Goal: Task Accomplishment & Management: Use online tool/utility

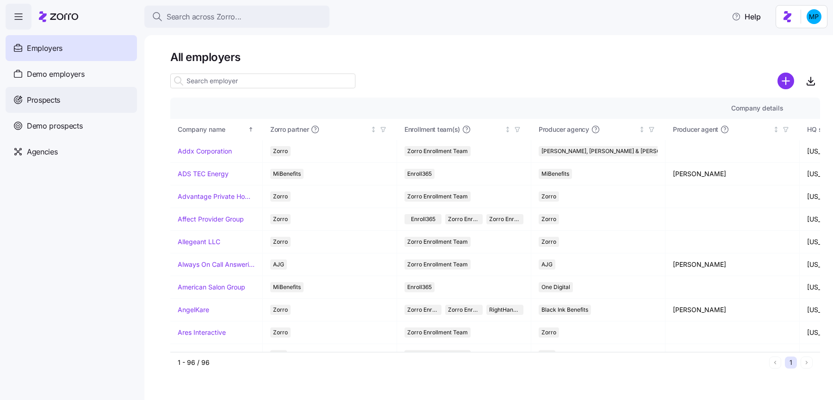
click at [93, 93] on div "Prospects" at bounding box center [71, 100] width 131 height 26
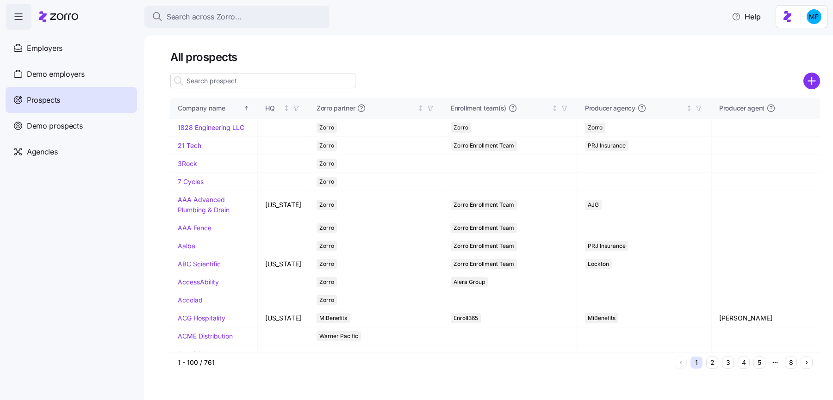
click at [243, 82] on input at bounding box center [262, 81] width 185 height 15
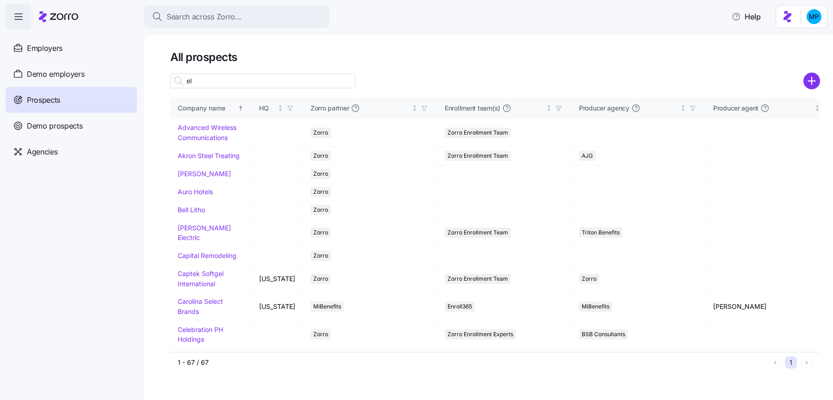
click at [220, 89] on div "el" at bounding box center [262, 81] width 185 height 19
click at [216, 85] on input "el" at bounding box center [262, 81] width 185 height 15
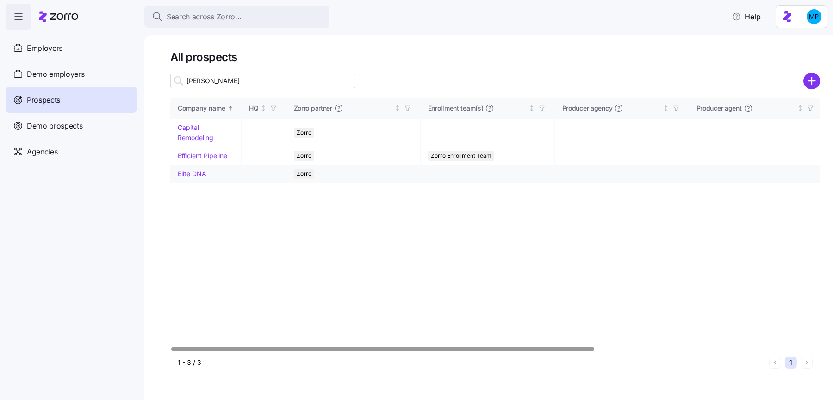
type input "eli"
click at [197, 174] on link "Elite DNA" at bounding box center [192, 174] width 29 height 8
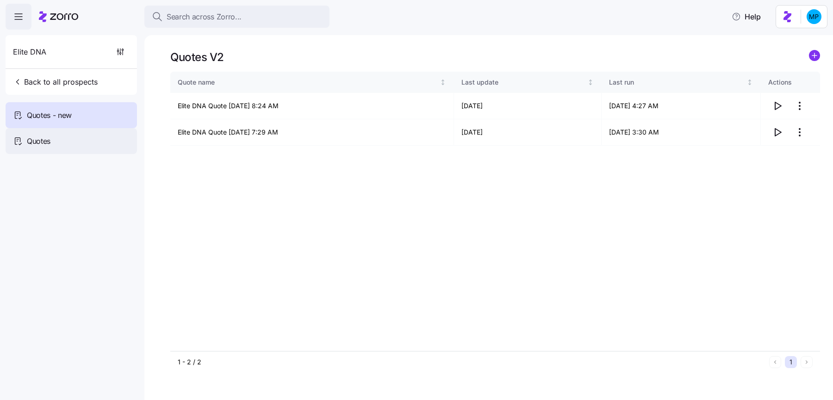
click at [90, 135] on div "Quotes" at bounding box center [71, 141] width 131 height 26
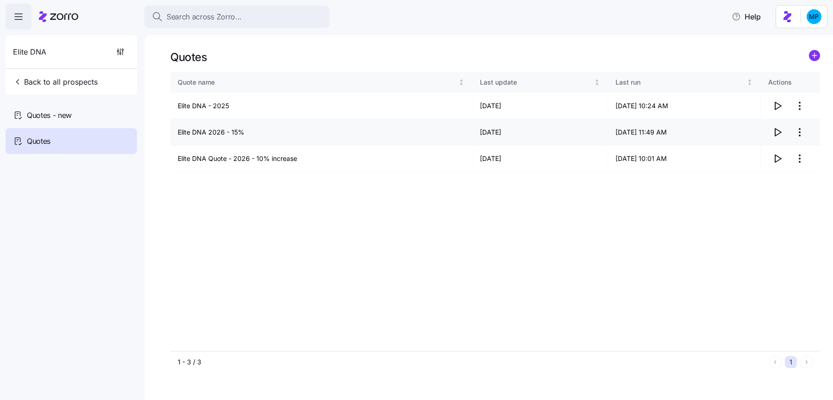
click at [782, 130] on icon "button" at bounding box center [777, 132] width 11 height 11
click at [776, 136] on icon "button" at bounding box center [777, 132] width 11 height 11
click at [775, 161] on icon "button" at bounding box center [778, 158] width 6 height 7
click at [76, 122] on div "Quotes - new" at bounding box center [71, 115] width 131 height 26
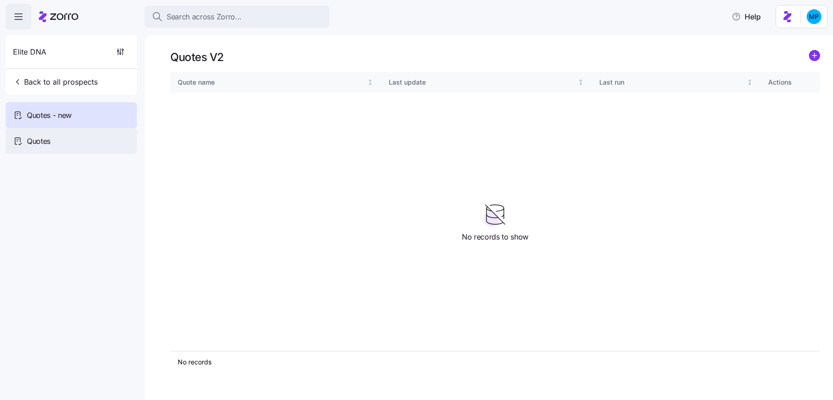
click at [63, 143] on div "Quotes" at bounding box center [71, 141] width 131 height 26
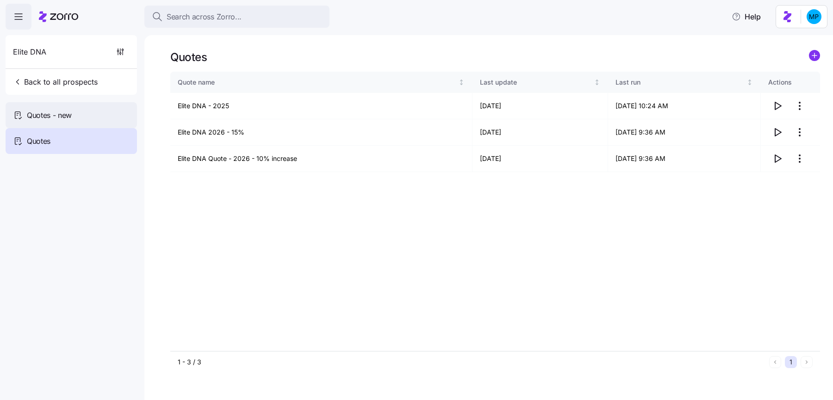
click at [92, 110] on div "Quotes - new" at bounding box center [71, 115] width 131 height 26
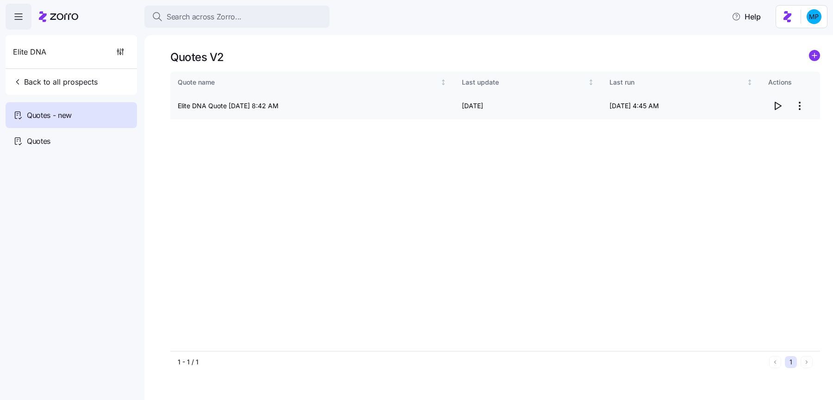
click at [776, 117] on td at bounding box center [789, 106] width 59 height 26
click at [776, 105] on icon "button" at bounding box center [777, 105] width 11 height 11
click at [94, 127] on div "Quotes - new" at bounding box center [71, 115] width 131 height 26
click at [97, 133] on div "Quotes" at bounding box center [71, 141] width 131 height 26
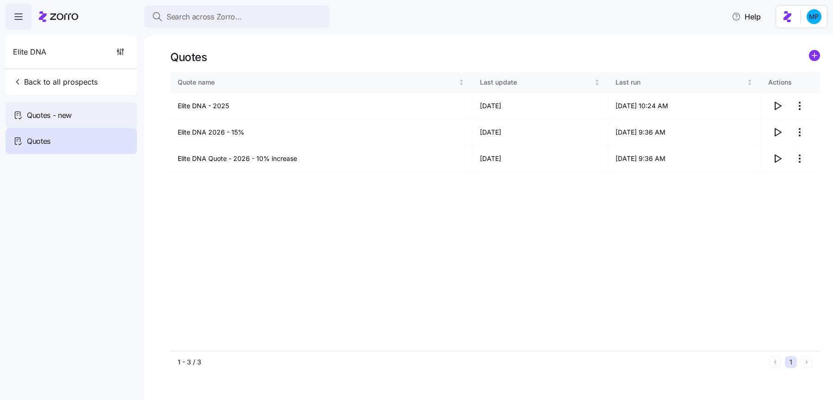
click at [83, 120] on div "Quotes - new" at bounding box center [71, 115] width 131 height 26
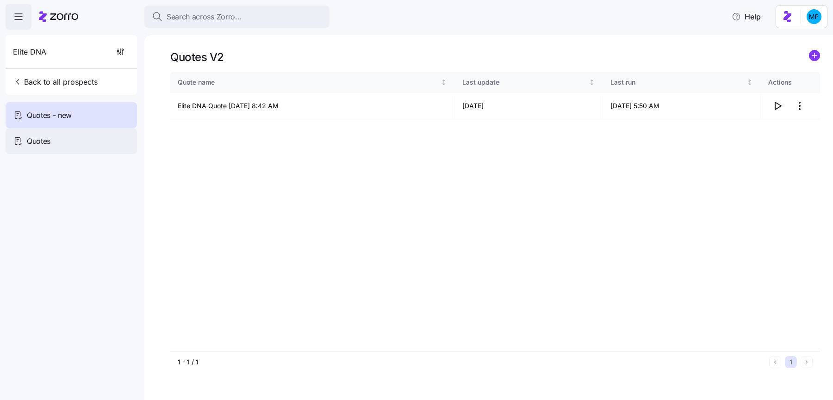
click at [58, 144] on div "Quotes" at bounding box center [71, 141] width 131 height 26
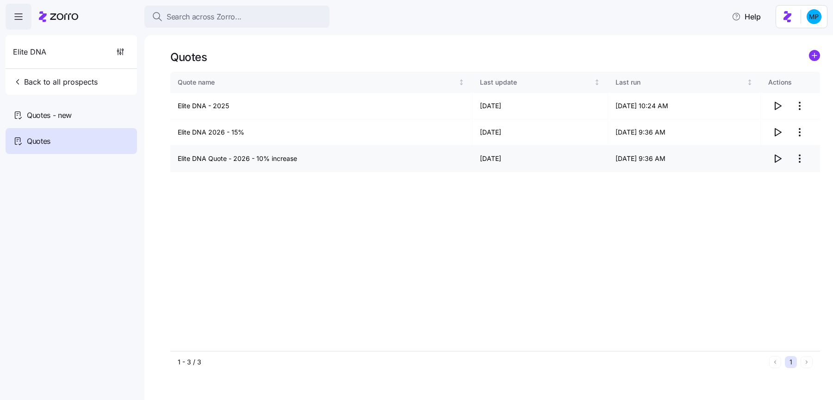
click at [778, 158] on icon "button" at bounding box center [777, 158] width 11 height 11
click at [83, 118] on div "Quotes - new" at bounding box center [71, 115] width 131 height 26
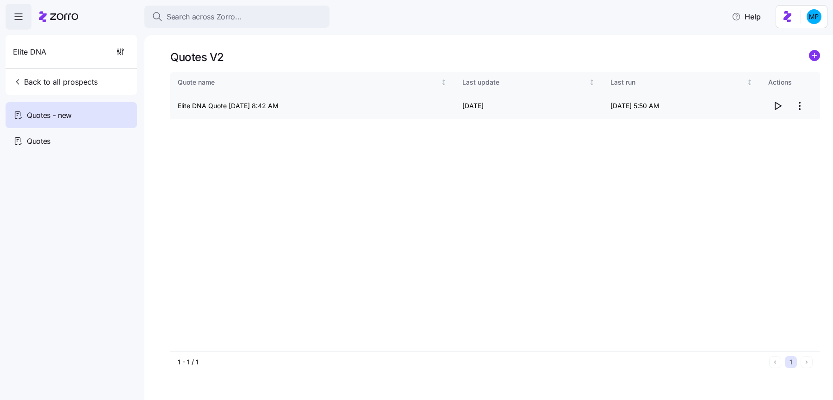
click at [780, 106] on icon "button" at bounding box center [778, 105] width 6 height 7
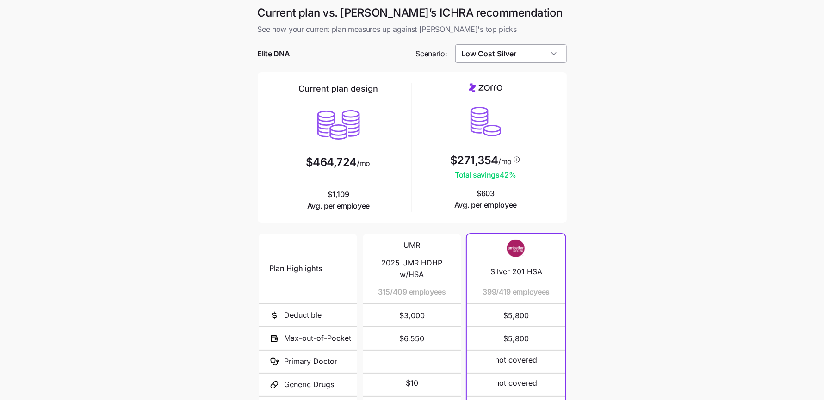
click at [537, 58] on input "Low Cost Silver" at bounding box center [510, 53] width 111 height 19
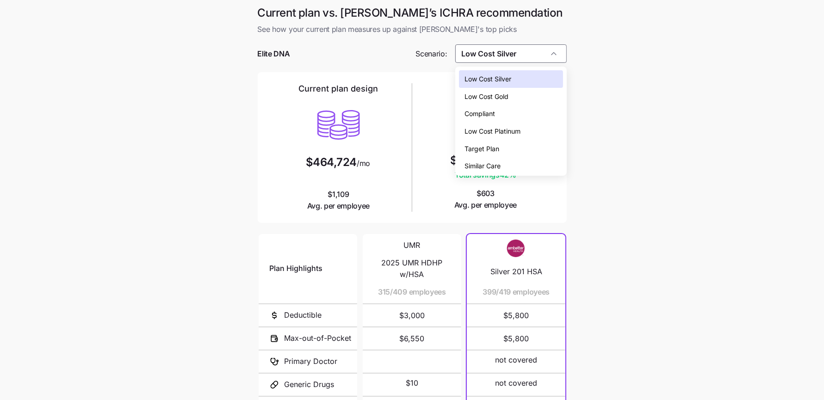
click at [520, 92] on div "Low Cost Gold" at bounding box center [511, 97] width 104 height 18
type input "Low Cost Gold"
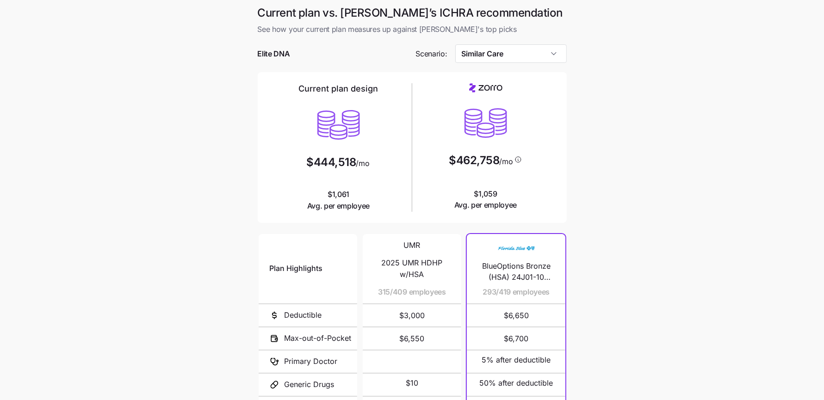
scroll to position [91, 0]
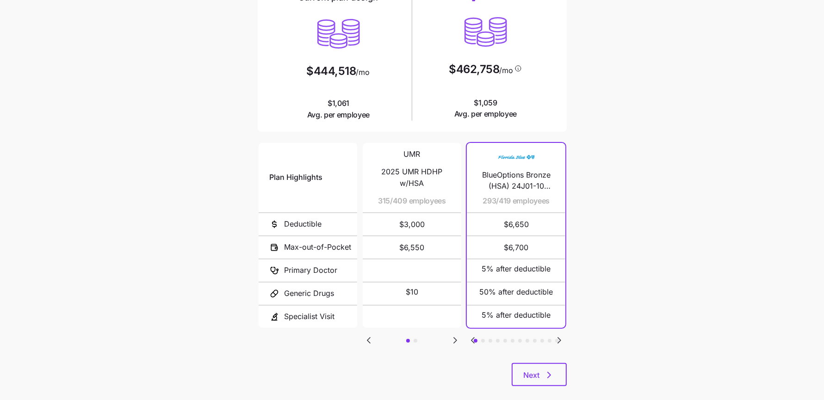
click at [561, 337] on icon "Go to next slide" at bounding box center [559, 340] width 11 height 11
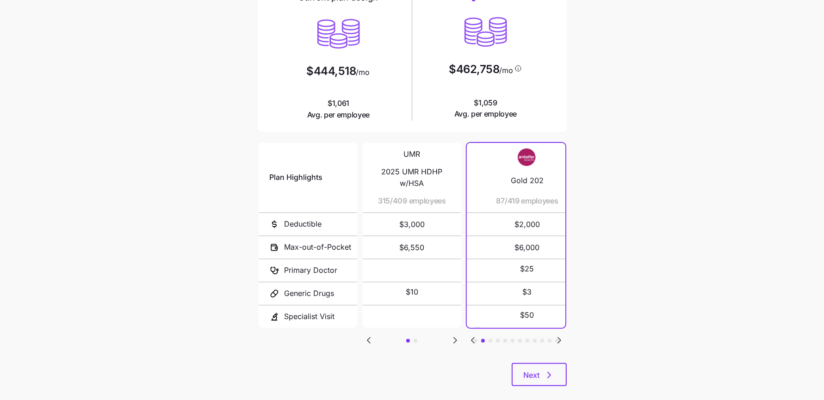
click at [561, 337] on icon "Go to next slide" at bounding box center [559, 340] width 11 height 11
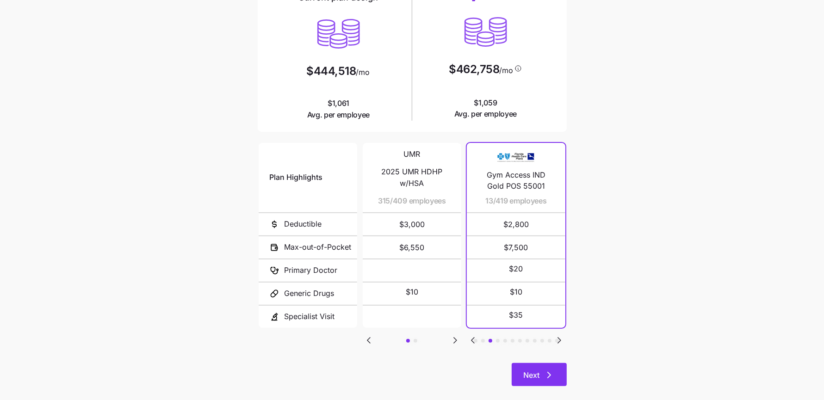
click at [547, 371] on icon "button" at bounding box center [549, 375] width 11 height 11
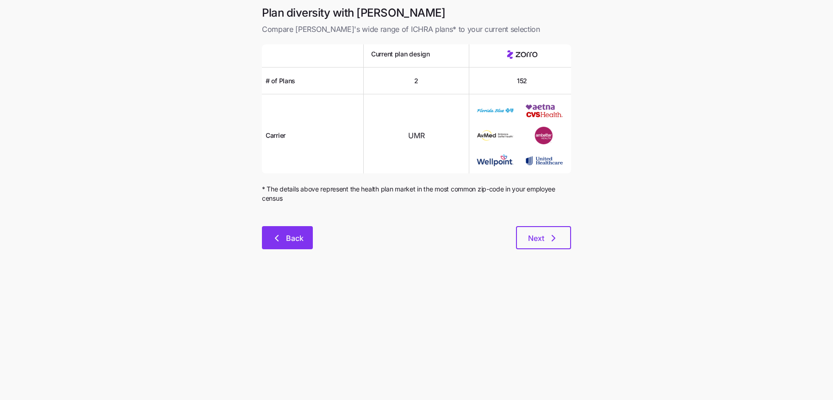
click at [301, 235] on span "Back" at bounding box center [295, 238] width 18 height 11
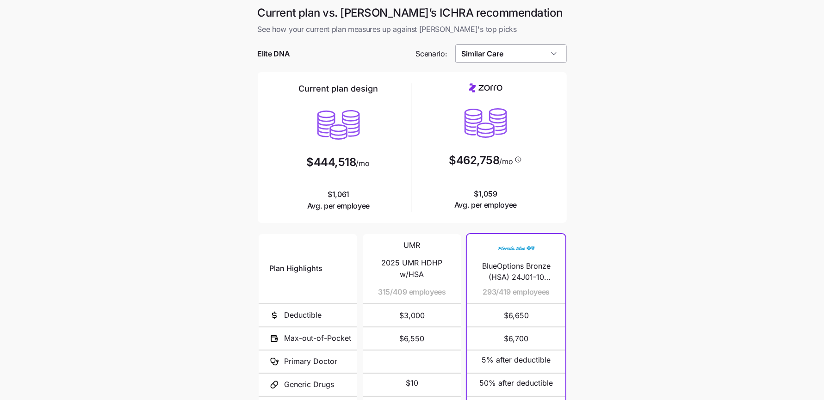
click at [533, 53] on input "Similar Care" at bounding box center [510, 53] width 111 height 19
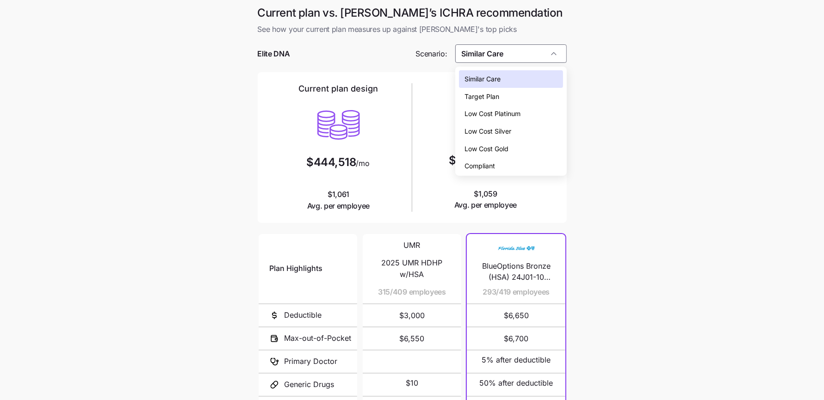
click at [526, 145] on div "Low Cost Gold" at bounding box center [511, 149] width 104 height 18
type input "Low Cost Gold"
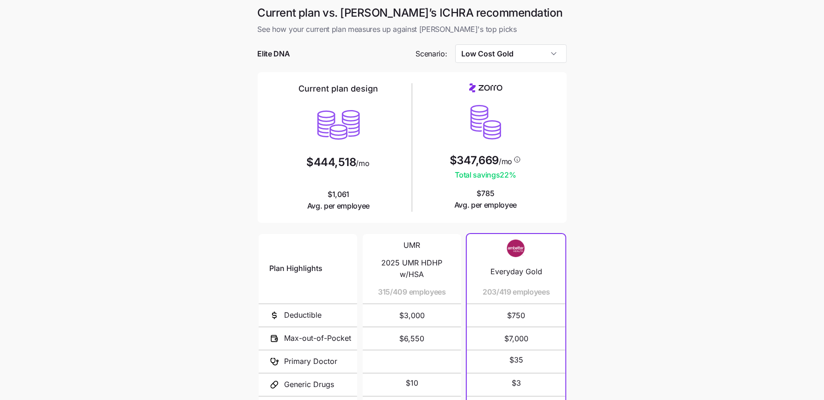
click at [595, 127] on main "Current plan vs. Zorro’s ICHRA recommendation See how your current plan measure…" at bounding box center [412, 252] width 824 height 505
drag, startPoint x: 421, startPoint y: 28, endPoint x: 483, endPoint y: 30, distance: 61.5
click at [482, 28] on span "See how your current plan measures up against Zorro's top picks" at bounding box center [412, 30] width 309 height 12
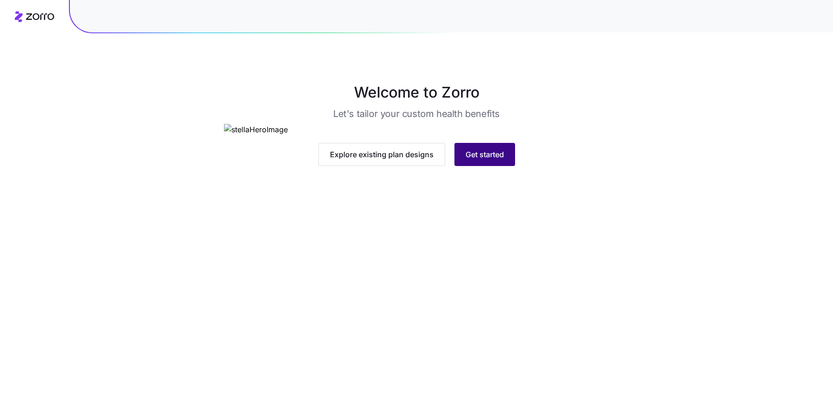
click at [489, 166] on button "Get started" at bounding box center [484, 154] width 61 height 23
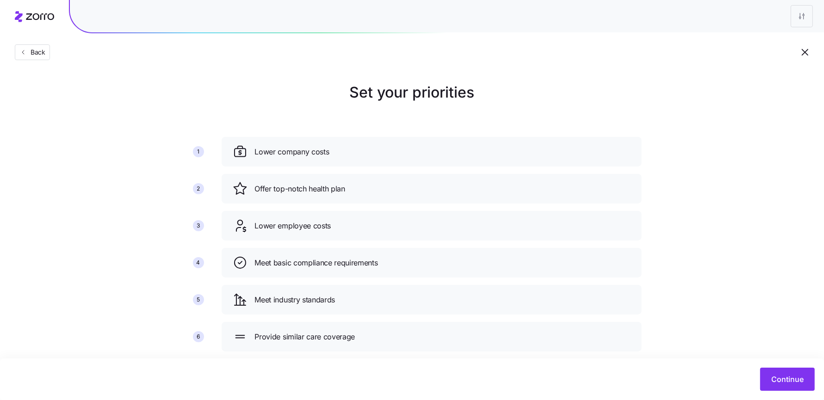
click at [786, 364] on div "Continue" at bounding box center [412, 379] width 824 height 42
click at [786, 376] on span "Continue" at bounding box center [787, 379] width 32 height 11
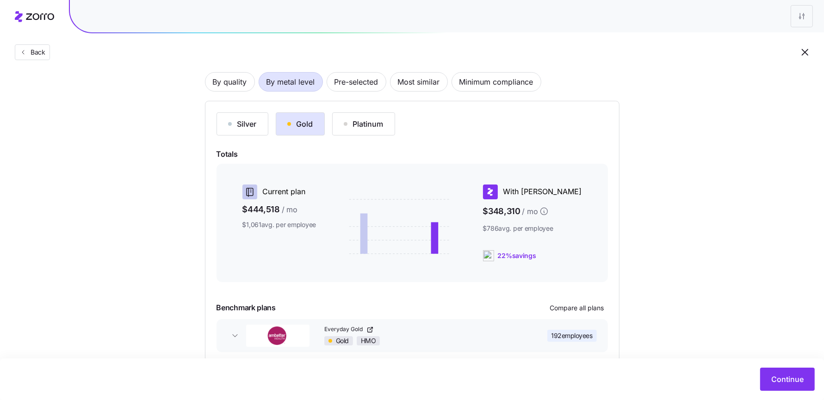
scroll to position [30, 0]
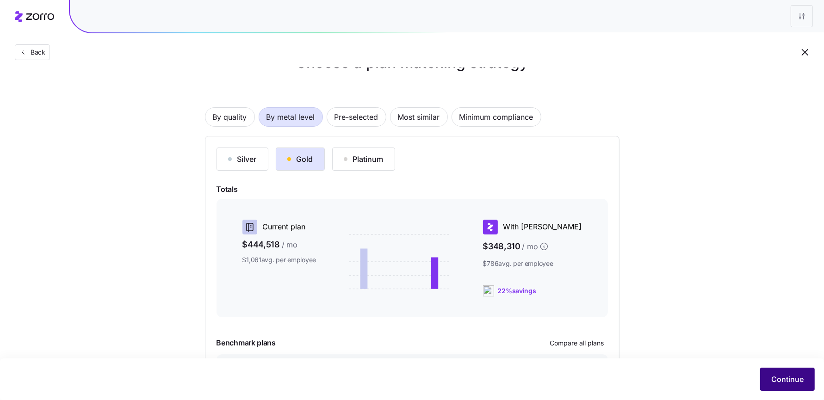
click at [785, 378] on span "Continue" at bounding box center [787, 379] width 32 height 11
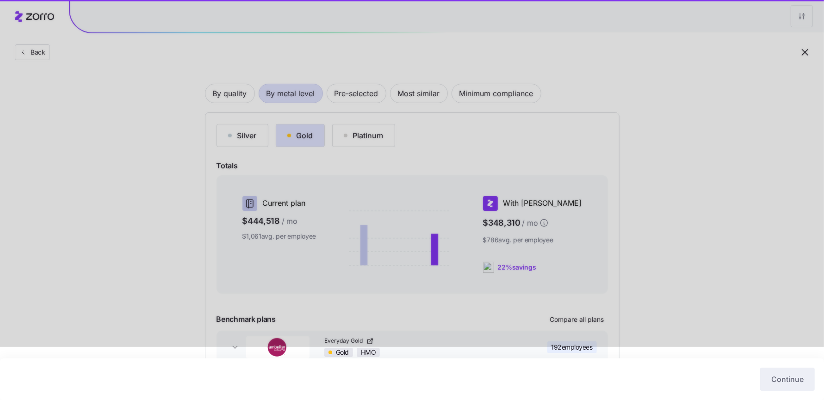
scroll to position [109, 0]
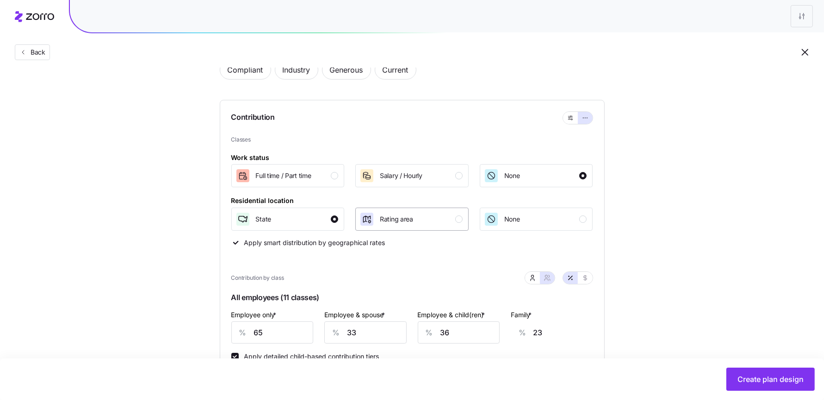
scroll to position [61, 0]
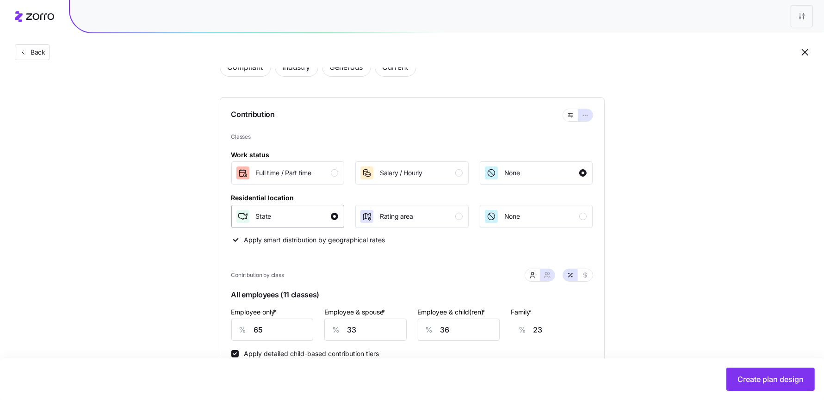
click at [320, 218] on div "State" at bounding box center [286, 216] width 103 height 15
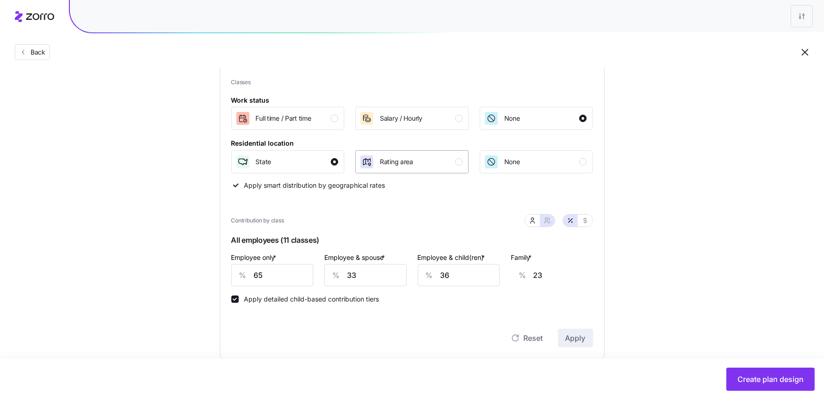
scroll to position [210, 0]
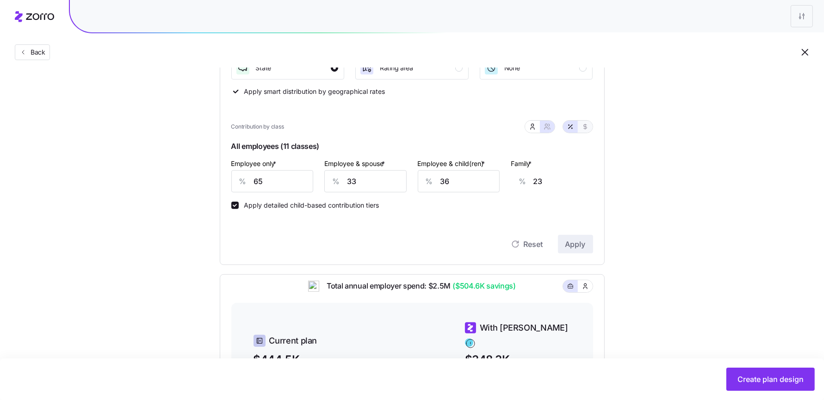
click at [579, 124] on button "button" at bounding box center [585, 127] width 15 height 12
type input "465"
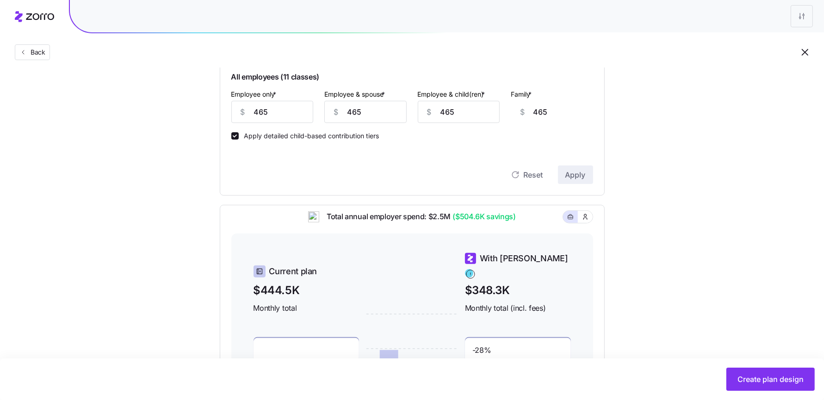
scroll to position [217, 0]
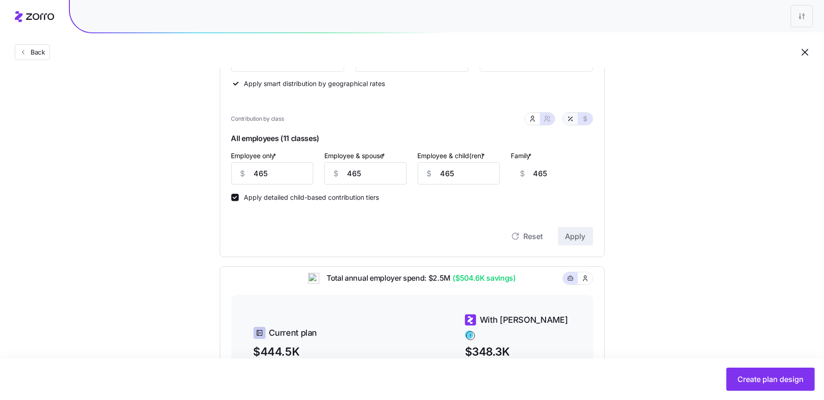
click at [568, 116] on icon "button" at bounding box center [570, 118] width 7 height 7
type input "65"
type input "33"
type input "36"
type input "23"
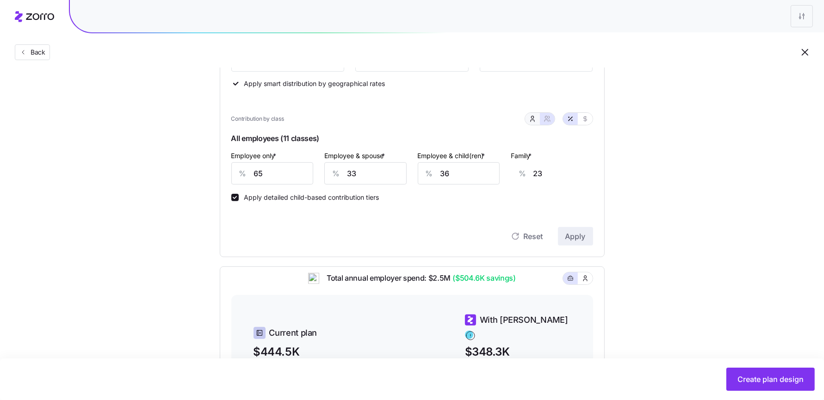
click at [533, 117] on icon "button" at bounding box center [532, 118] width 7 height 7
type input "0"
click at [261, 179] on input "65" at bounding box center [287, 173] width 113 height 22
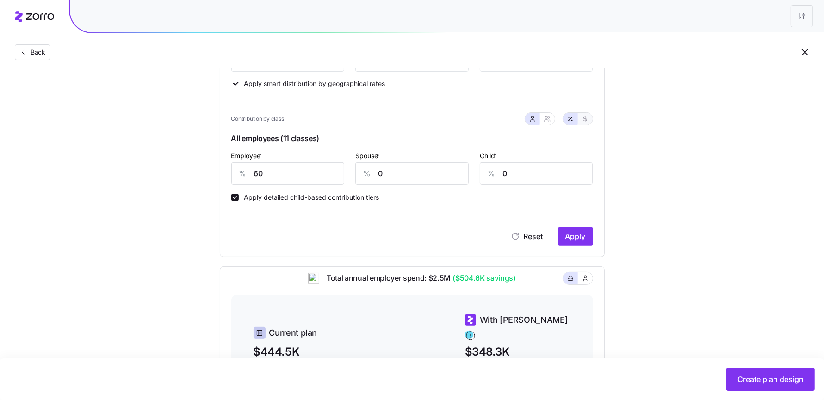
click at [589, 118] on button "button" at bounding box center [585, 119] width 15 height 12
click at [293, 173] on input "429" at bounding box center [287, 173] width 113 height 22
type input "430"
click at [579, 237] on span "Apply" at bounding box center [575, 236] width 20 height 11
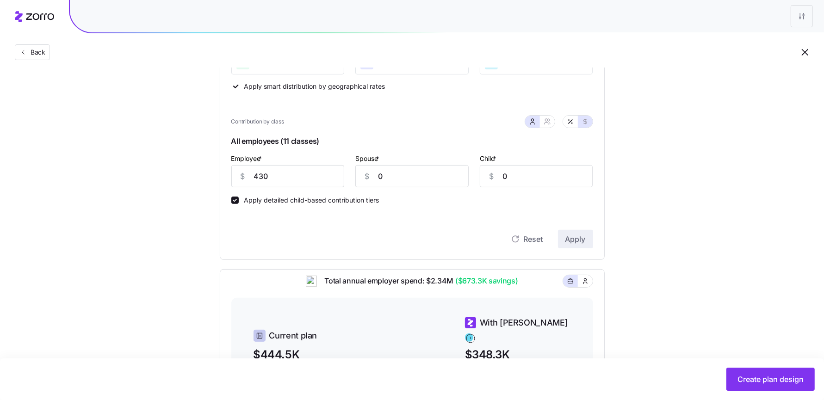
scroll to position [182, 0]
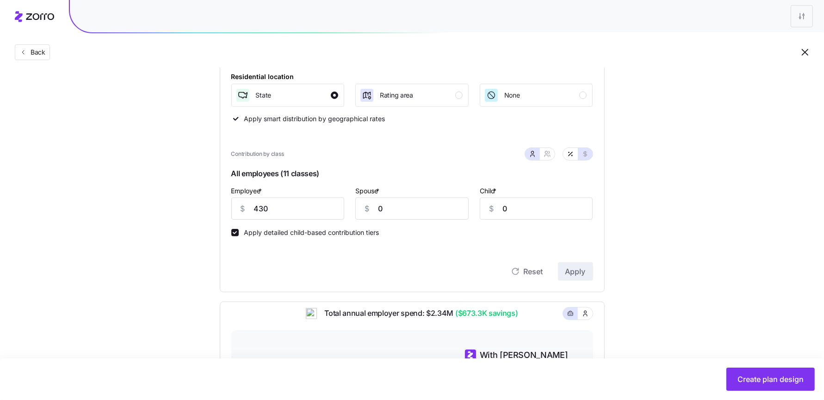
click at [255, 233] on label "Apply detailed child-based contribution tiers" at bounding box center [309, 232] width 141 height 7
click at [239, 233] on input "Apply detailed child-based contribution tiers" at bounding box center [234, 232] width 7 height 7
click at [253, 233] on label "Apply detailed child-based contribution tiers" at bounding box center [309, 232] width 141 height 7
click at [239, 233] on input "Apply detailed child-based contribution tiers" at bounding box center [234, 232] width 7 height 7
checkbox input "true"
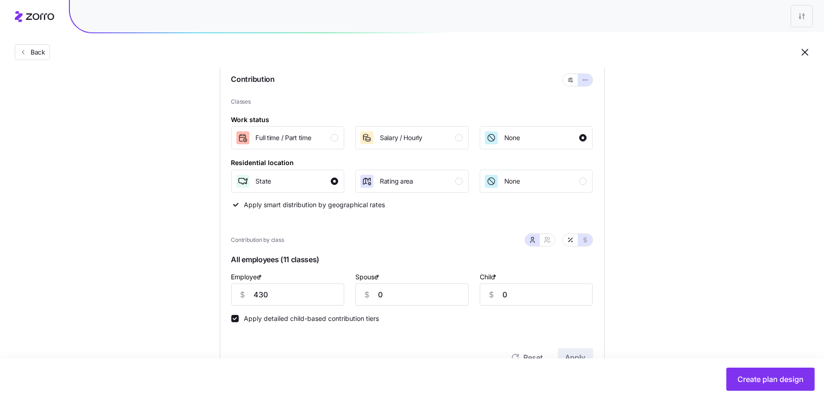
scroll to position [97, 0]
drag, startPoint x: 411, startPoint y: 297, endPoint x: 340, endPoint y: 297, distance: 71.2
click at [344, 297] on div "Employee * $ 430 Spouse * $ 0 Child * $ 0" at bounding box center [412, 288] width 373 height 46
type input "100"
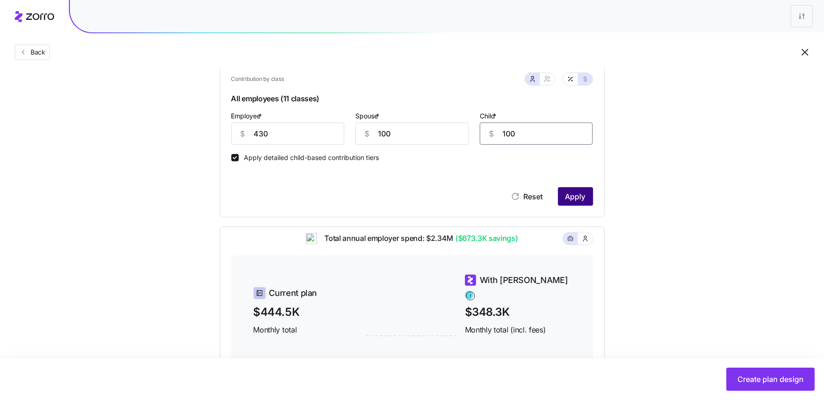
type input "100"
click at [585, 199] on span "Apply" at bounding box center [575, 196] width 20 height 11
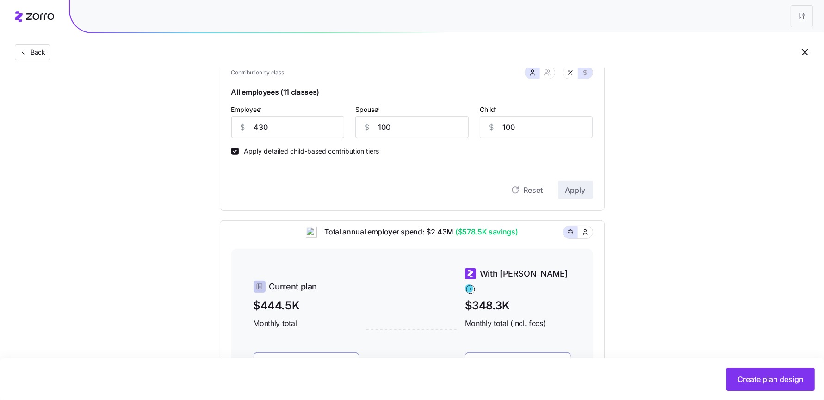
scroll to position [239, 0]
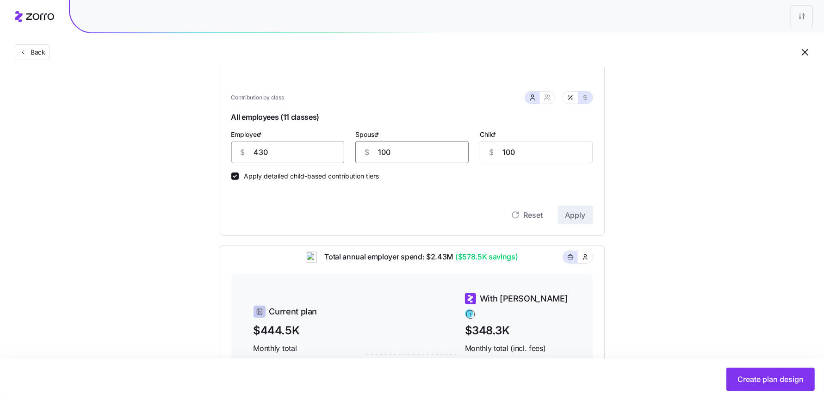
drag, startPoint x: 406, startPoint y: 149, endPoint x: 342, endPoint y: 151, distance: 63.8
click at [346, 151] on div "Employee * $ 430 Spouse * $ 100 Child * $ 100" at bounding box center [412, 146] width 373 height 46
type input "215"
type input "100"
click at [581, 214] on span "Apply" at bounding box center [575, 215] width 20 height 11
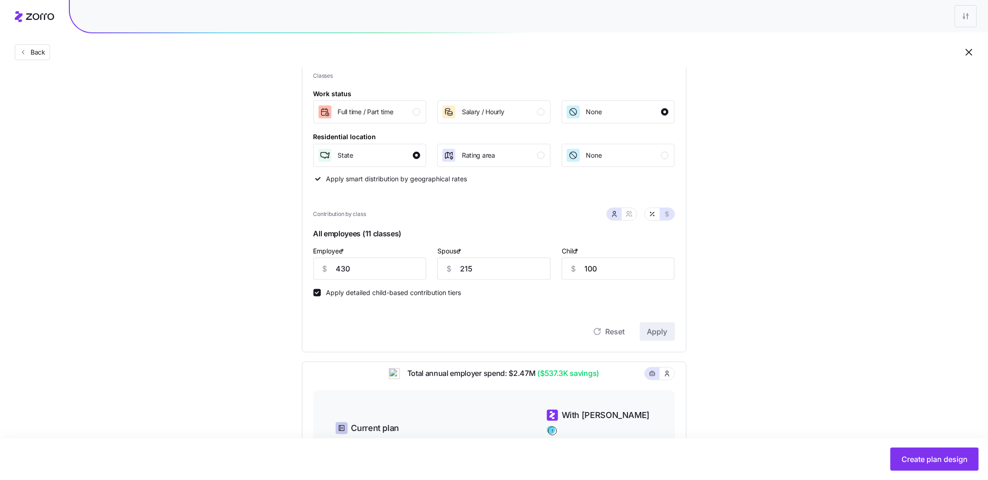
scroll to position [100, 0]
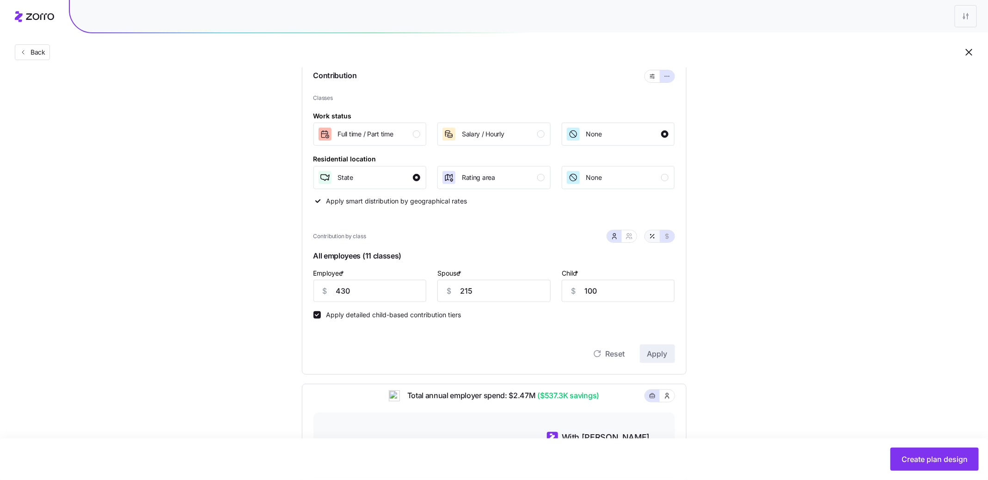
click at [652, 237] on icon "button" at bounding box center [652, 236] width 7 height 7
type input "60"
type input "30"
drag, startPoint x: 618, startPoint y: 292, endPoint x: 519, endPoint y: 284, distance: 98.3
click at [521, 285] on div "Employee * % 60 Spouse * % 30 Child * % 28" at bounding box center [494, 285] width 373 height 46
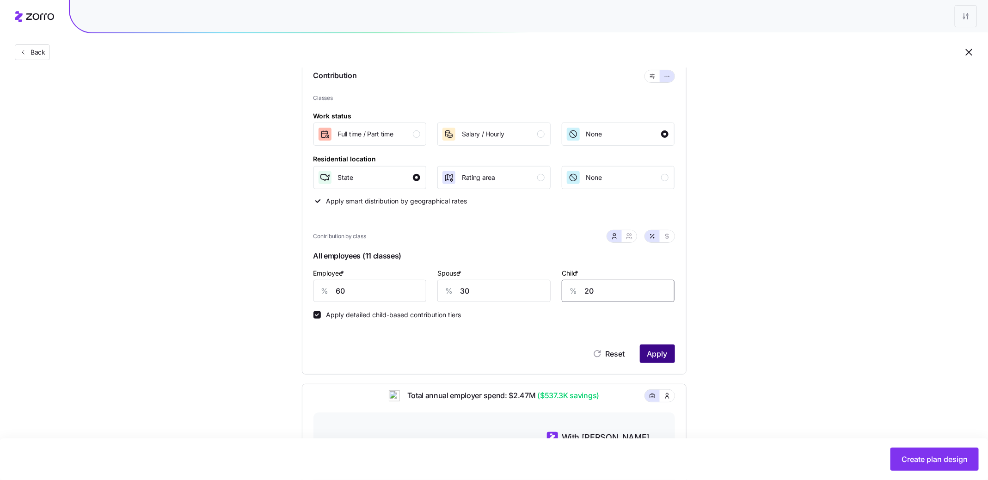
type input "20"
click at [654, 351] on span "Apply" at bounding box center [658, 353] width 20 height 11
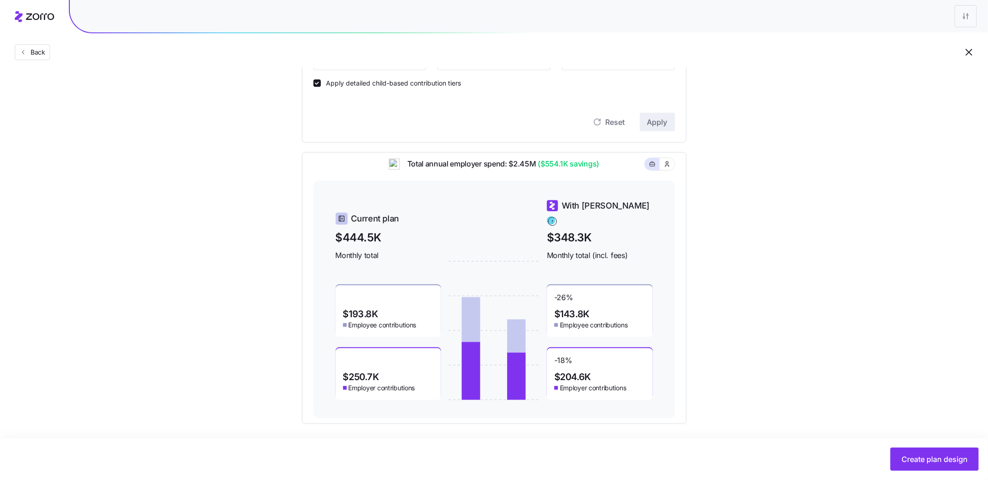
scroll to position [336, 0]
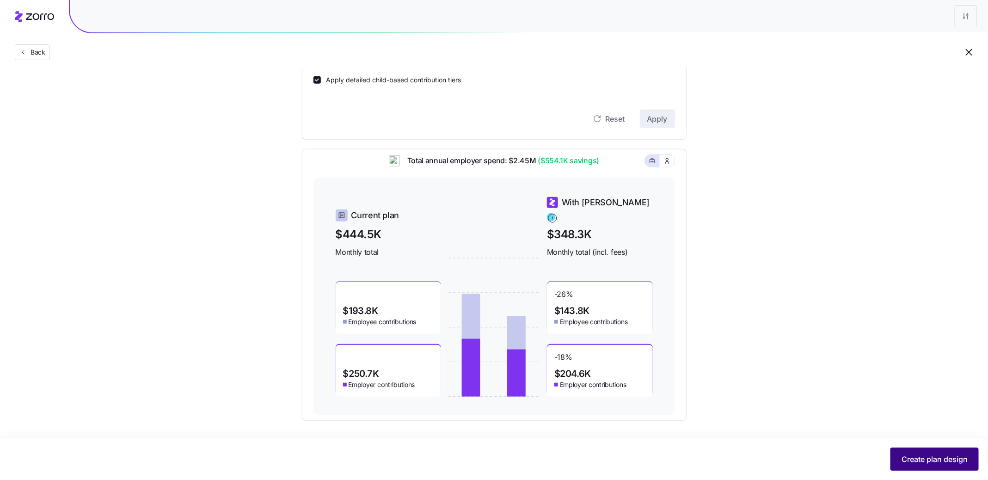
click at [832, 400] on span "Create plan design" at bounding box center [935, 459] width 66 height 11
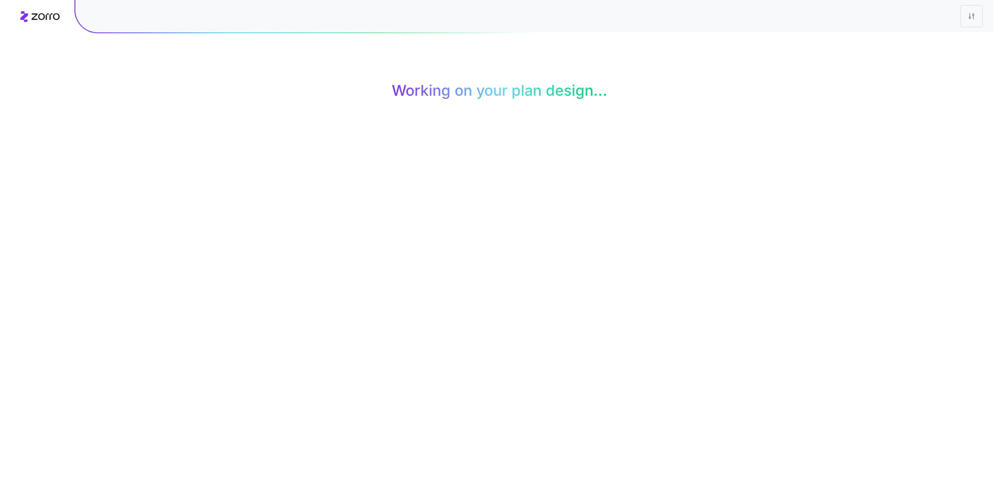
scroll to position [0, 0]
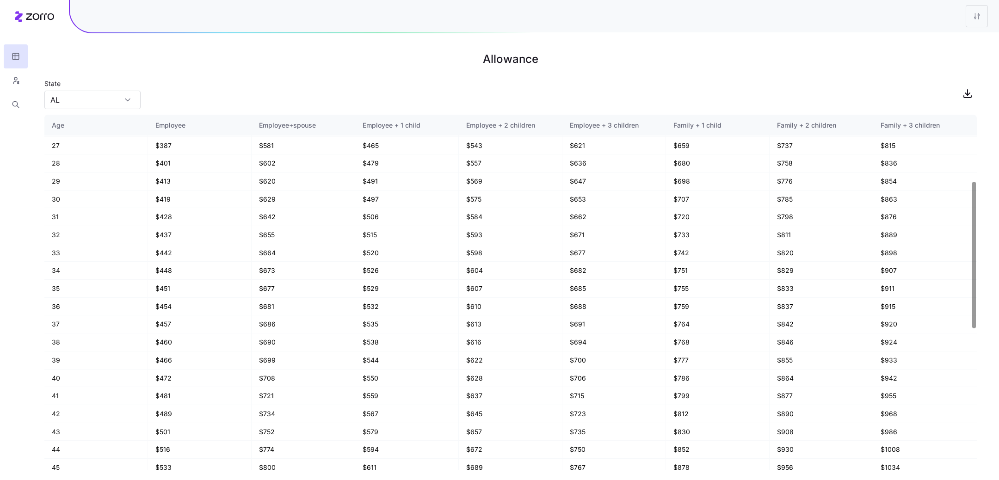
scroll to position [501, 0]
click at [28, 80] on div at bounding box center [15, 58] width 31 height 117
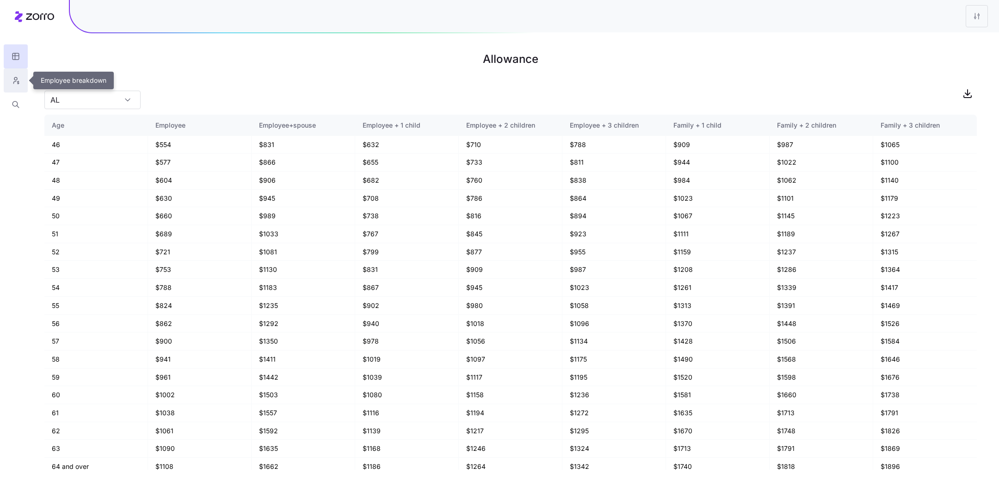
click at [19, 80] on icon "button" at bounding box center [16, 80] width 8 height 9
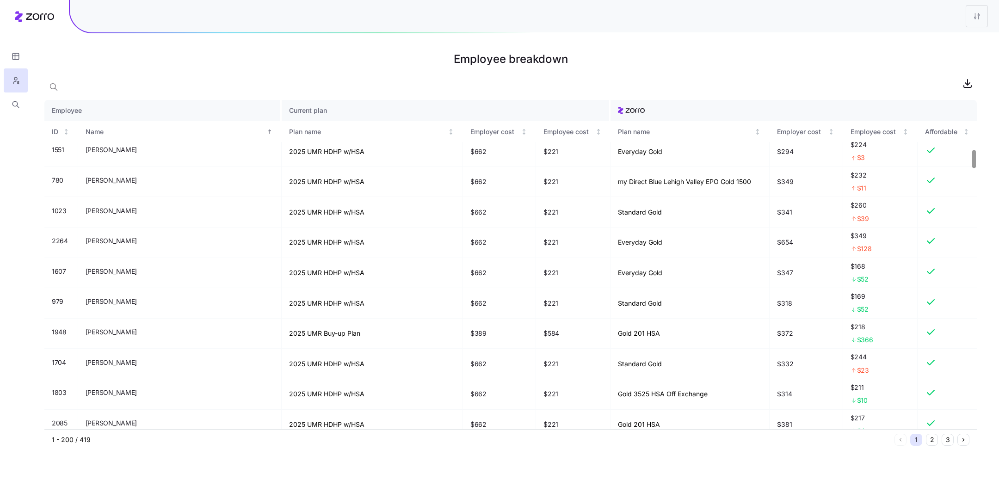
scroll to position [1365, 0]
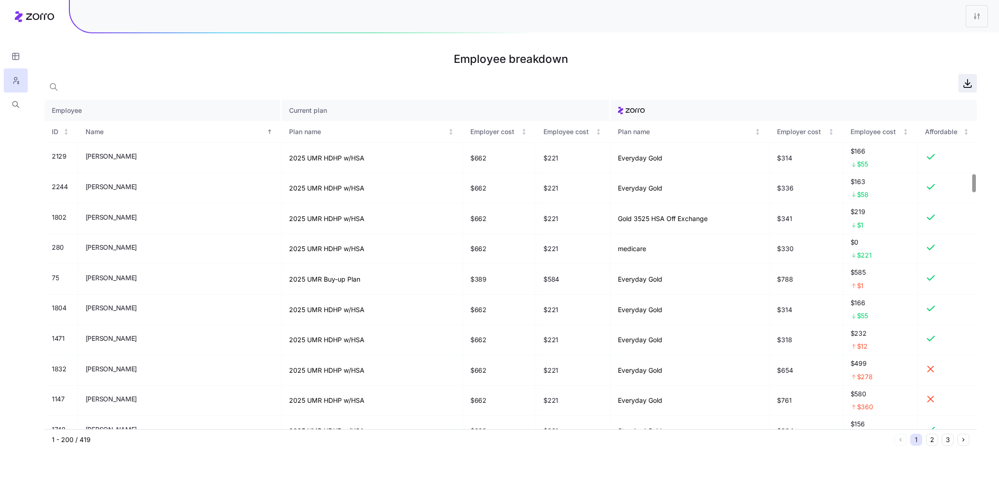
click at [832, 85] on icon "button" at bounding box center [967, 83] width 11 height 11
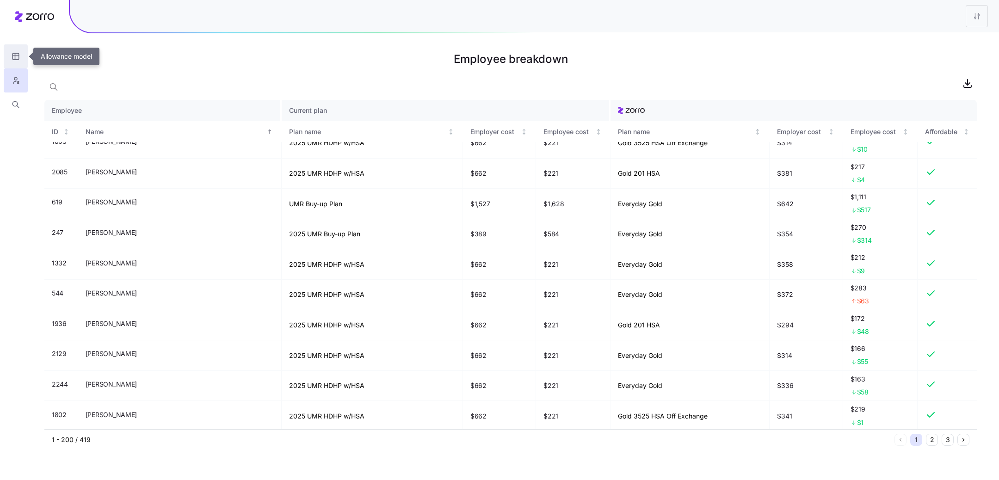
click at [15, 64] on button "button" at bounding box center [16, 56] width 24 height 24
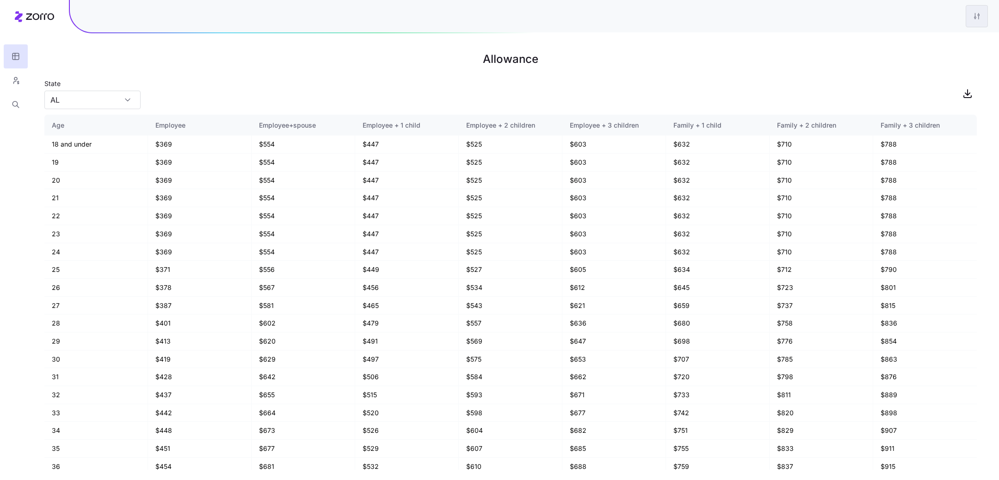
click at [832, 19] on html "Allowance State AL Age Employee Employee+spouse Employee + 1 child Employee + 2…" at bounding box center [499, 240] width 999 height 480
click at [832, 42] on div "Edit plan design" at bounding box center [939, 41] width 92 height 15
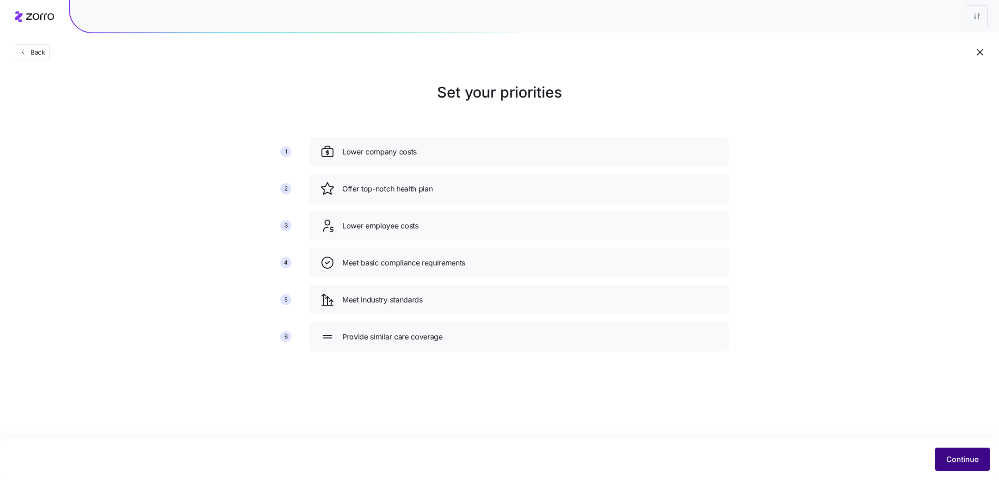
click at [832, 400] on span "Continue" at bounding box center [962, 459] width 32 height 11
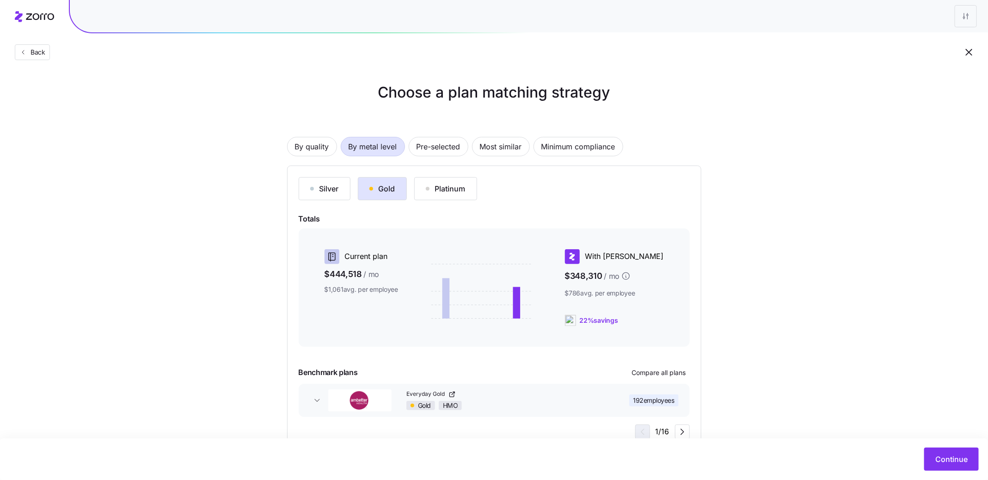
scroll to position [30, 0]
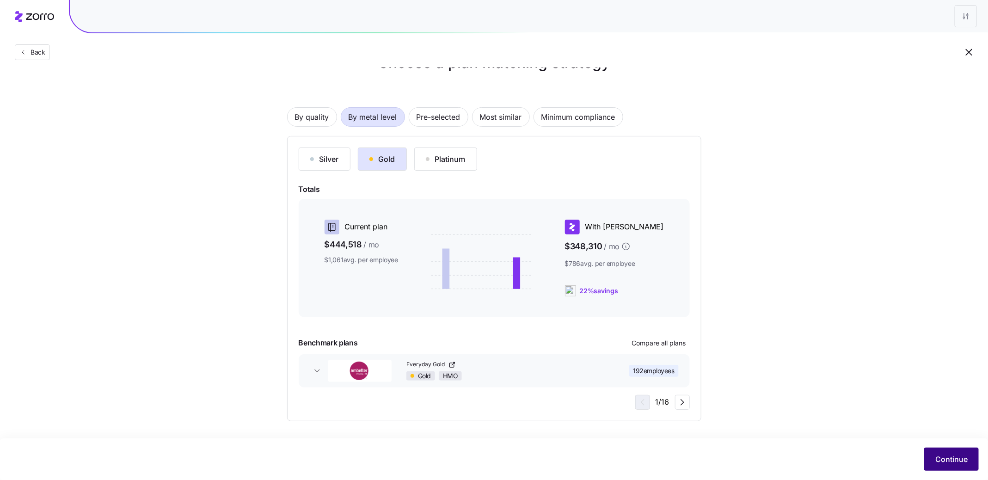
click at [832, 400] on span "Continue" at bounding box center [952, 459] width 32 height 11
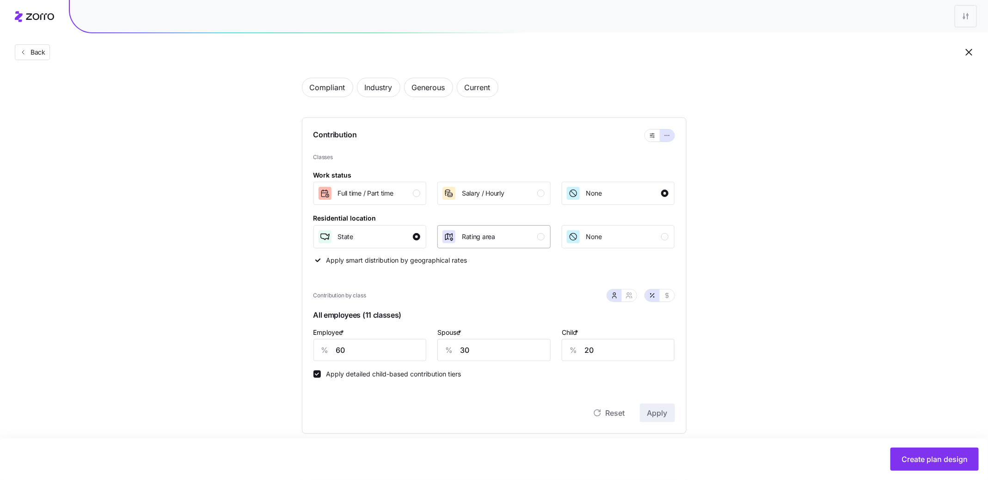
scroll to position [40, 0]
drag, startPoint x: 367, startPoint y: 354, endPoint x: 288, endPoint y: 342, distance: 79.9
click at [292, 344] on div "Compliant Industry Generous Current Contribution Classes Work status Full time …" at bounding box center [494, 391] width 414 height 649
type input "65"
type input "0"
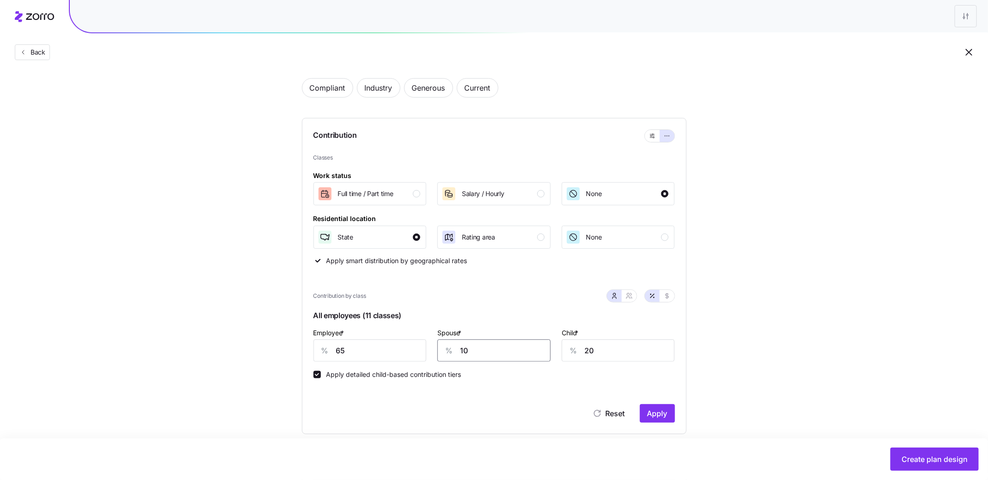
type input "10"
type input "0"
type input "20"
type input "10"
click at [723, 363] on div "Set your contribution Compliant Industry Generous Current Contribution Classes …" at bounding box center [494, 378] width 459 height 674
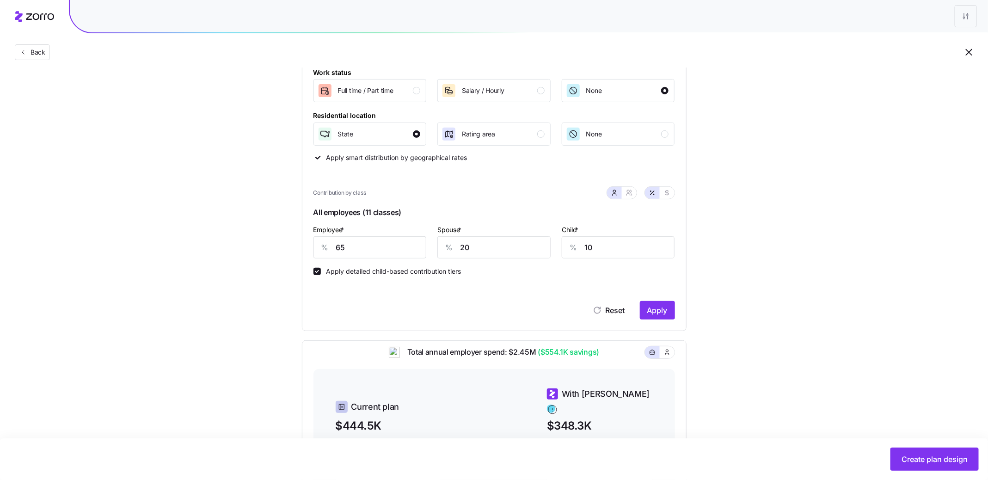
scroll to position [182, 0]
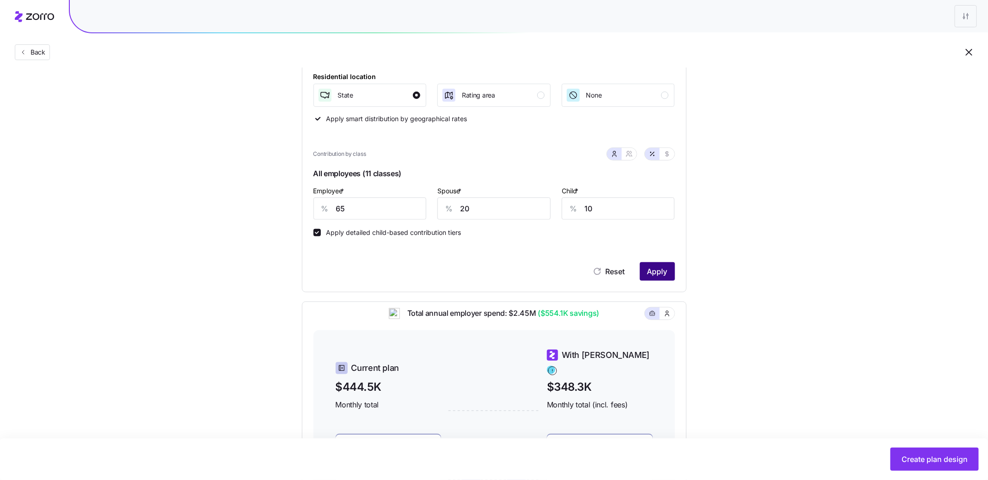
click at [655, 278] on button "Apply" at bounding box center [657, 271] width 35 height 19
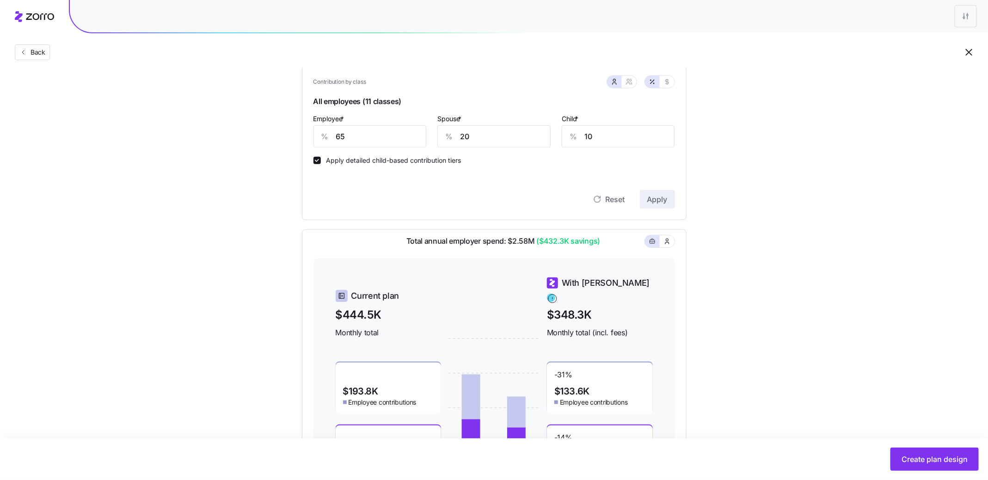
scroll to position [336, 0]
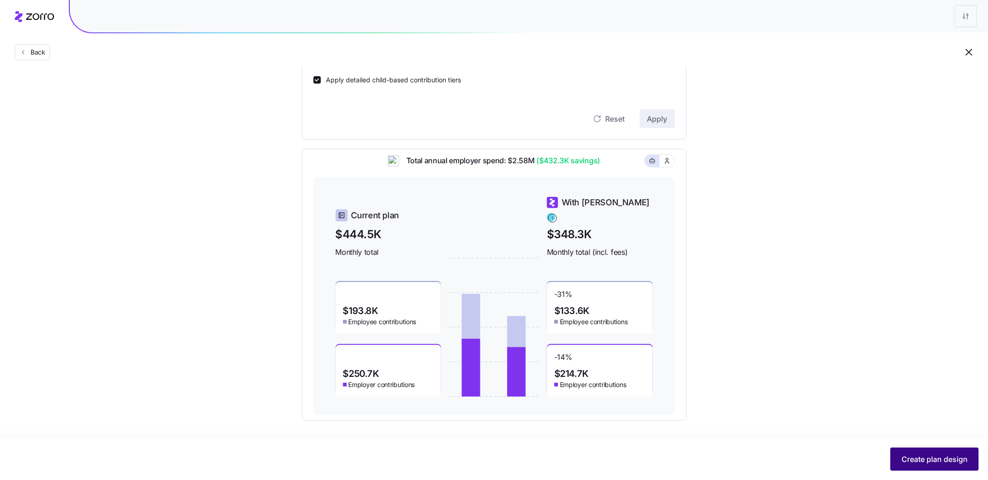
click at [832, 400] on button "Create plan design" at bounding box center [935, 459] width 88 height 23
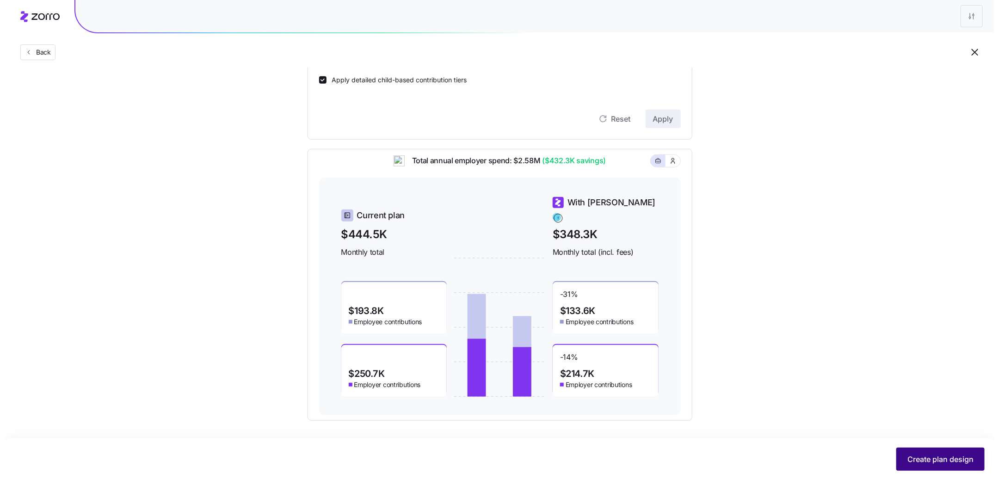
scroll to position [0, 0]
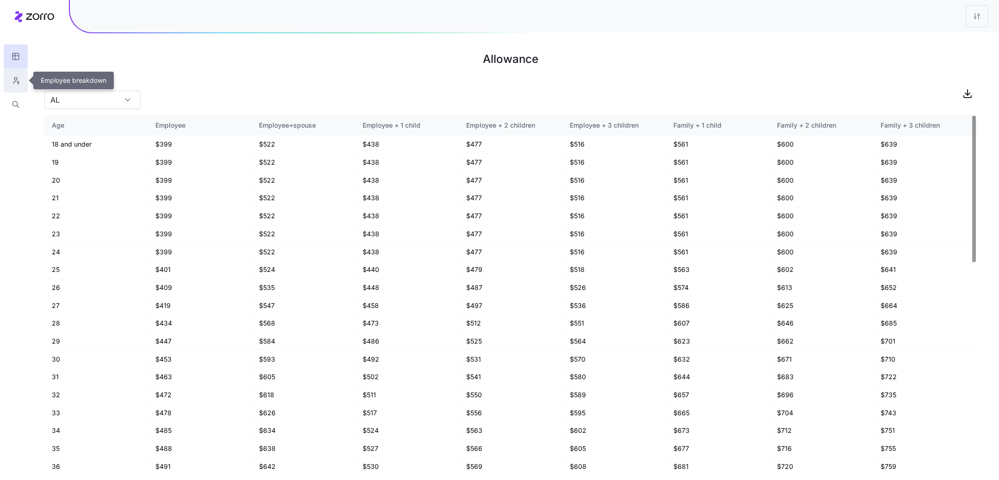
click at [20, 74] on button "button" at bounding box center [16, 80] width 24 height 24
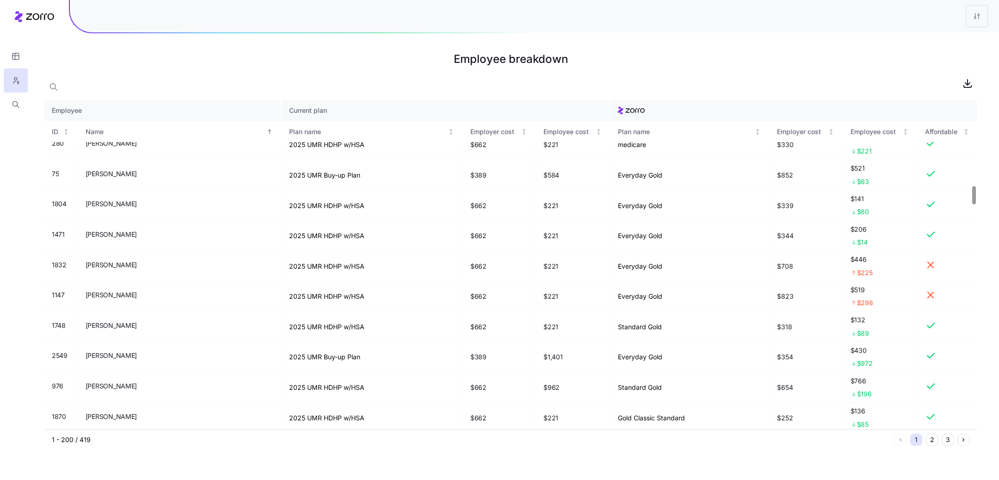
scroll to position [1312, 0]
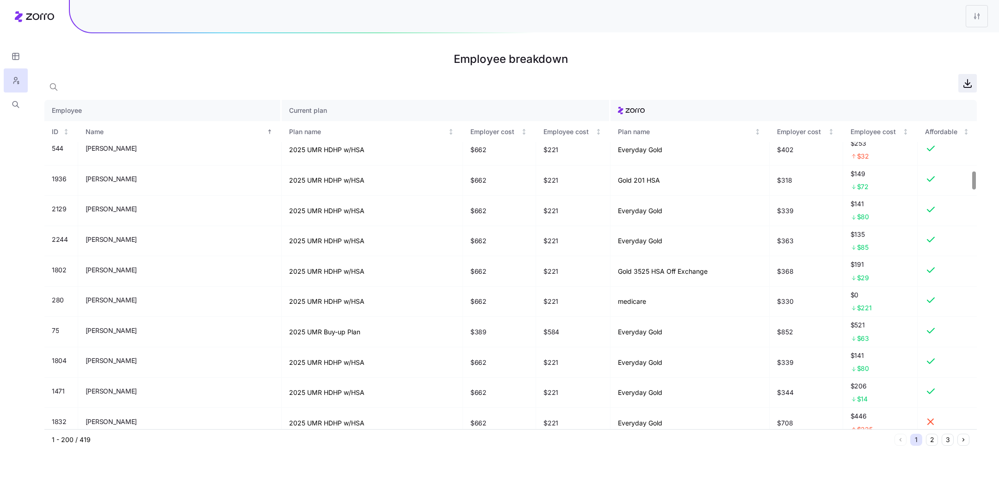
click at [832, 86] on icon "button" at bounding box center [967, 83] width 11 height 11
click at [595, 24] on div at bounding box center [534, 16] width 929 height 32
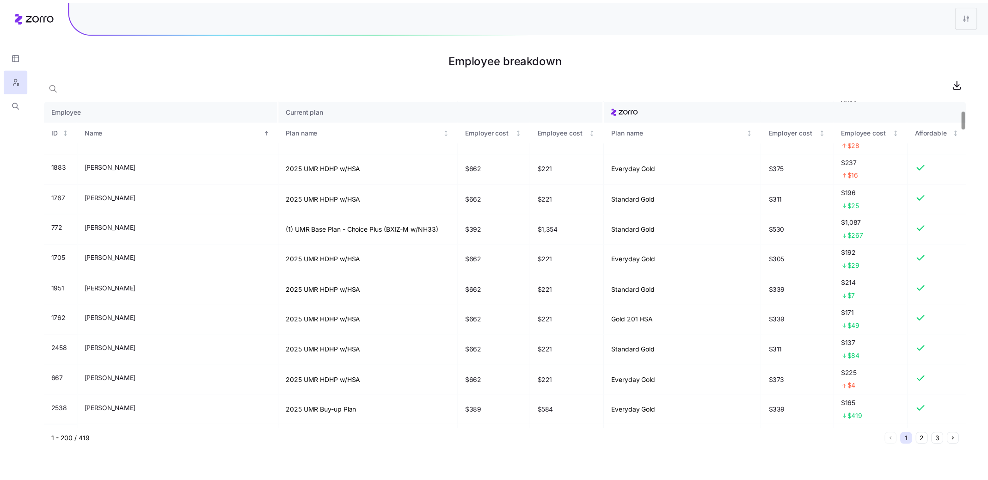
scroll to position [0, 0]
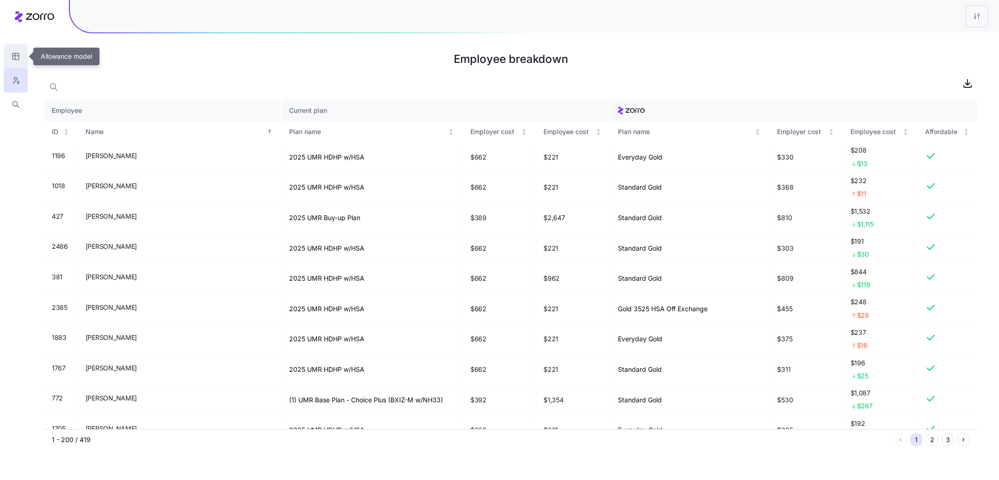
click at [12, 56] on icon "button" at bounding box center [16, 56] width 8 height 9
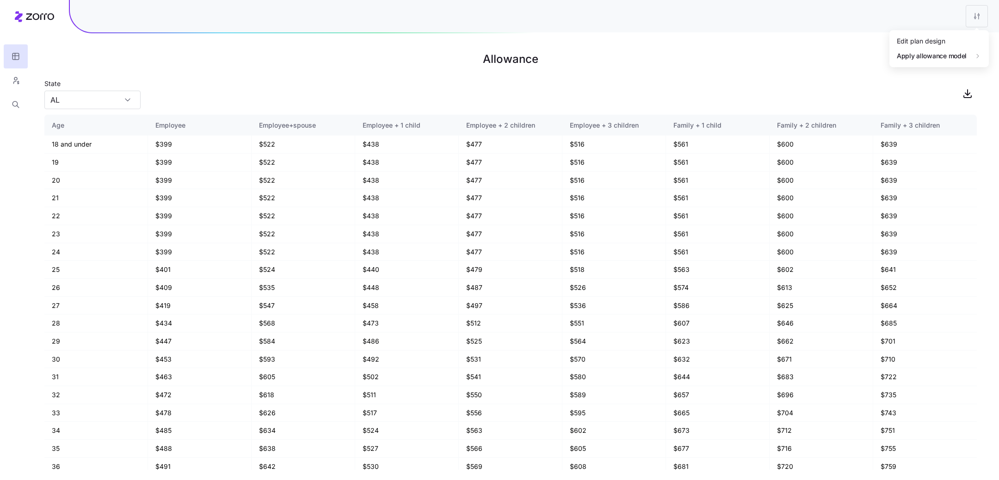
click at [832, 20] on html "Allowance State AL Age Employee Employee+spouse Employee + 1 child Employee + 2…" at bounding box center [499, 240] width 999 height 480
click at [832, 42] on div "Edit plan design" at bounding box center [939, 41] width 92 height 15
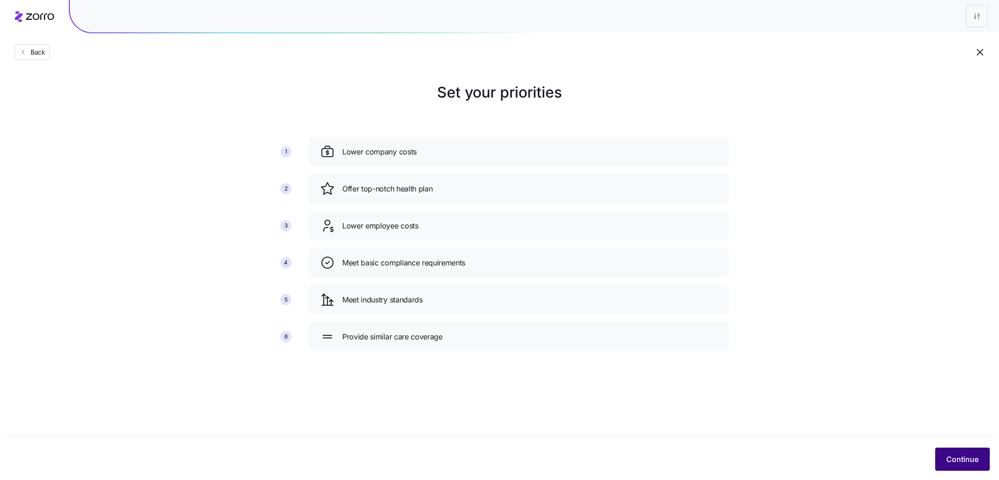
click at [832, 400] on button "Continue" at bounding box center [962, 459] width 55 height 23
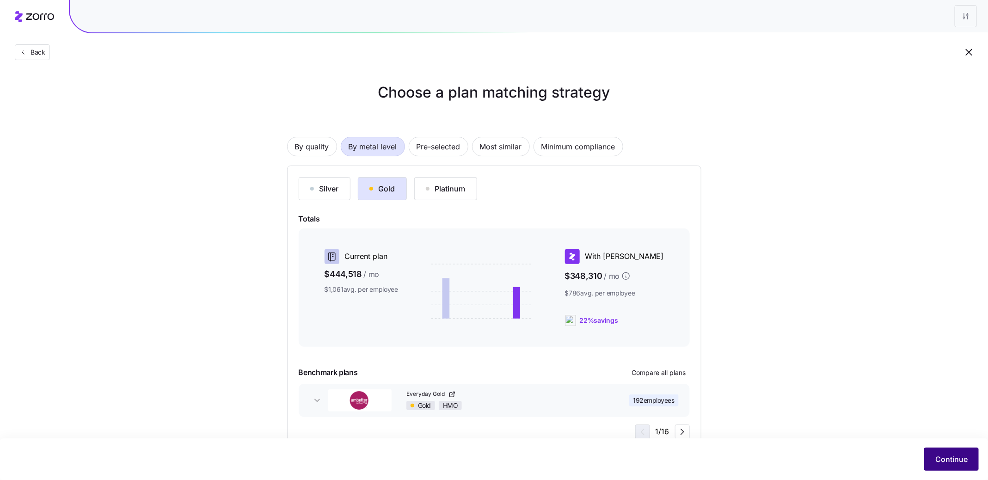
click at [832, 400] on span "Continue" at bounding box center [952, 459] width 32 height 11
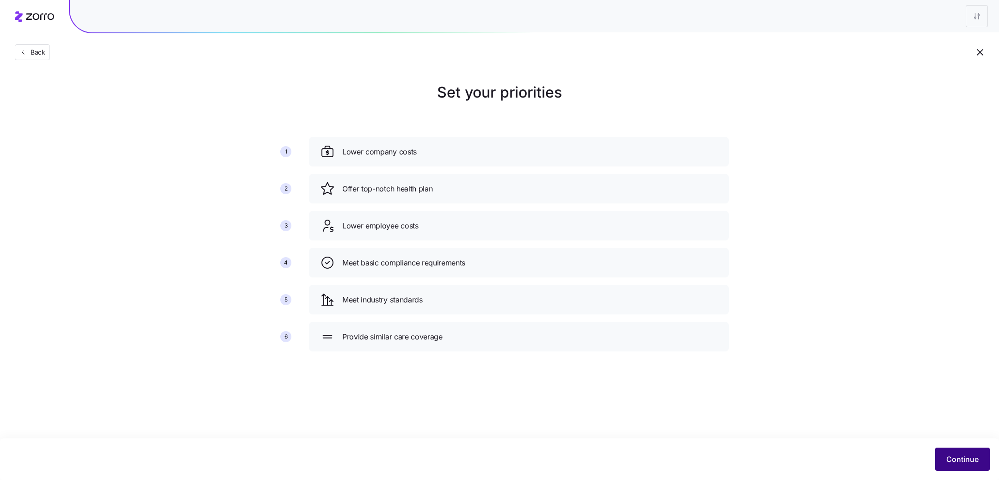
click at [832, 400] on span "Continue" at bounding box center [962, 459] width 32 height 11
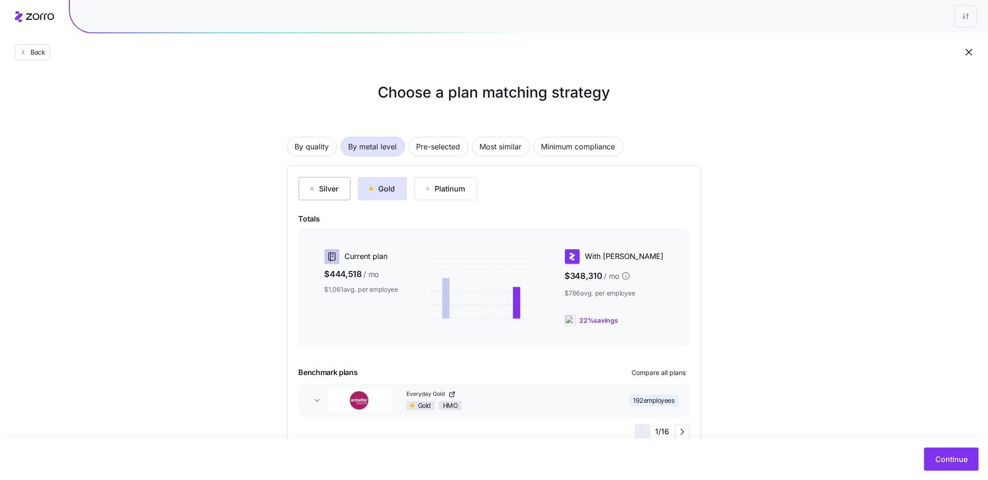
click at [338, 187] on div "Silver" at bounding box center [324, 188] width 29 height 11
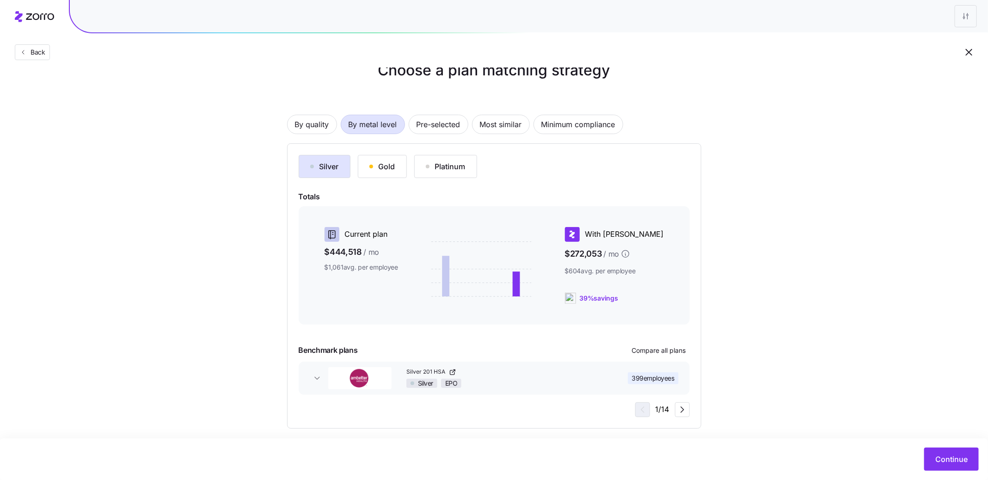
scroll to position [30, 0]
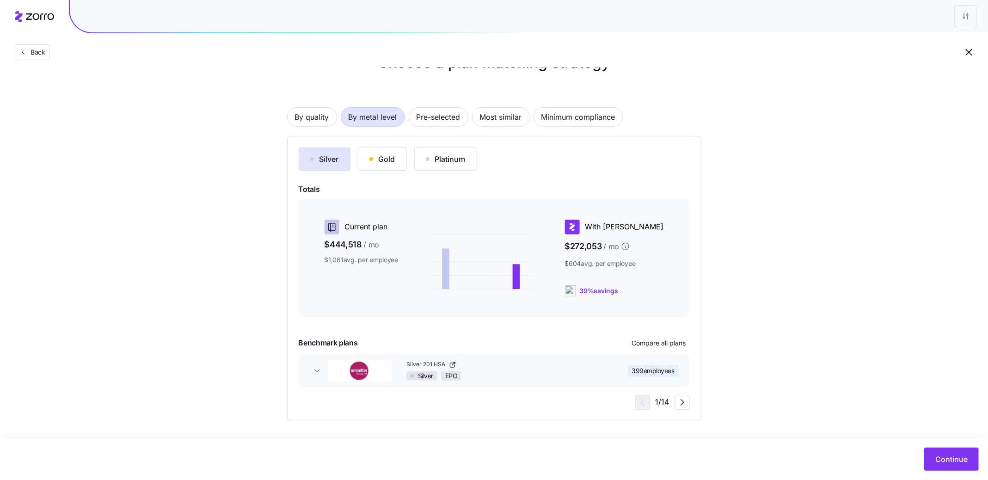
click at [832, 400] on div "Continue" at bounding box center [494, 460] width 988 height 42
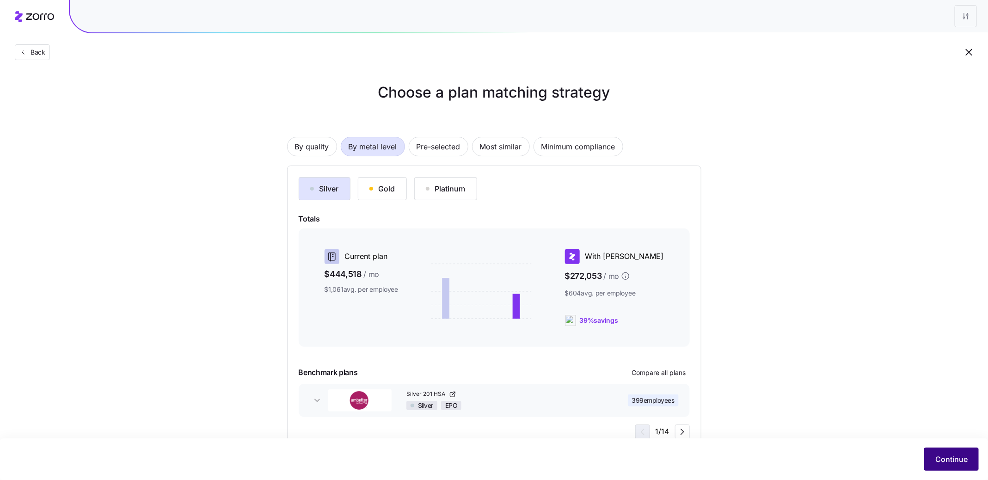
click at [832, 400] on span "Continue" at bounding box center [952, 459] width 32 height 11
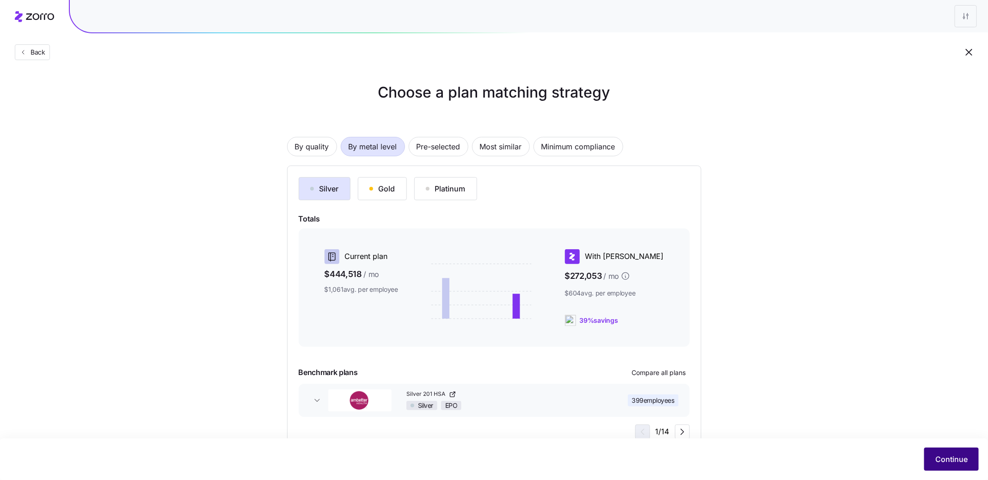
click at [832, 400] on span "Continue" at bounding box center [952, 459] width 32 height 11
click at [832, 400] on button "Continue" at bounding box center [952, 459] width 55 height 23
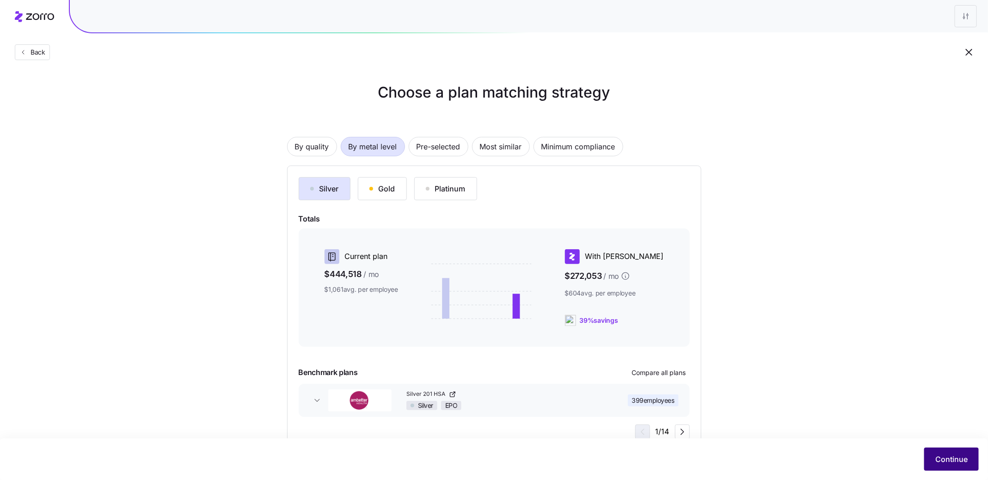
click at [832, 400] on button "Continue" at bounding box center [952, 459] width 55 height 23
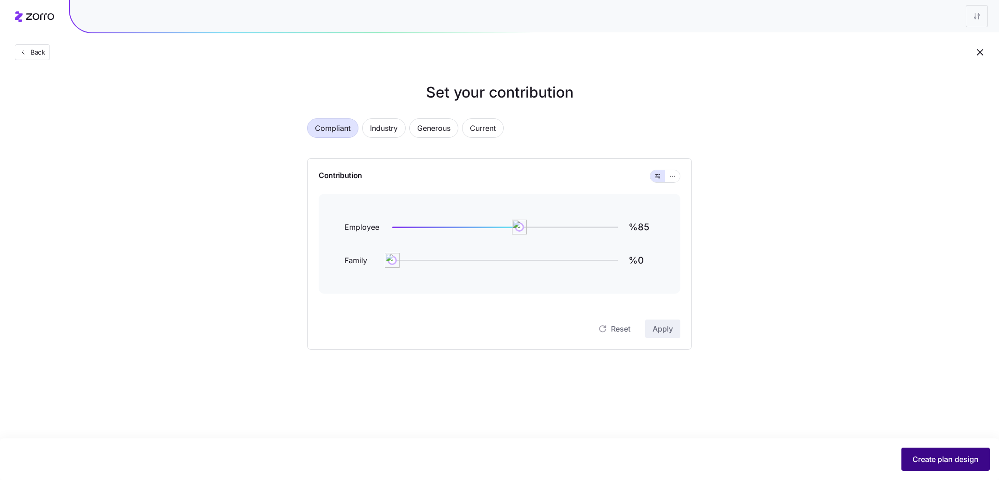
click at [832, 400] on span "Create plan design" at bounding box center [946, 459] width 66 height 11
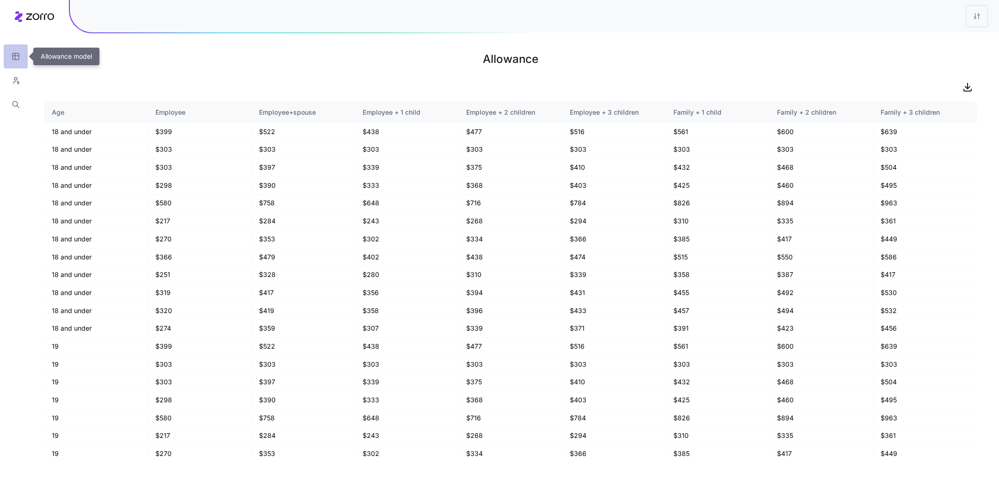
click at [22, 56] on button "button" at bounding box center [16, 56] width 24 height 24
click at [832, 13] on html "Allowance Age Employee Employee+spouse Employee + 1 child Employee + 2 children…" at bounding box center [499, 240] width 999 height 480
click at [832, 36] on div "Edit plan design" at bounding box center [921, 41] width 49 height 10
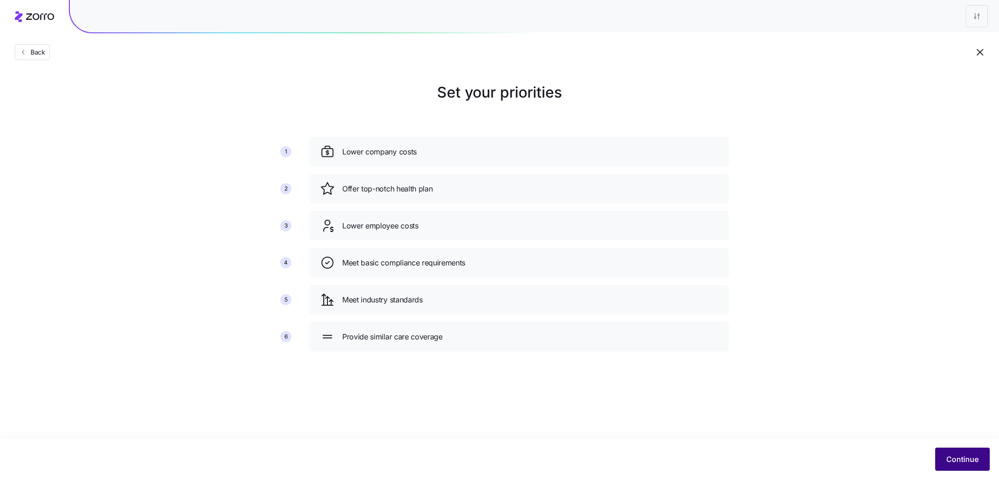
click at [832, 400] on span "Continue" at bounding box center [962, 459] width 32 height 11
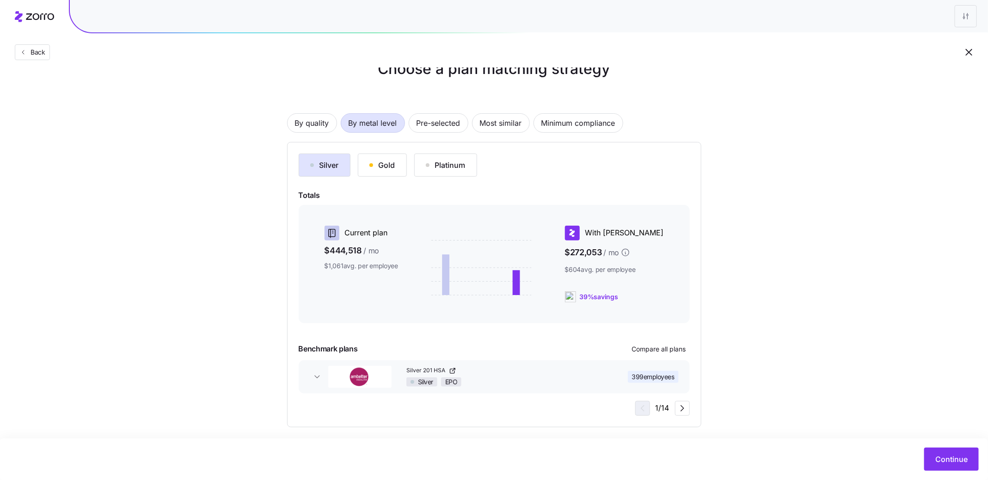
scroll to position [30, 0]
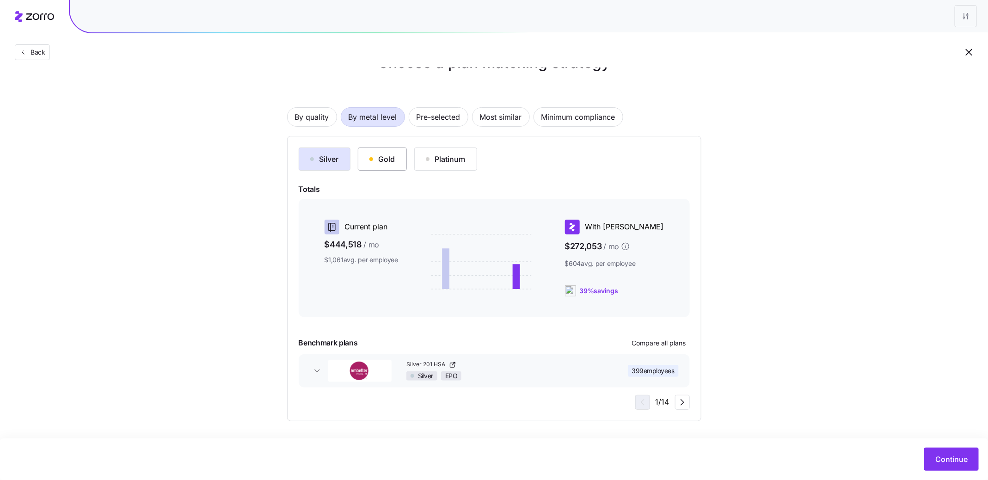
click at [390, 158] on div "Gold" at bounding box center [383, 159] width 26 height 11
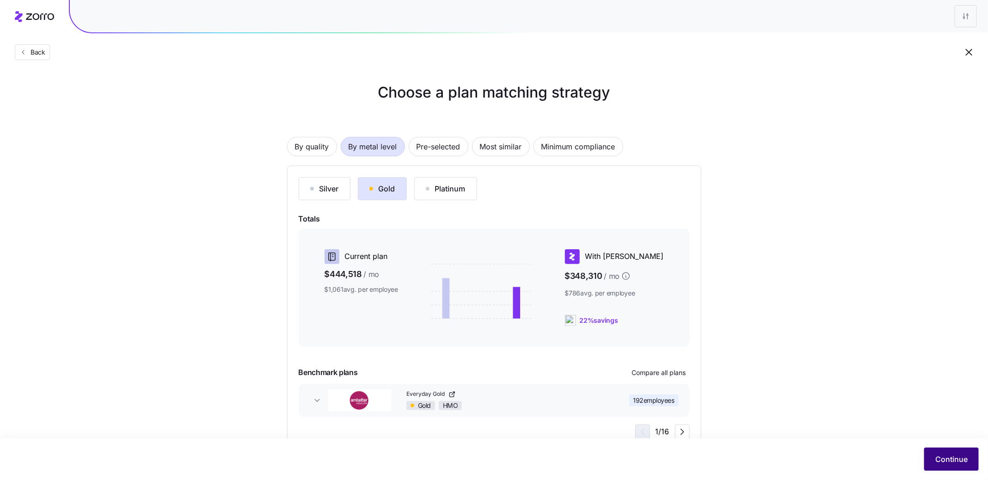
click at [832, 400] on span "Continue" at bounding box center [952, 459] width 32 height 11
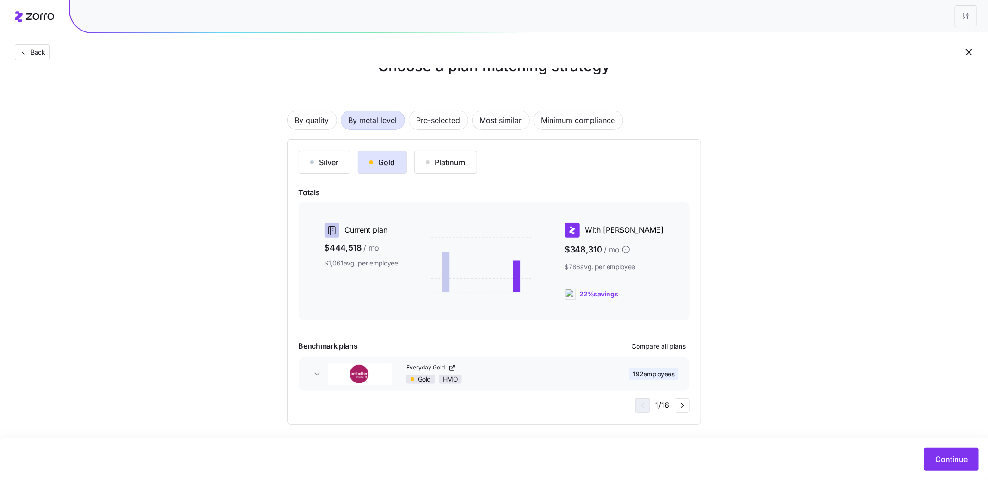
scroll to position [30, 0]
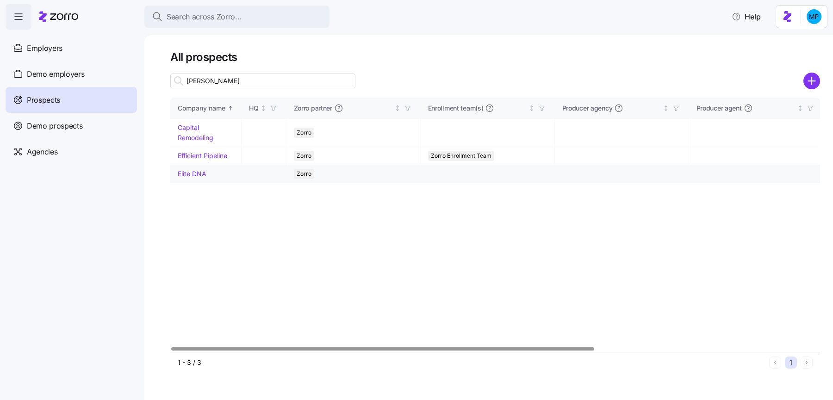
click at [183, 168] on td "Elite DNA" at bounding box center [205, 174] width 71 height 18
click at [191, 174] on link "Elite DNA" at bounding box center [192, 174] width 29 height 8
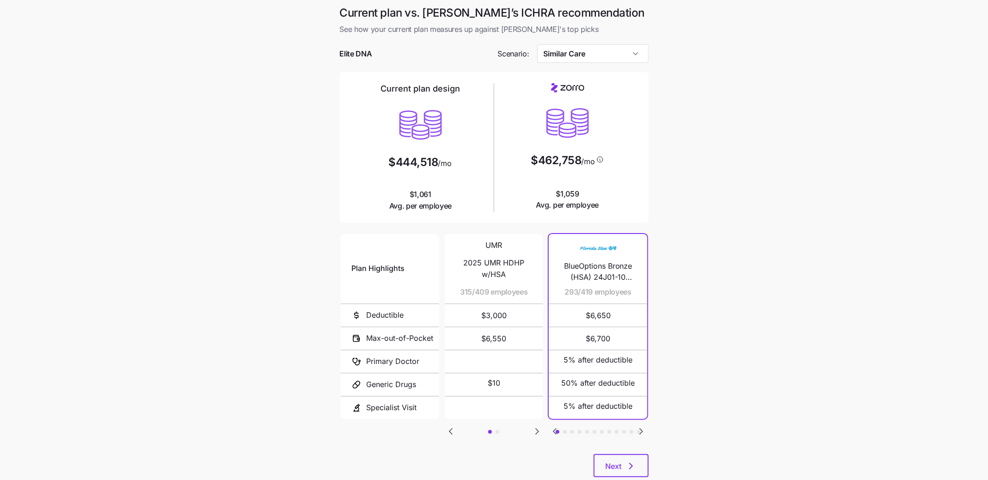
scroll to position [25, 0]
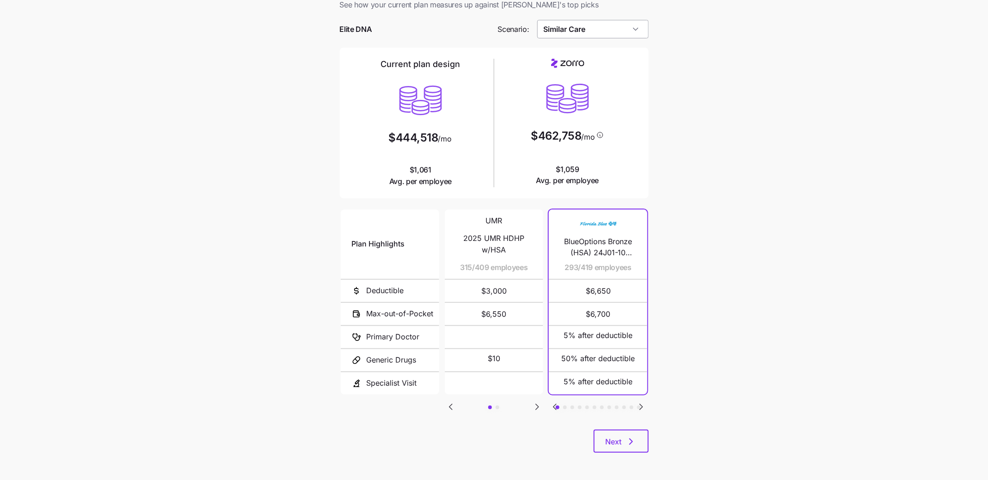
click at [633, 26] on input "Similar Care" at bounding box center [592, 29] width 111 height 19
click at [618, 103] on div "Low Cost Silver" at bounding box center [593, 107] width 104 height 18
type input "Low Cost Silver"
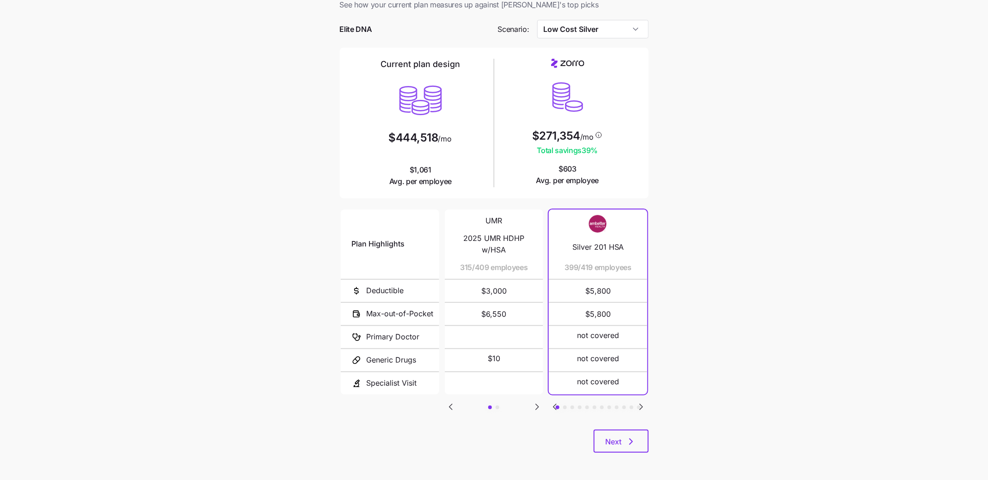
click at [663, 359] on main "Current plan vs. Zorro’s ICHRA recommendation See how your current plan measure…" at bounding box center [494, 227] width 988 height 505
click at [632, 439] on icon "button" at bounding box center [631, 441] width 11 height 11
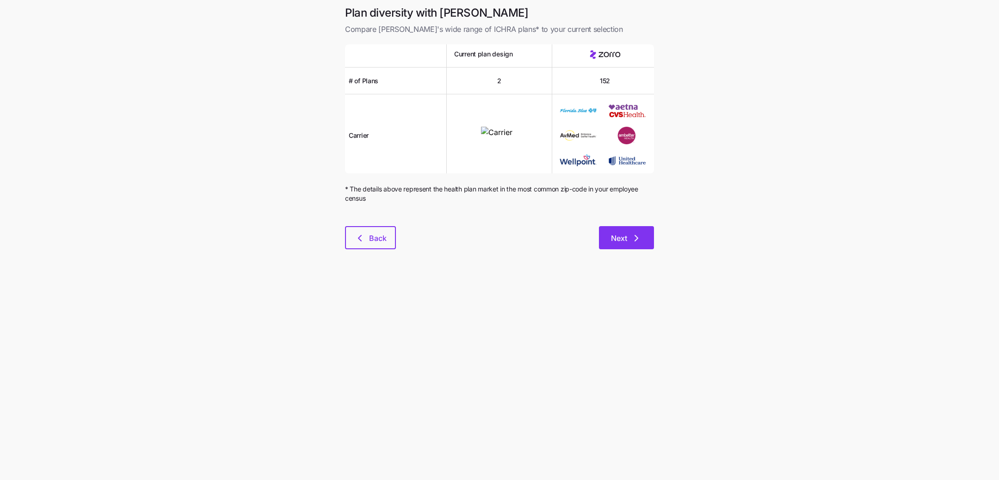
click at [638, 242] on icon "button" at bounding box center [636, 238] width 11 height 11
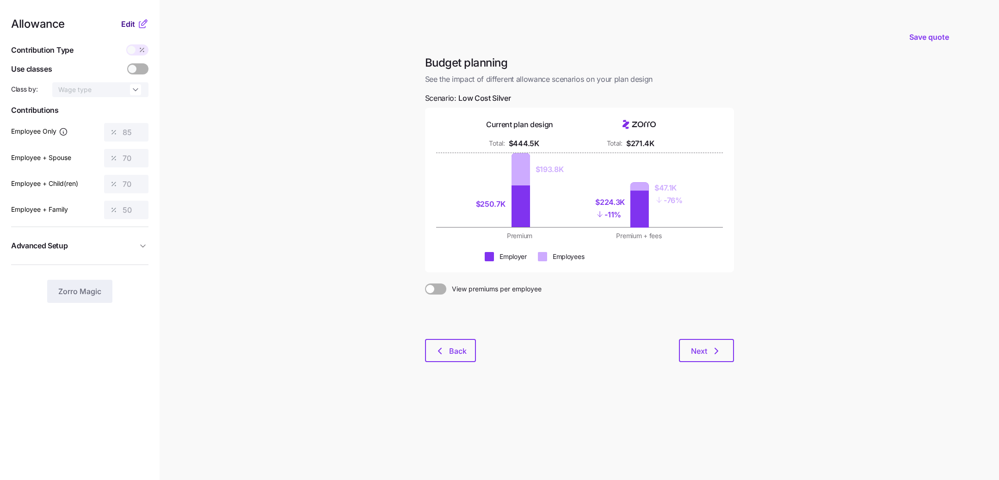
click at [133, 25] on span "Edit" at bounding box center [128, 24] width 14 height 11
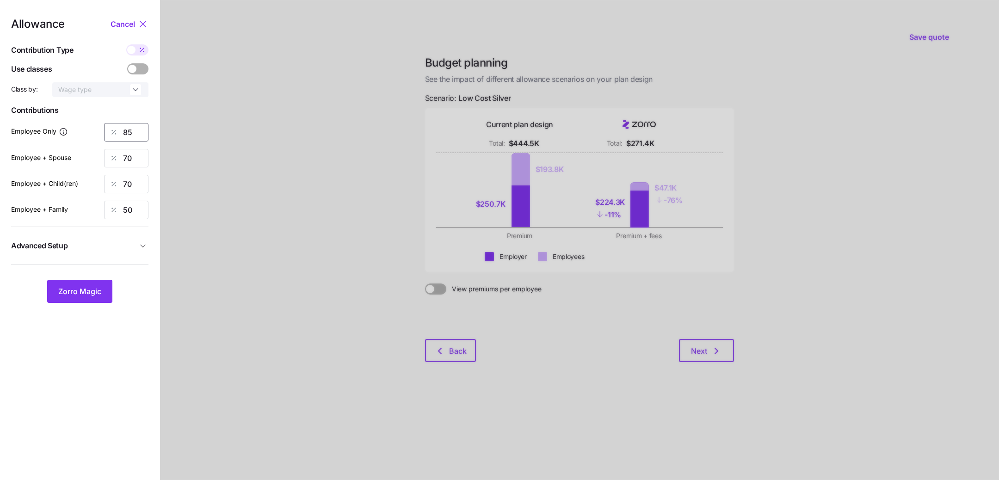
drag, startPoint x: 134, startPoint y: 136, endPoint x: 82, endPoint y: 136, distance: 51.8
click at [87, 136] on div "Employee Only 85" at bounding box center [79, 132] width 137 height 19
type input "60"
type input "30"
type input "3"
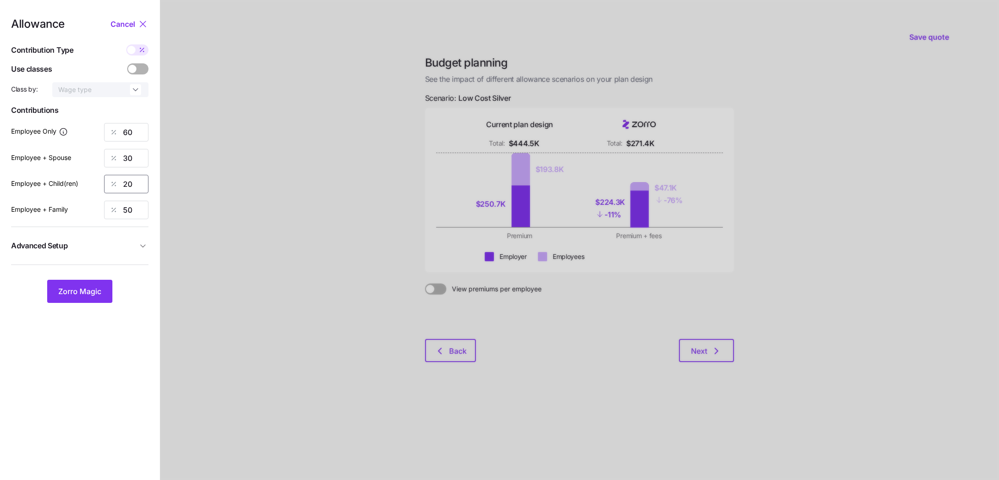
type input "20"
click at [89, 283] on button "Zorro Magic" at bounding box center [79, 291] width 65 height 23
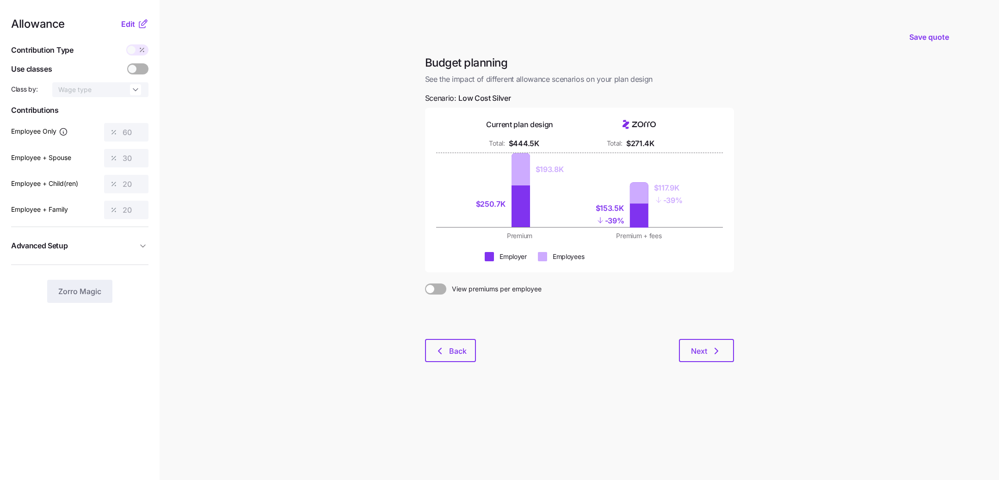
click at [143, 25] on icon at bounding box center [142, 24] width 11 height 11
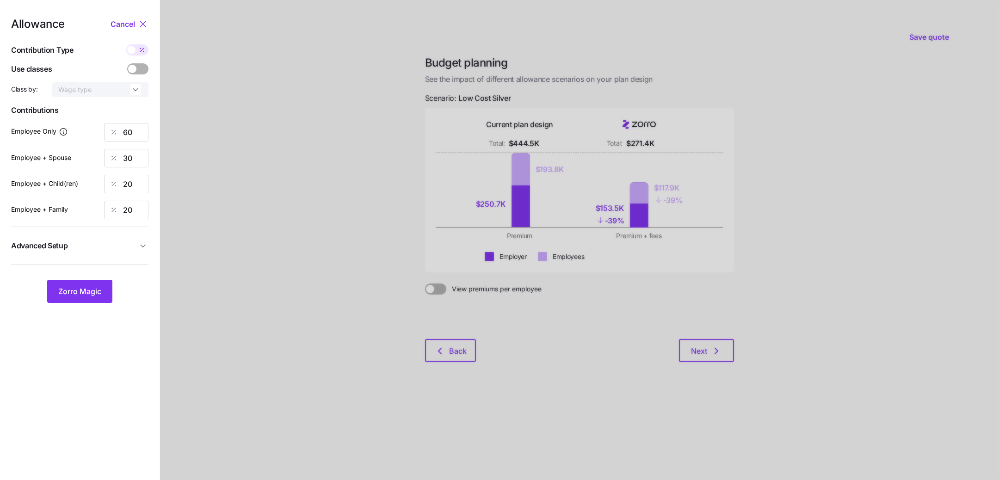
click at [485, 346] on div at bounding box center [579, 240] width 839 height 480
click at [459, 346] on div at bounding box center [579, 240] width 839 height 480
click at [126, 20] on span "Cancel" at bounding box center [123, 24] width 25 height 11
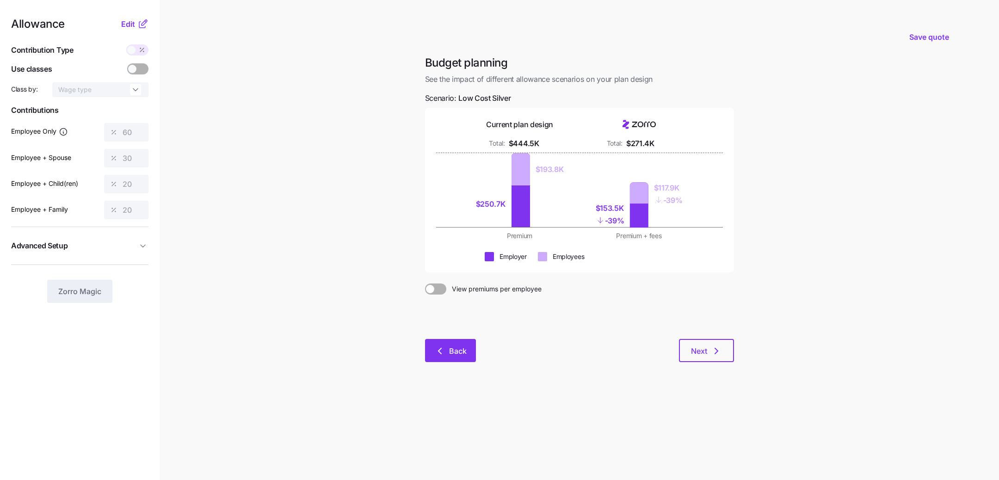
click at [459, 356] on button "Back" at bounding box center [450, 350] width 51 height 23
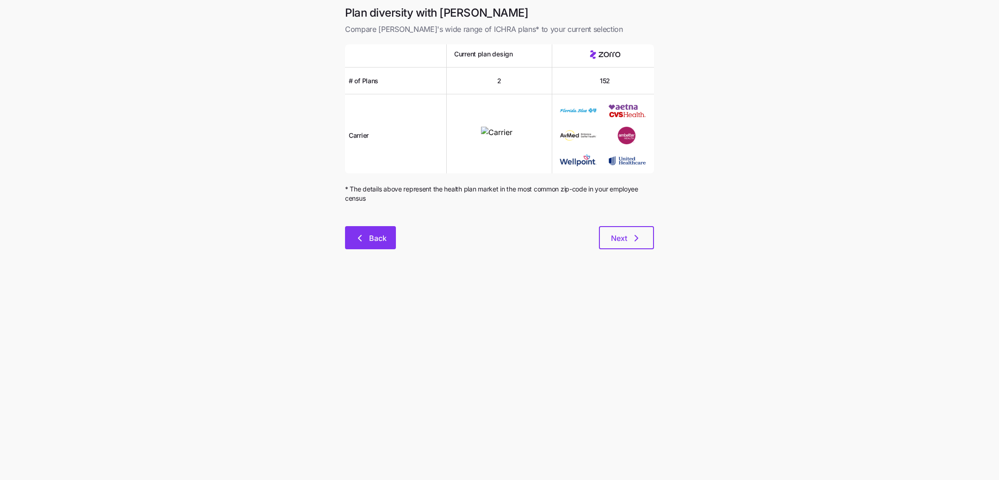
click at [387, 239] on button "Back" at bounding box center [370, 237] width 51 height 23
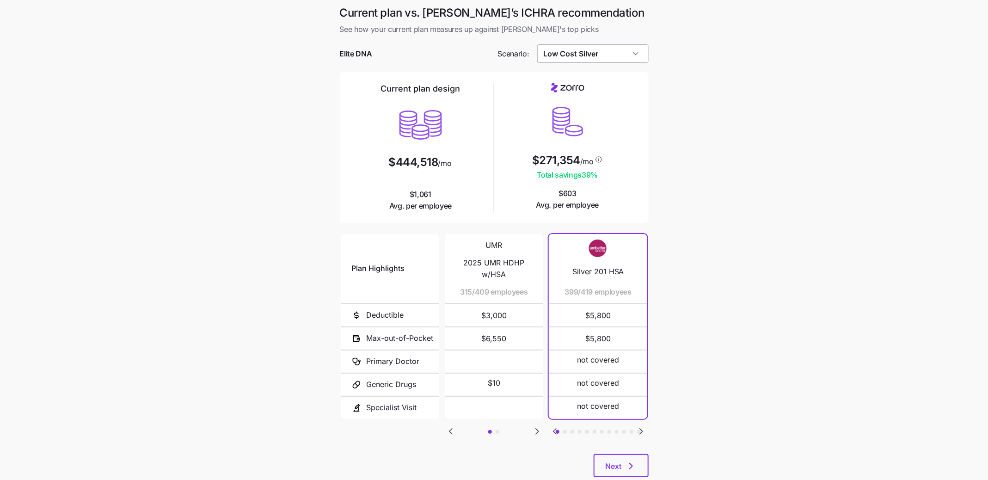
click at [589, 49] on input "Low Cost Silver" at bounding box center [592, 53] width 111 height 19
click at [616, 150] on div "Low Cost Gold" at bounding box center [593, 149] width 104 height 18
type input "Low Cost Gold"
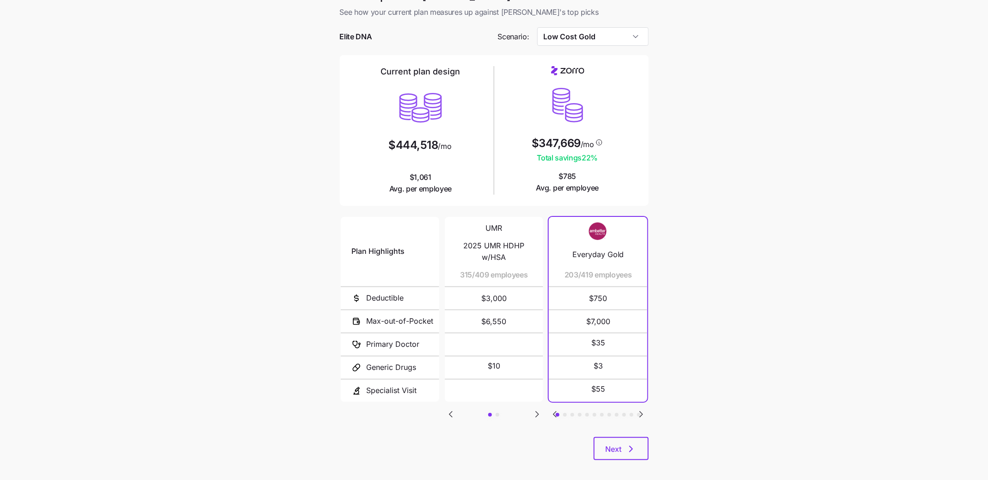
scroll to position [25, 0]
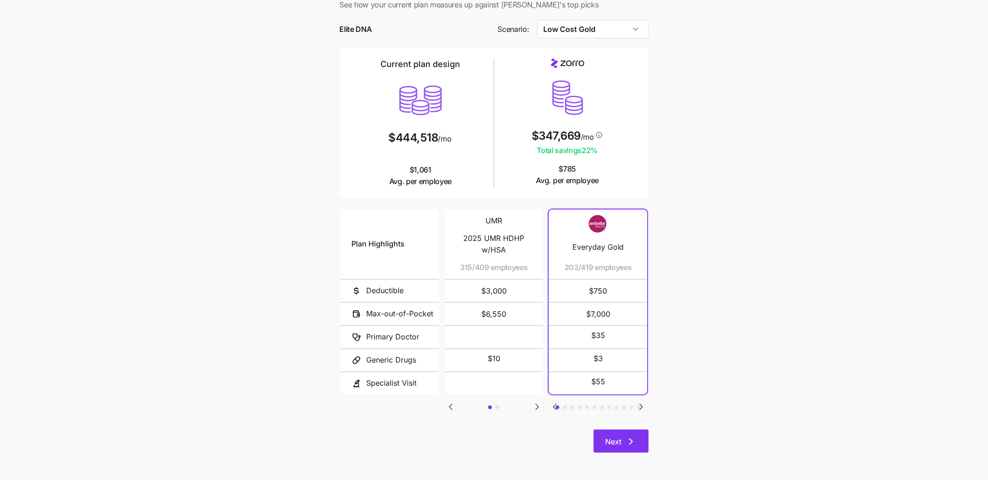
click at [631, 444] on icon "button" at bounding box center [631, 441] width 11 height 11
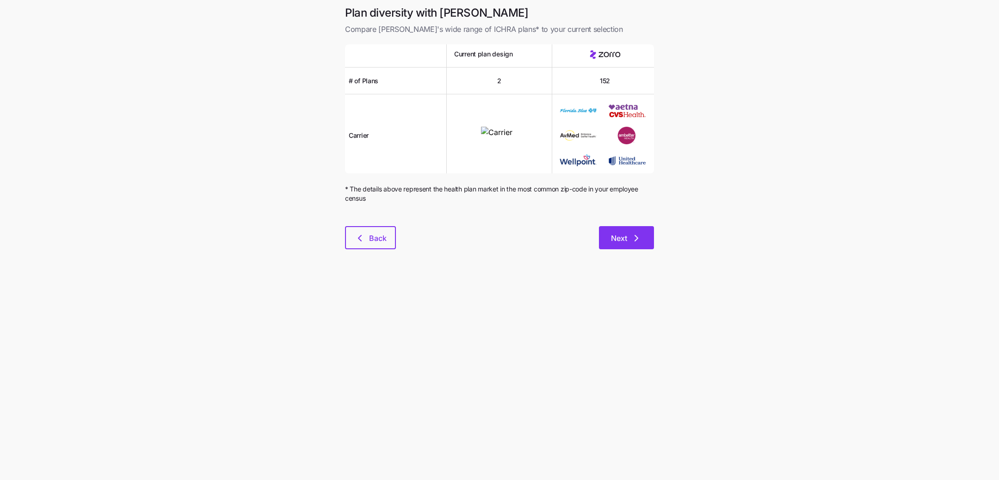
click at [638, 235] on icon "button" at bounding box center [636, 238] width 11 height 11
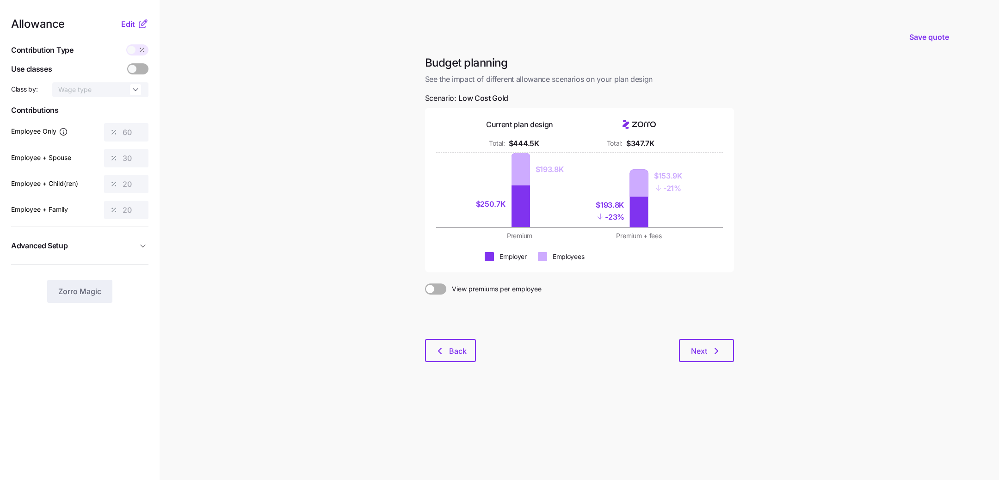
click at [142, 25] on icon at bounding box center [142, 24] width 11 height 11
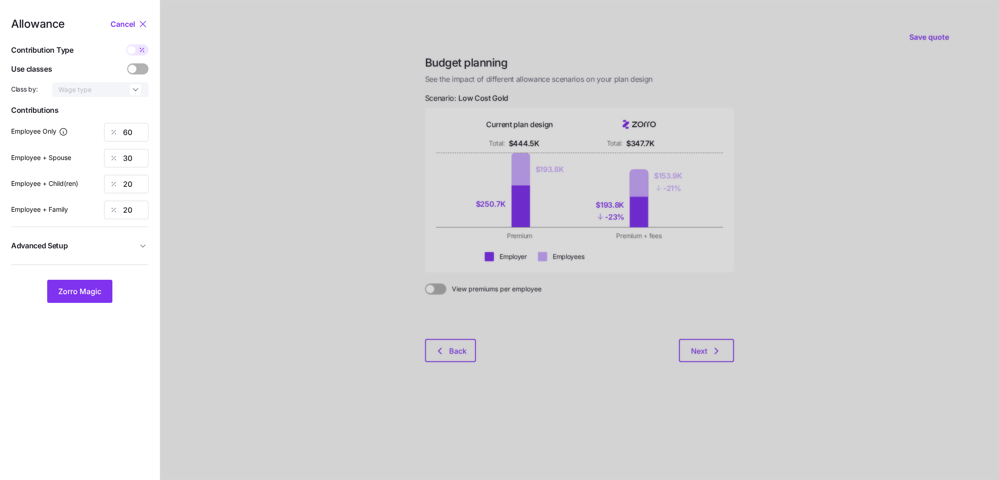
click at [204, 214] on div at bounding box center [579, 240] width 839 height 480
click at [119, 26] on span "Cancel" at bounding box center [123, 24] width 25 height 11
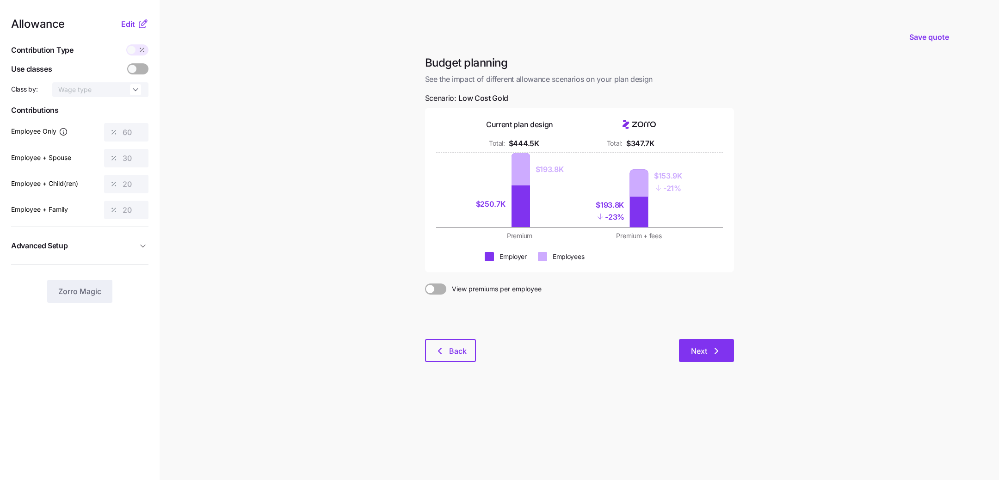
click at [713, 347] on icon "button" at bounding box center [716, 351] width 11 height 11
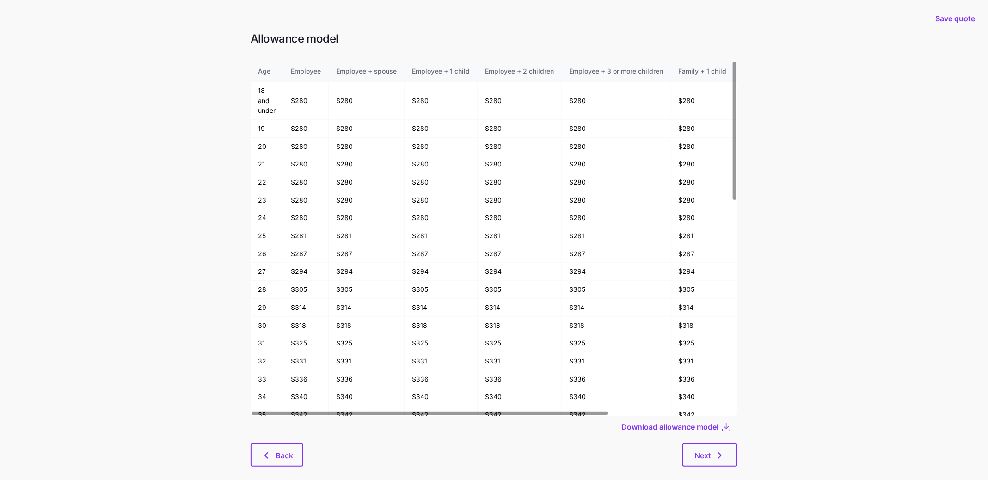
click at [706, 439] on div at bounding box center [494, 441] width 487 height 6
click at [713, 457] on span "Next" at bounding box center [710, 455] width 31 height 11
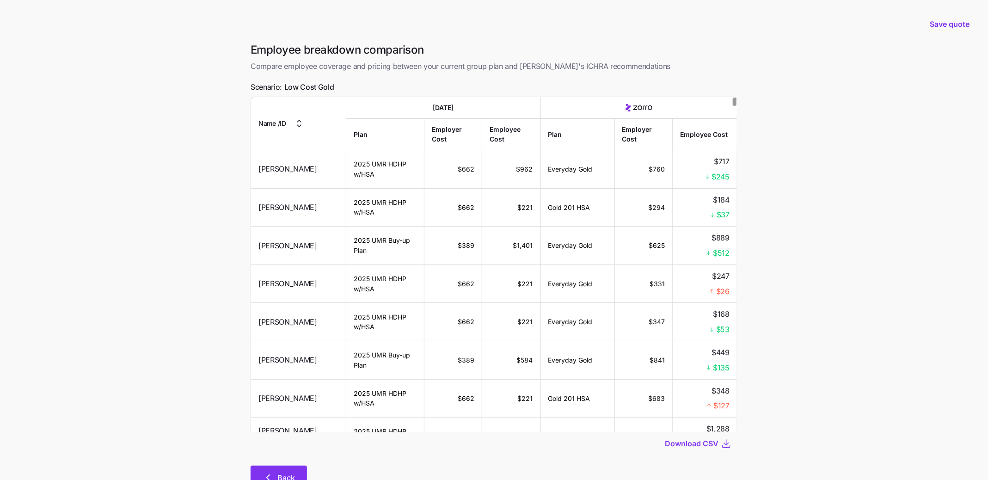
click at [265, 471] on button "Back" at bounding box center [279, 477] width 56 height 23
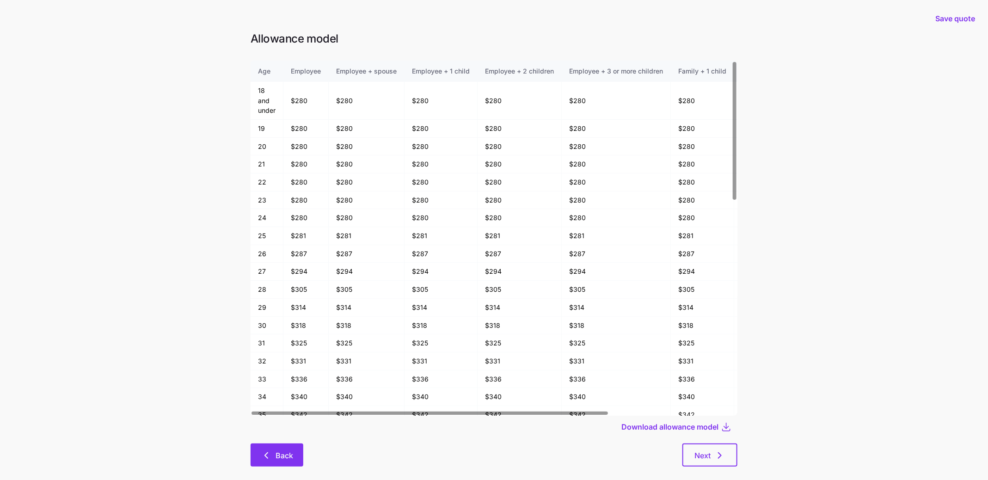
click at [288, 444] on button "Back" at bounding box center [277, 455] width 53 height 23
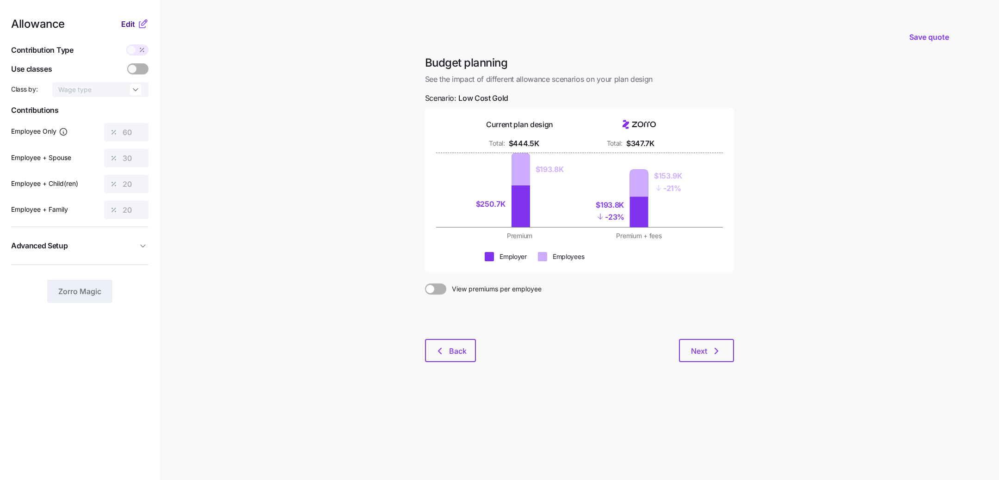
click at [135, 25] on button "Edit" at bounding box center [129, 24] width 16 height 11
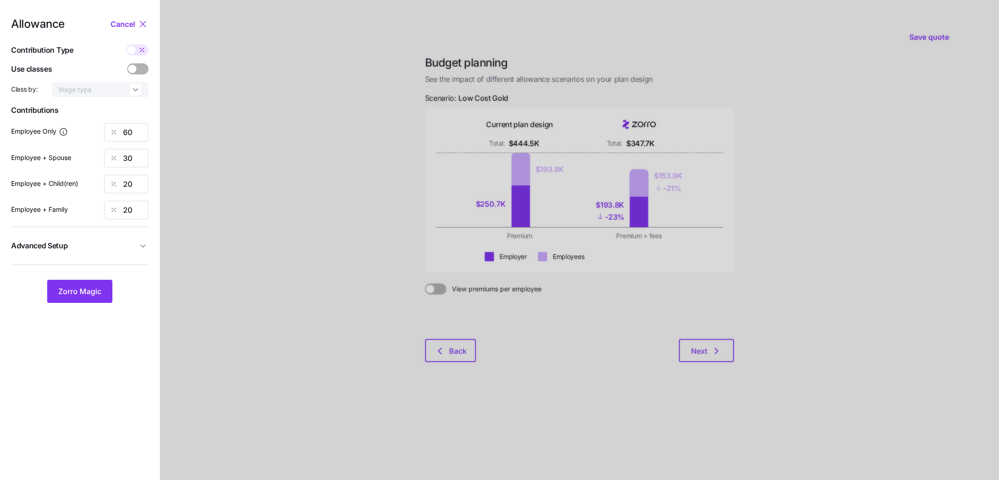
click at [134, 142] on div "60" at bounding box center [126, 132] width 44 height 19
click at [131, 137] on input "60" at bounding box center [126, 132] width 44 height 19
type input "65"
type input "15"
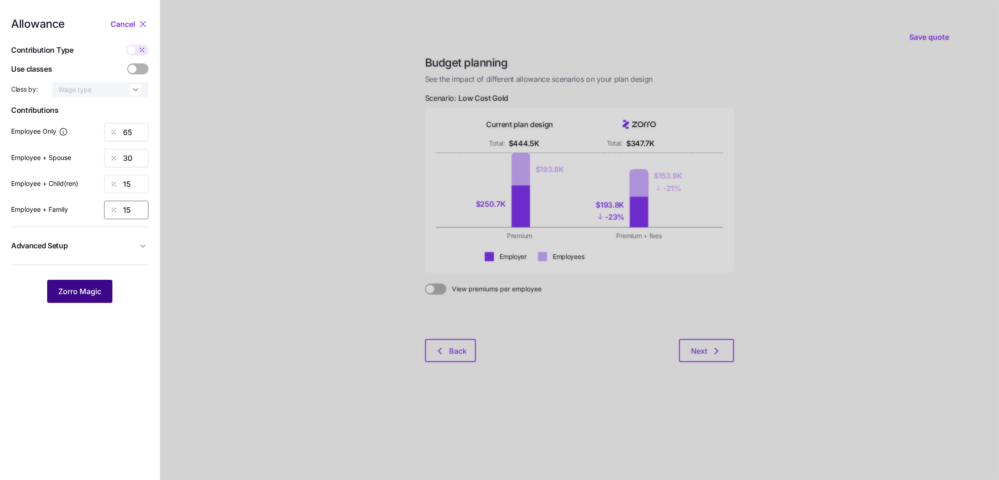
type input "15"
click at [75, 286] on span "Zorro Magic" at bounding box center [79, 291] width 43 height 11
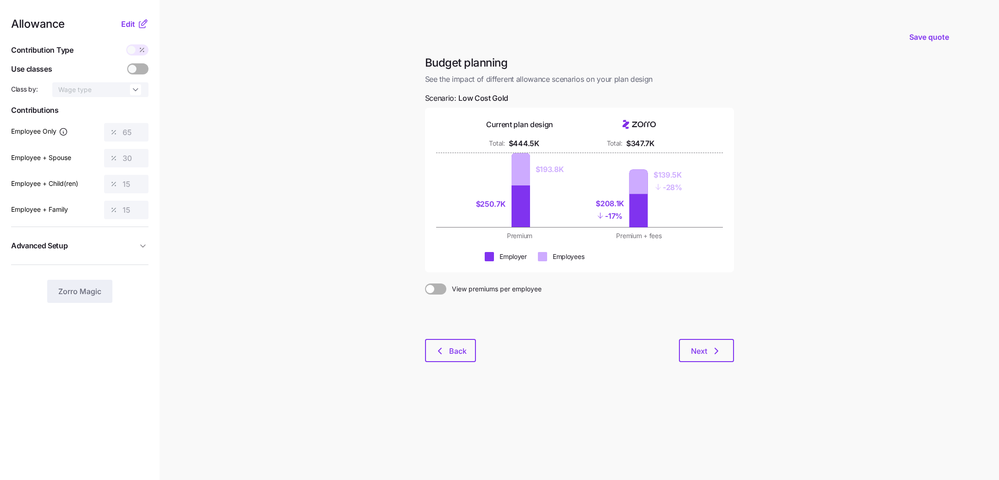
click at [337, 114] on main "Save quote Budget planning See the impact of different allowance scenarios on y…" at bounding box center [499, 240] width 999 height 480
click at [939, 32] on span "Save quote" at bounding box center [929, 36] width 40 height 11
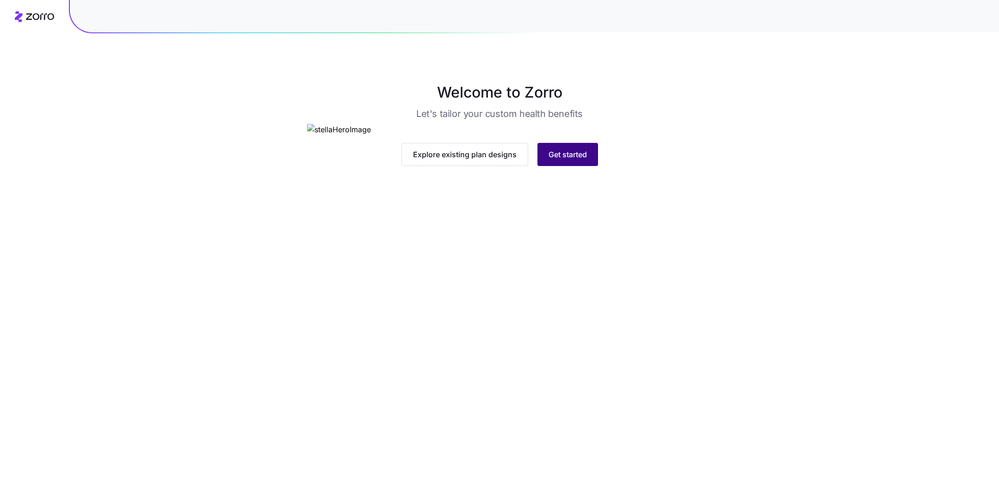
click at [573, 160] on span "Get started" at bounding box center [568, 154] width 38 height 11
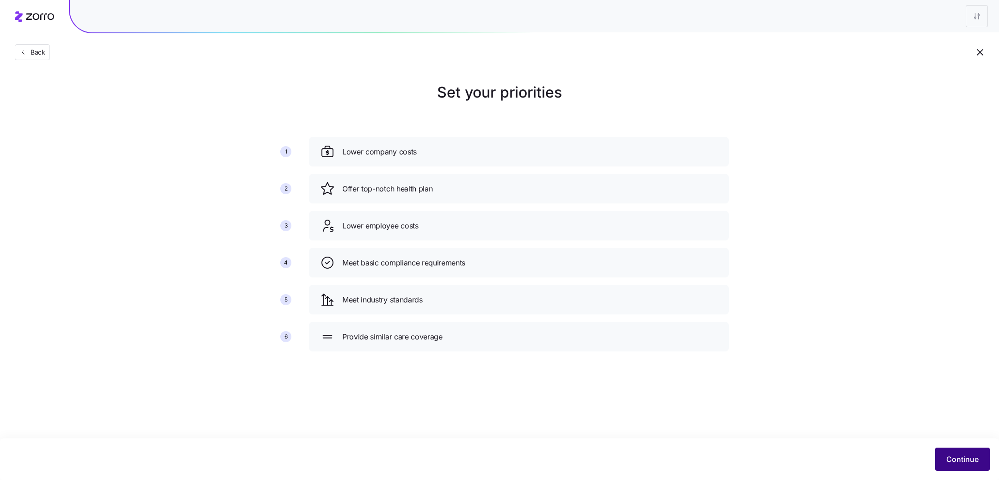
click at [955, 460] on span "Continue" at bounding box center [962, 459] width 32 height 11
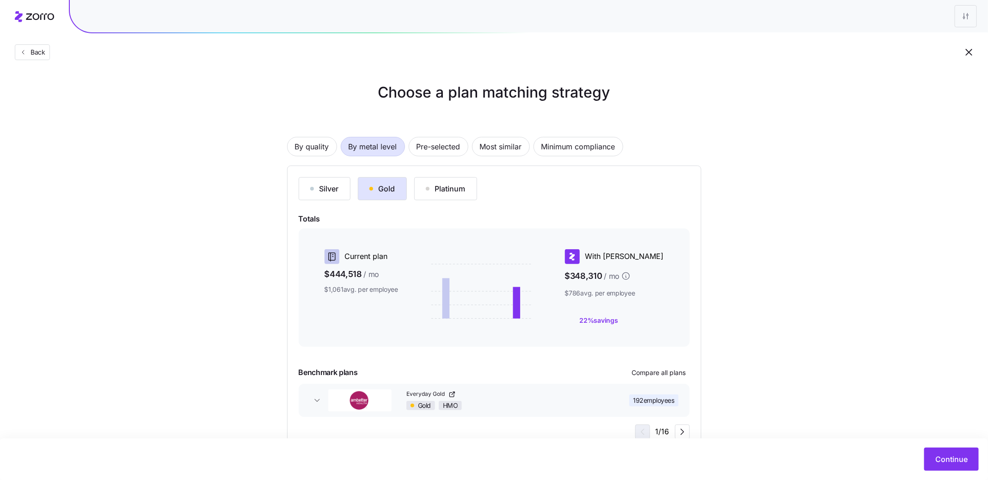
scroll to position [30, 0]
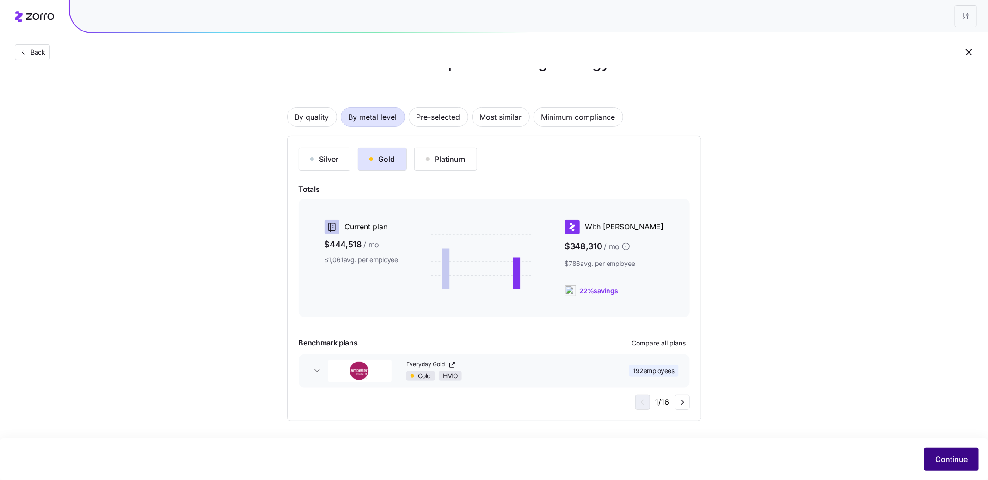
click at [935, 465] on button "Continue" at bounding box center [952, 459] width 55 height 23
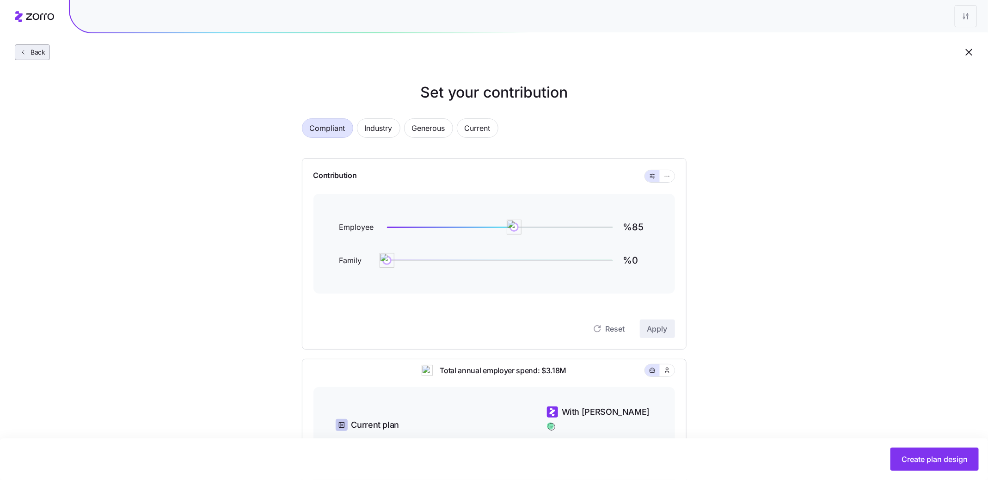
click at [39, 49] on span "Back" at bounding box center [36, 52] width 19 height 9
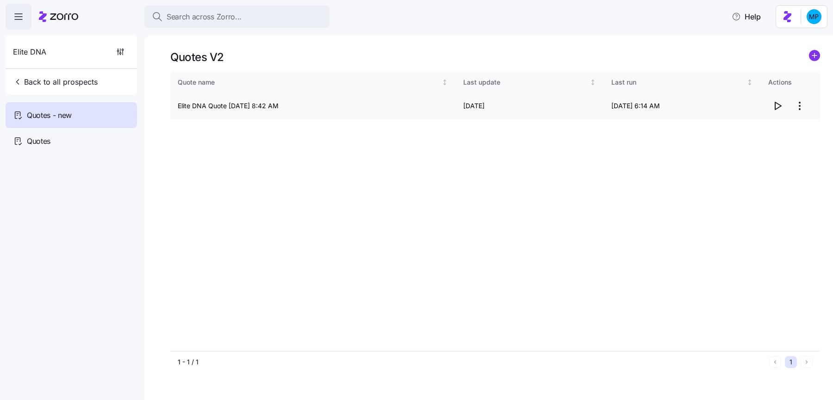
click at [778, 104] on icon "button" at bounding box center [777, 105] width 11 height 11
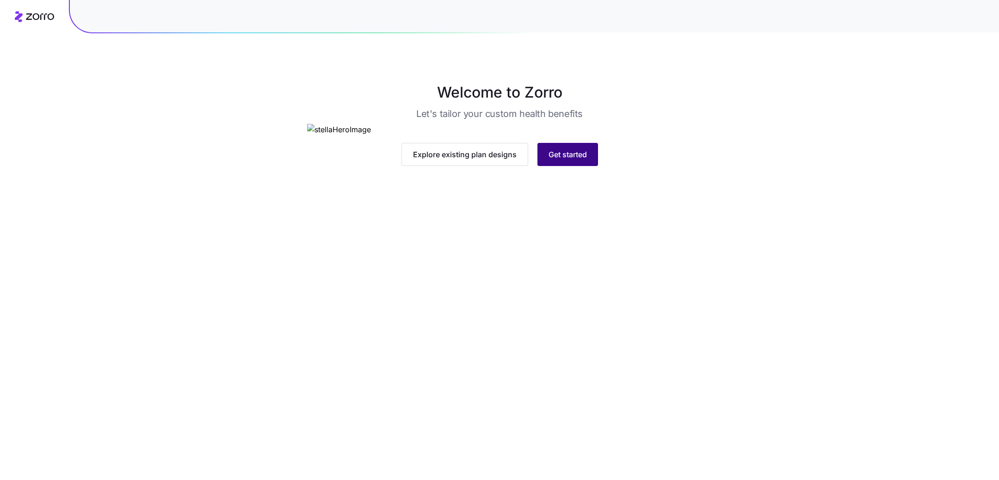
click at [566, 166] on button "Get started" at bounding box center [567, 154] width 61 height 23
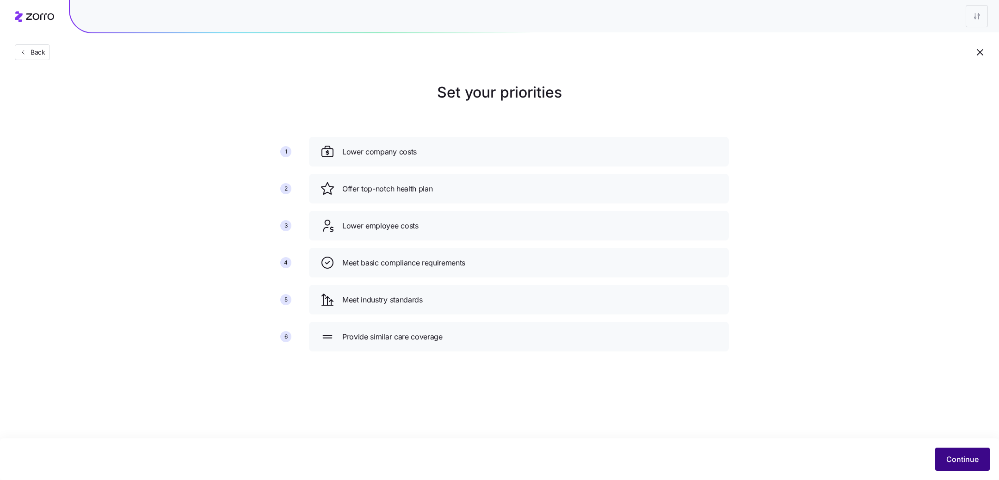
click at [974, 458] on span "Continue" at bounding box center [962, 459] width 32 height 11
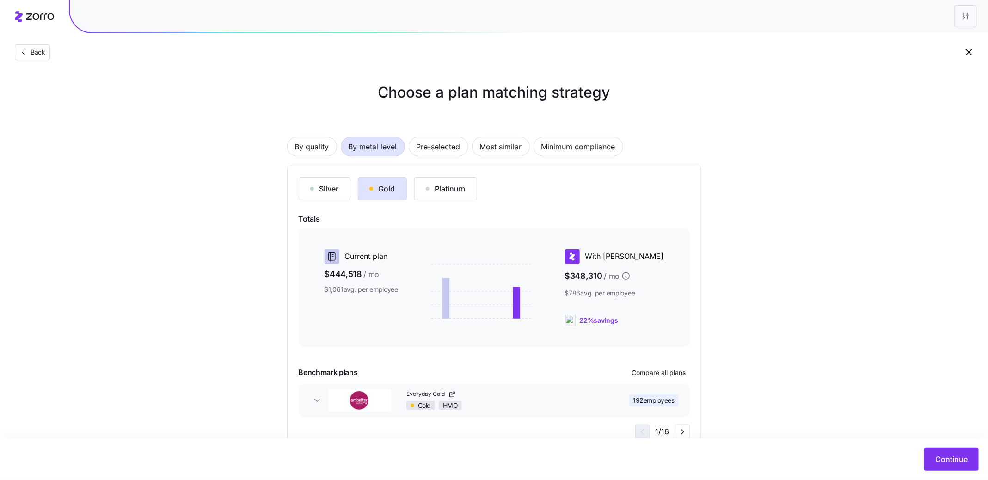
scroll to position [30, 0]
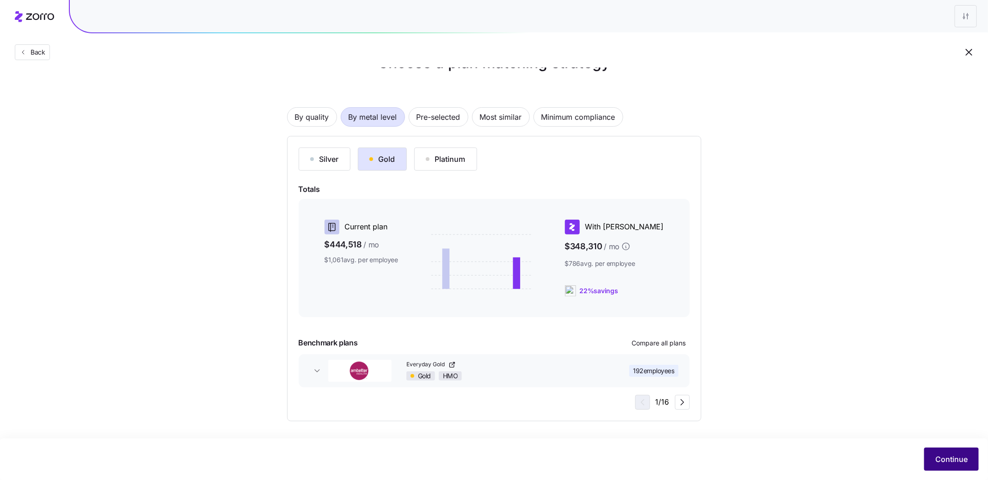
click at [964, 467] on button "Continue" at bounding box center [952, 459] width 55 height 23
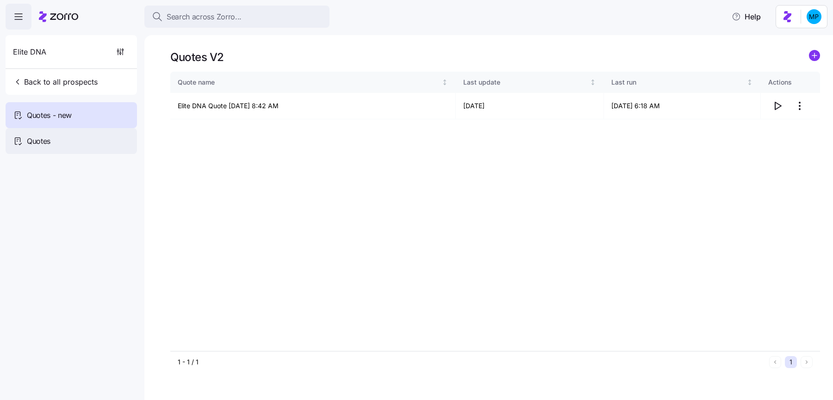
click at [75, 147] on div "Quotes" at bounding box center [71, 141] width 131 height 26
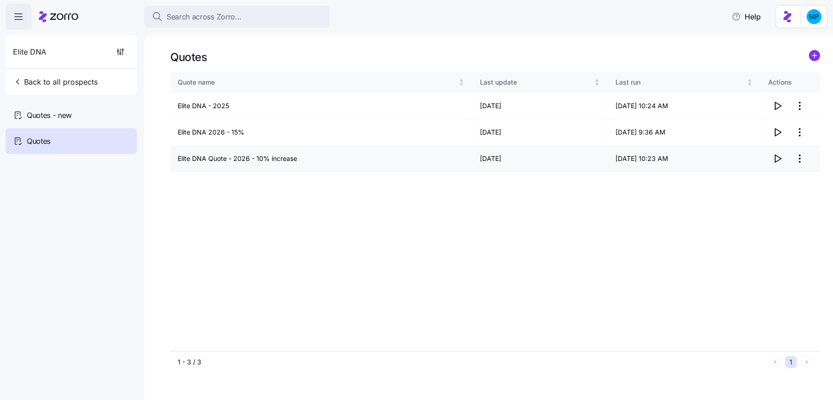
click at [775, 152] on span "button" at bounding box center [777, 159] width 18 height 18
click at [63, 119] on span "Quotes - new" at bounding box center [49, 116] width 45 height 12
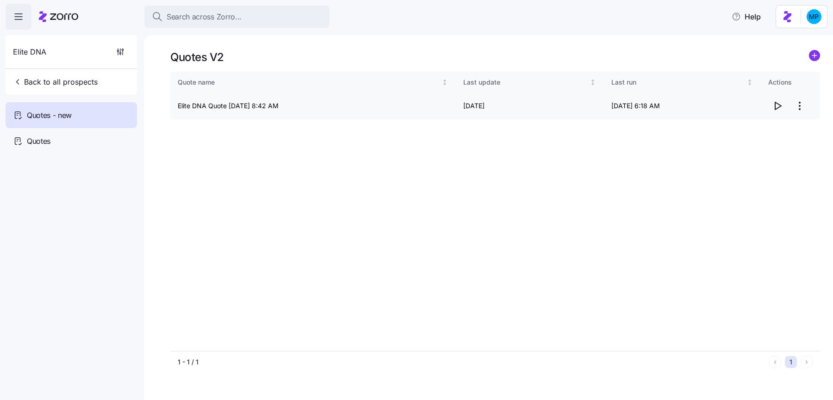
click at [775, 108] on icon "button" at bounding box center [777, 105] width 11 height 11
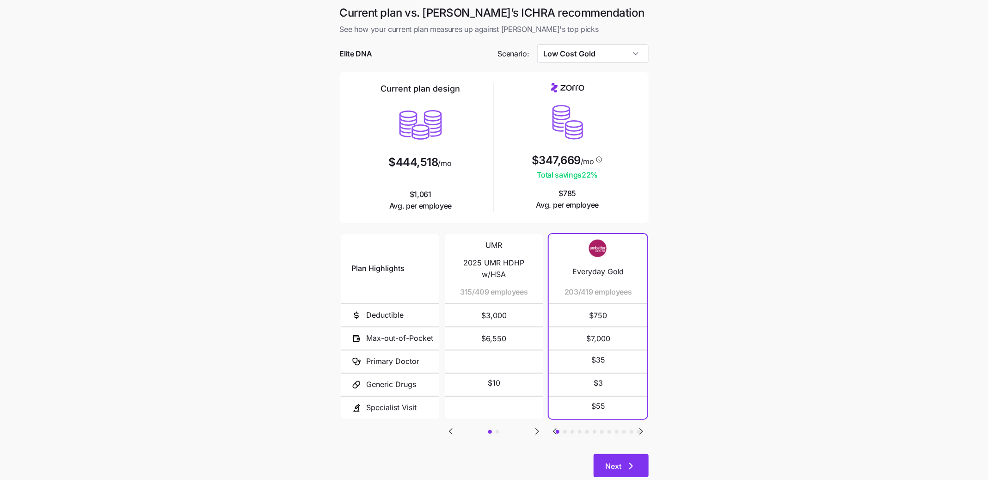
click at [637, 457] on button "Next" at bounding box center [621, 465] width 55 height 23
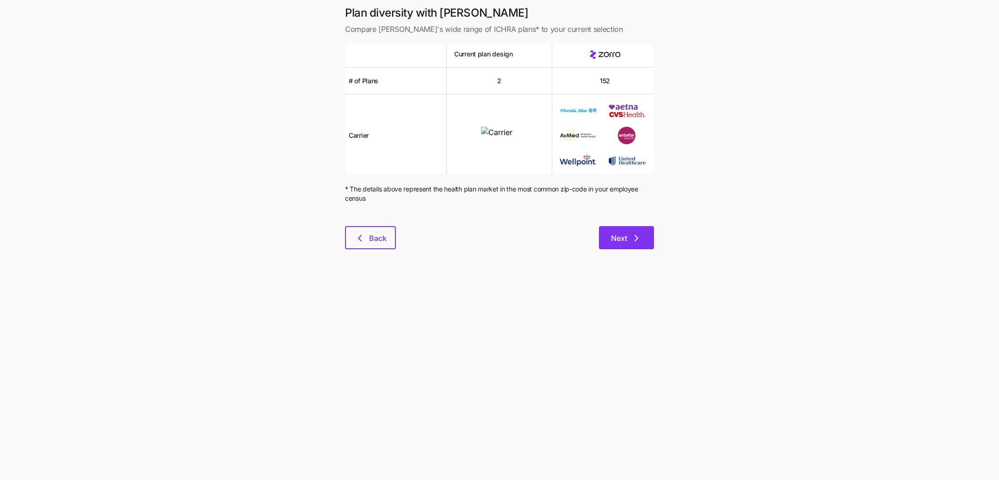
click at [625, 232] on button "Next" at bounding box center [626, 237] width 55 height 23
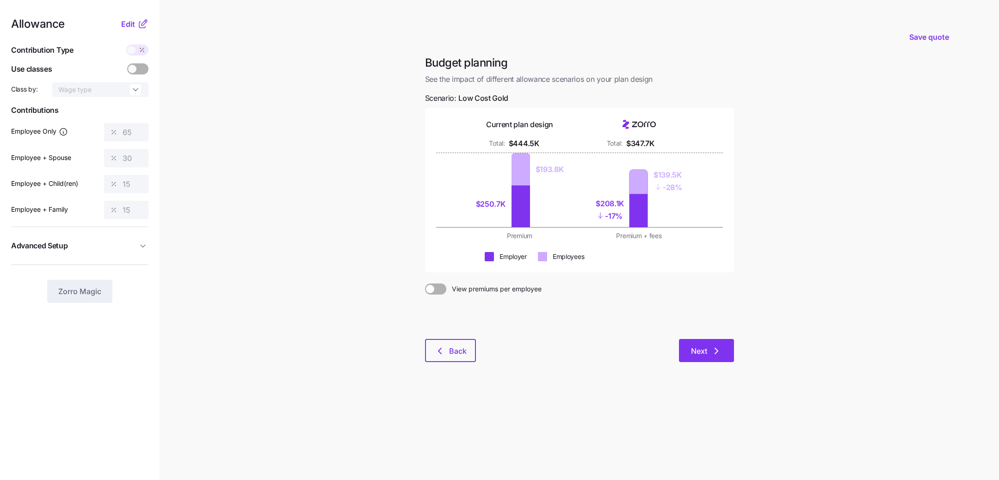
click at [717, 348] on icon "button" at bounding box center [716, 351] width 11 height 11
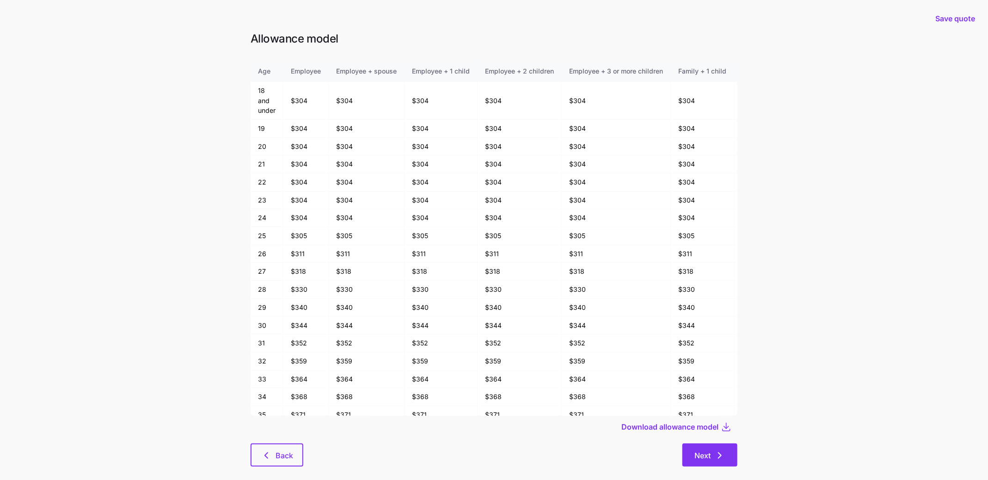
click at [712, 450] on button "Next" at bounding box center [710, 455] width 55 height 23
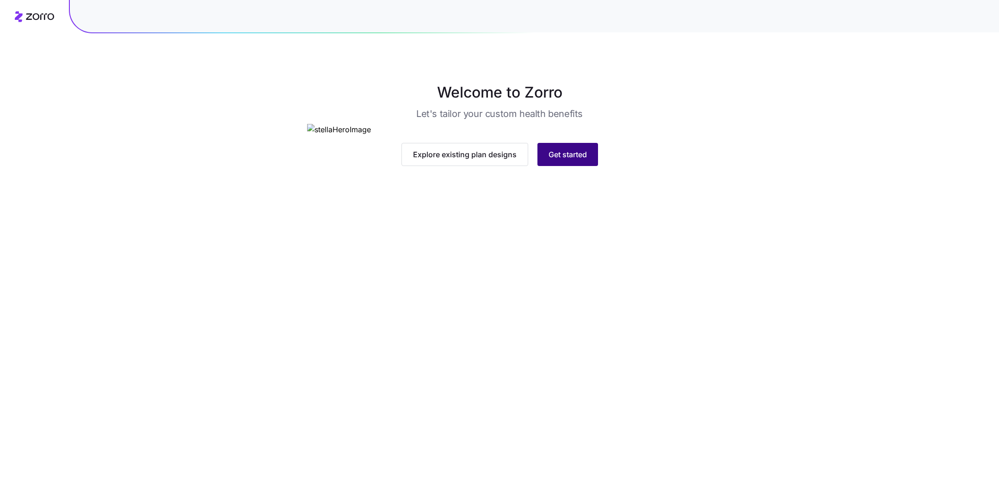
click at [560, 166] on button "Get started" at bounding box center [567, 154] width 61 height 23
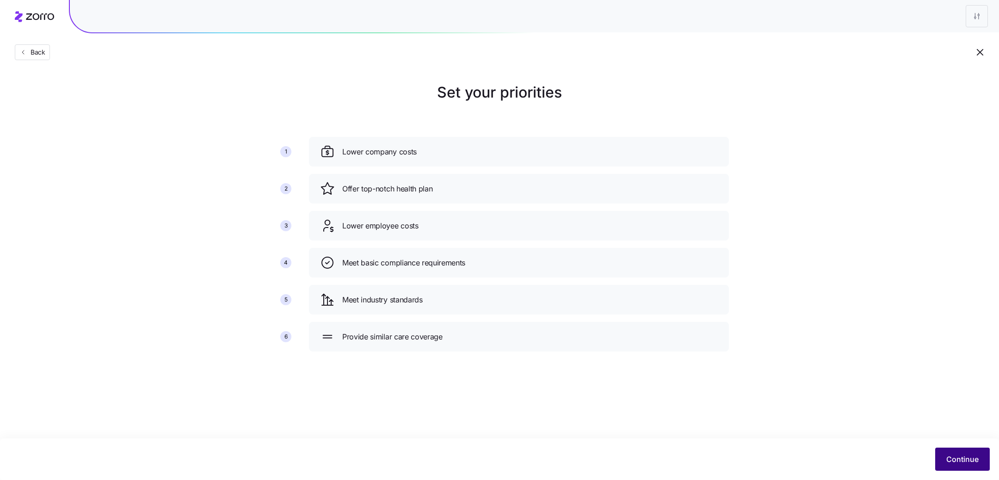
click at [976, 463] on span "Continue" at bounding box center [962, 459] width 32 height 11
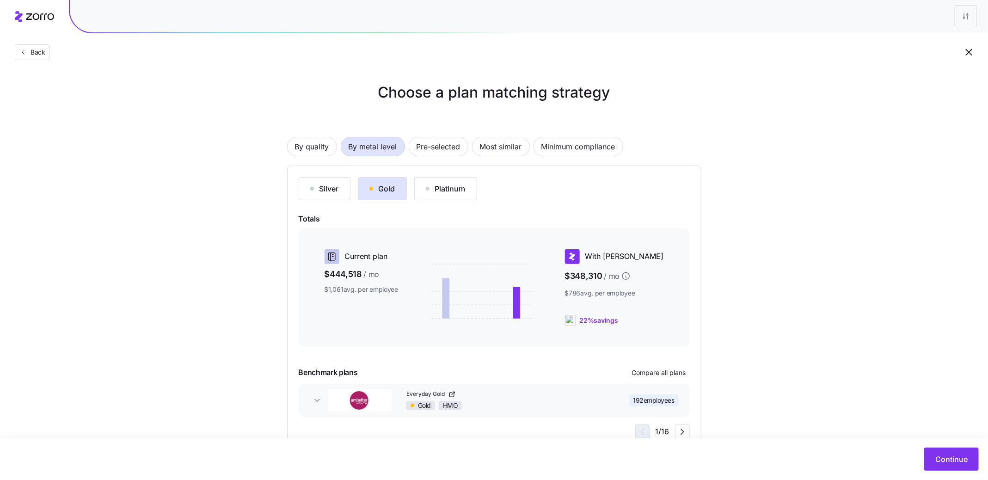
scroll to position [30, 0]
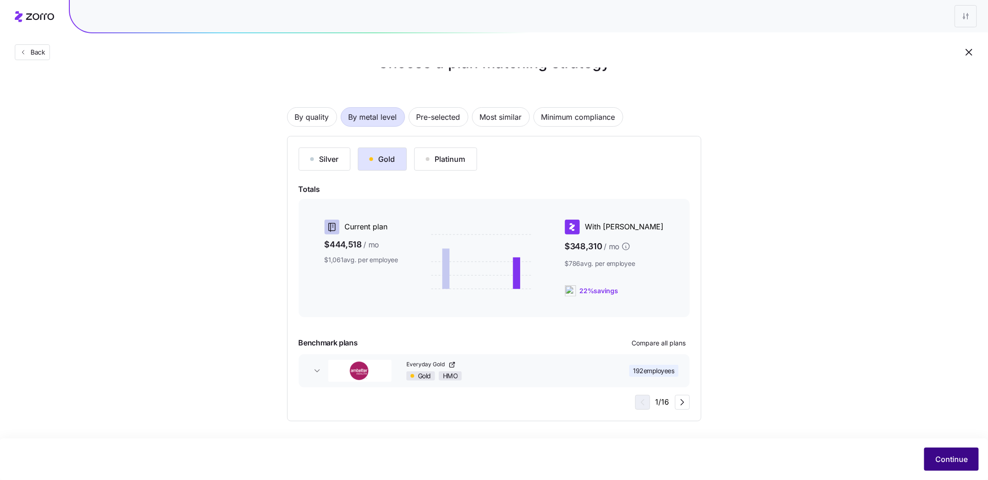
click at [961, 457] on span "Continue" at bounding box center [952, 459] width 32 height 11
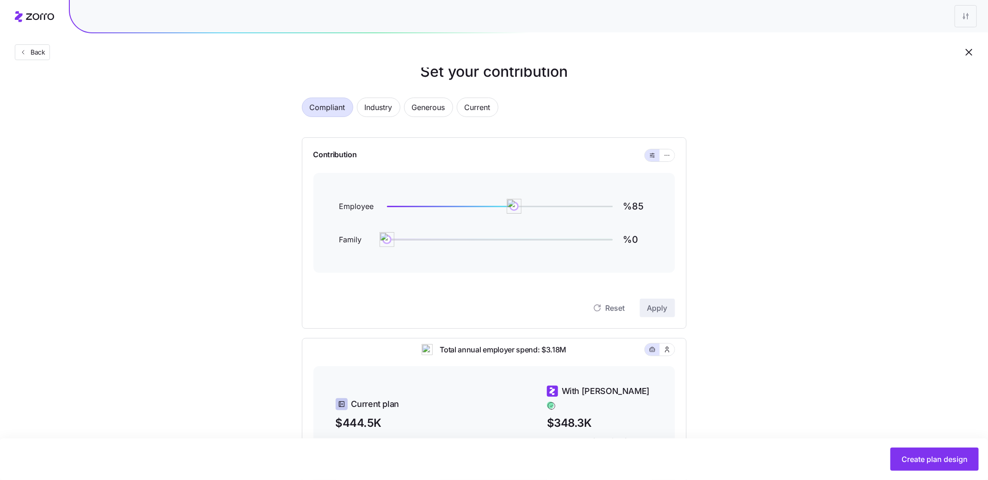
scroll to position [21, 0]
click at [676, 140] on div "Contribution Employee %85 Family %0 Reset Apply" at bounding box center [494, 233] width 385 height 192
click at [673, 146] on div "Contribution" at bounding box center [495, 154] width 362 height 35
click at [671, 153] on button "button" at bounding box center [667, 154] width 7 height 7
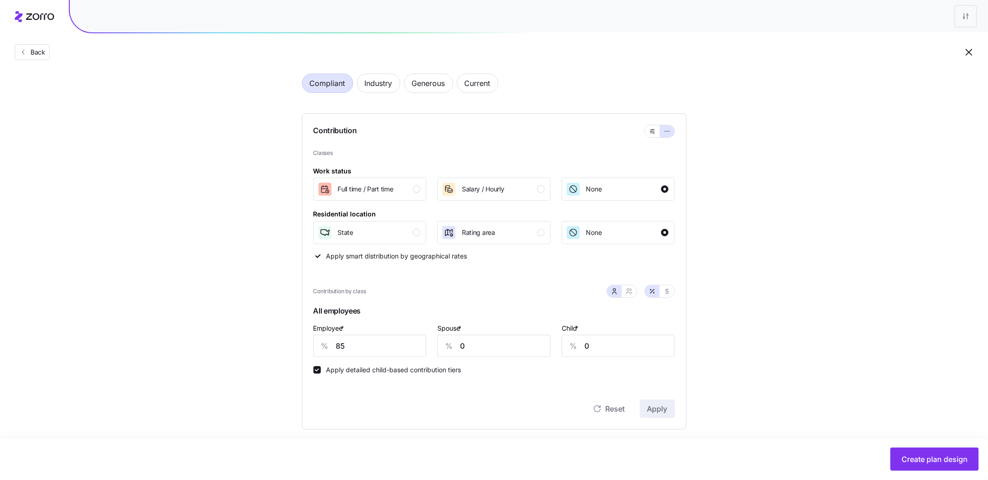
scroll to position [47, 0]
click at [378, 241] on button "State" at bounding box center [370, 230] width 113 height 23
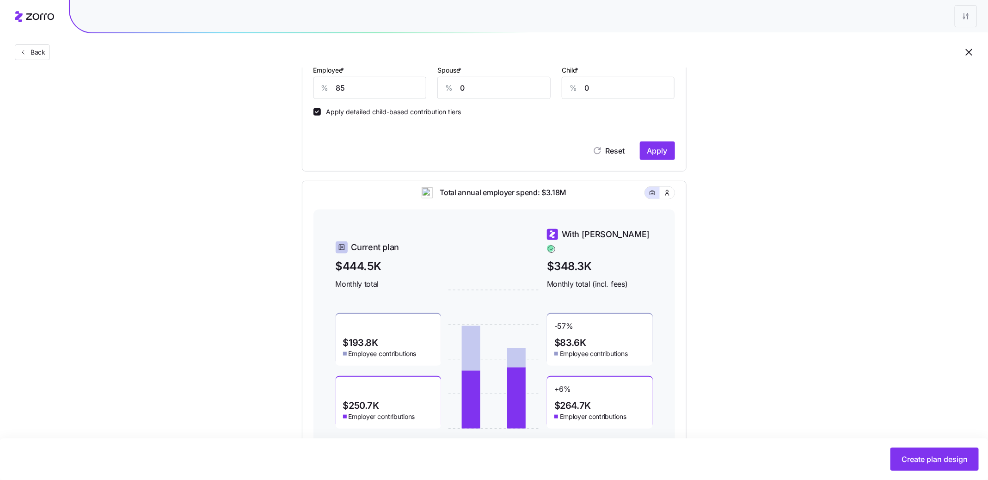
scroll to position [269, 0]
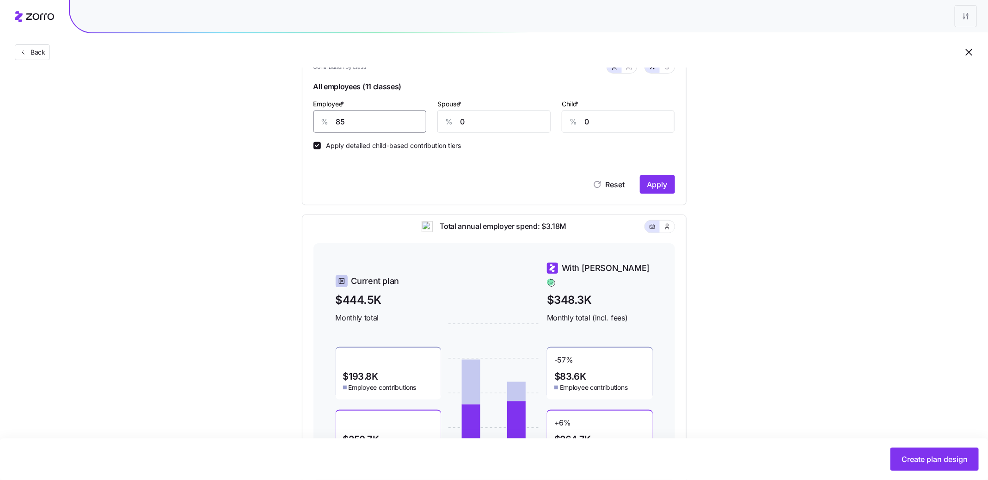
click at [381, 126] on input "85" at bounding box center [370, 122] width 113 height 22
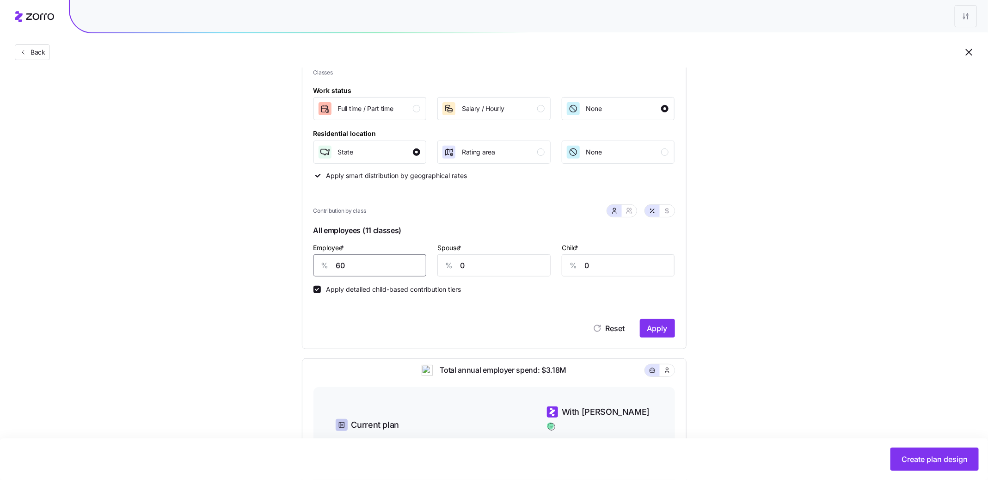
type input "60"
type input "20"
type input "10"
click at [666, 315] on div "Reset Apply" at bounding box center [495, 319] width 362 height 37
click at [666, 324] on span "Apply" at bounding box center [658, 328] width 20 height 11
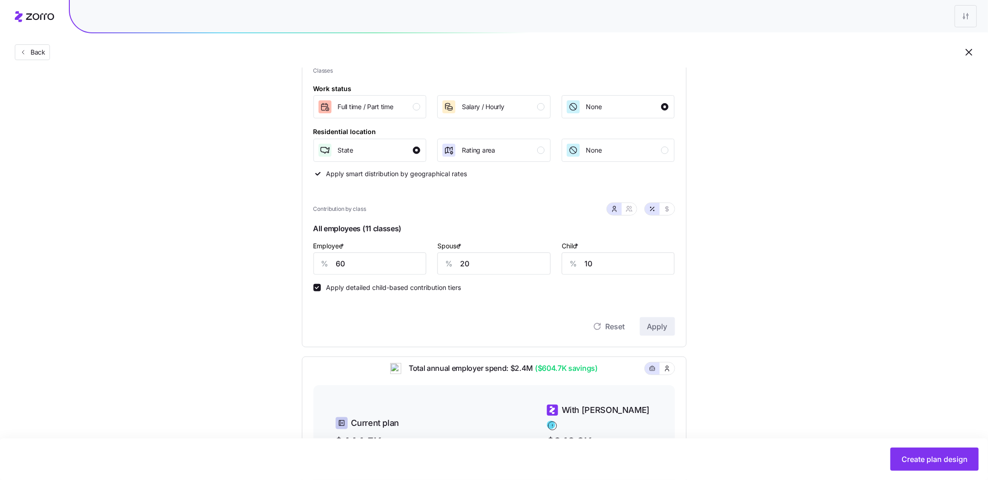
scroll to position [336, 0]
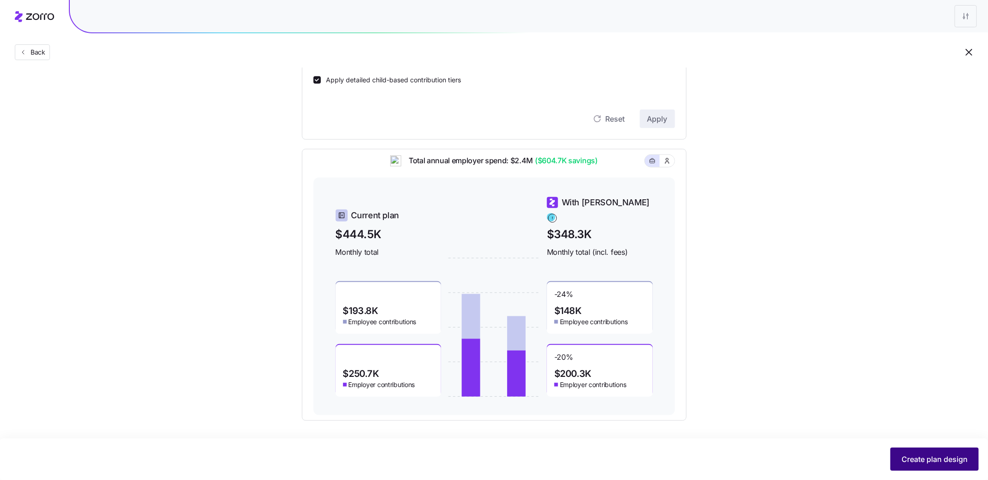
click at [915, 457] on span "Create plan design" at bounding box center [935, 459] width 66 height 11
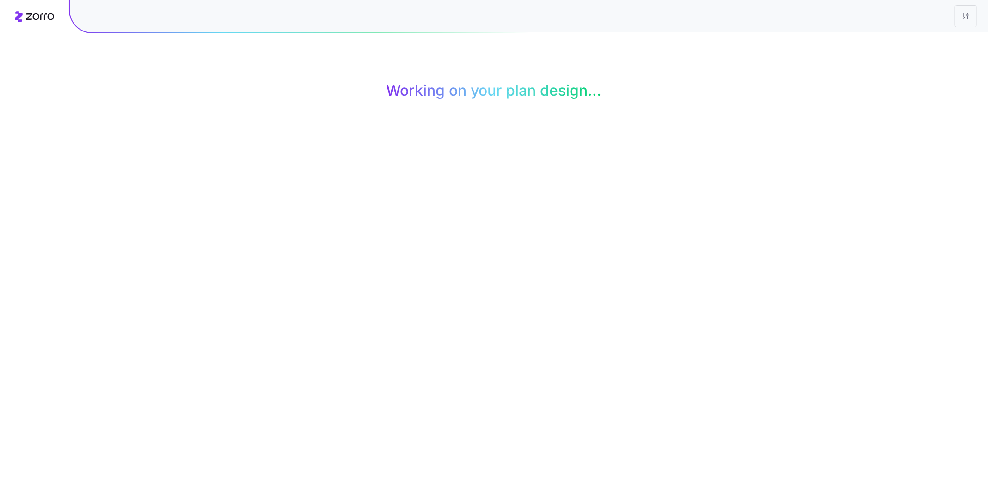
scroll to position [0, 0]
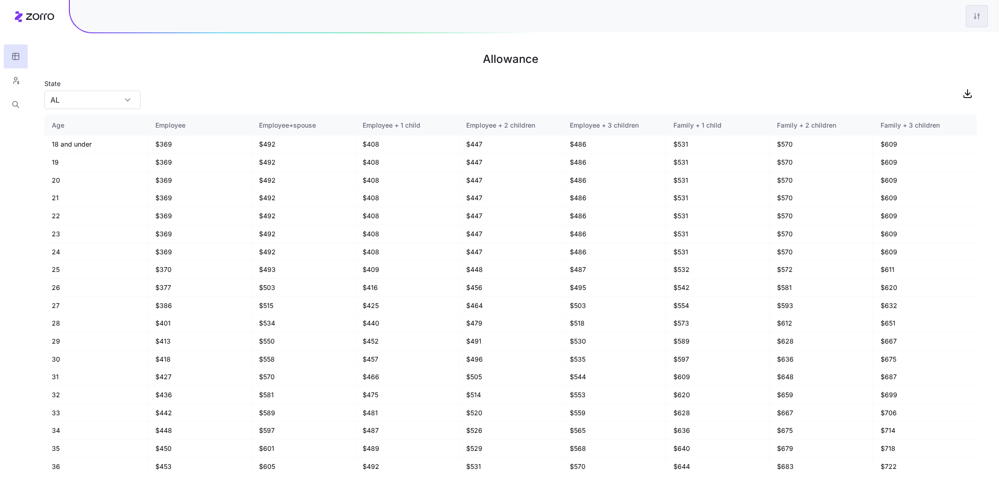
click at [977, 20] on html "Allowance State [US_STATE] Age Employee Employee+spouse Employee + 1 child Empl…" at bounding box center [499, 240] width 999 height 480
click at [954, 37] on div "Edit plan design" at bounding box center [939, 41] width 92 height 15
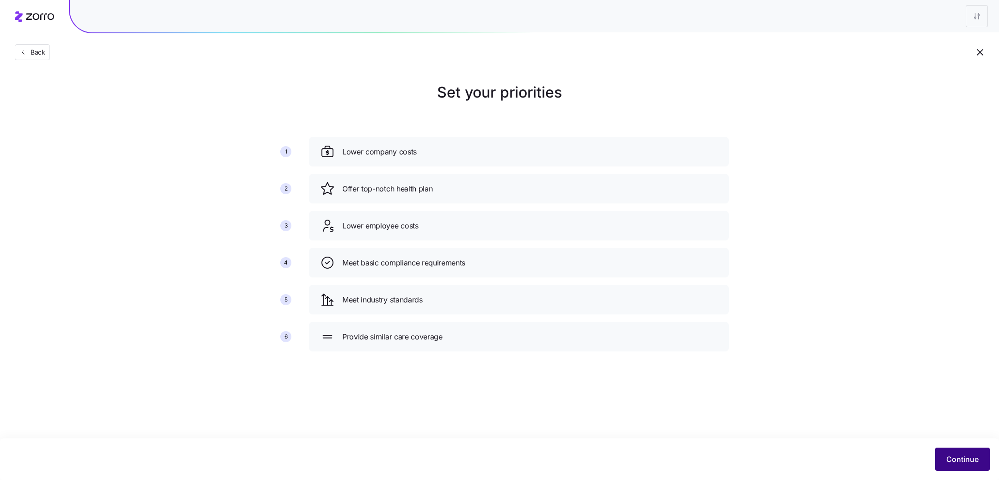
click at [955, 461] on span "Continue" at bounding box center [962, 459] width 32 height 11
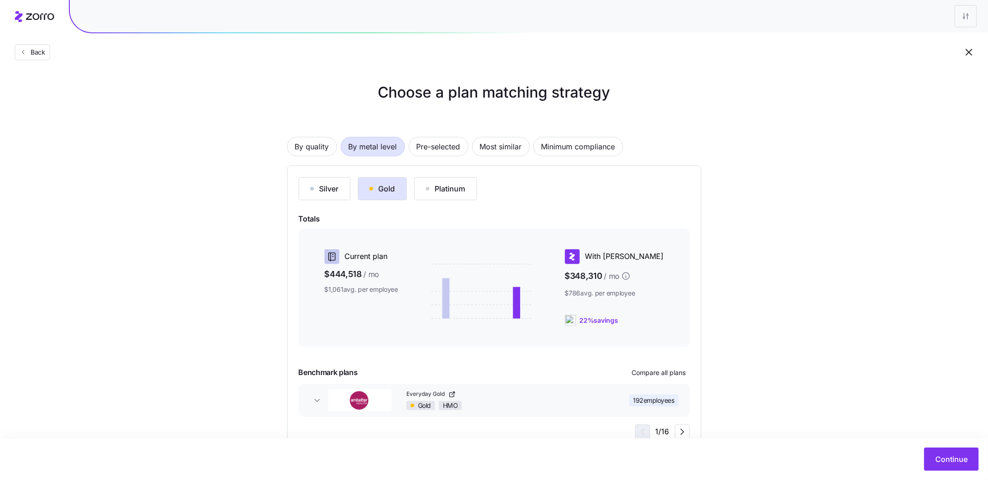
scroll to position [30, 0]
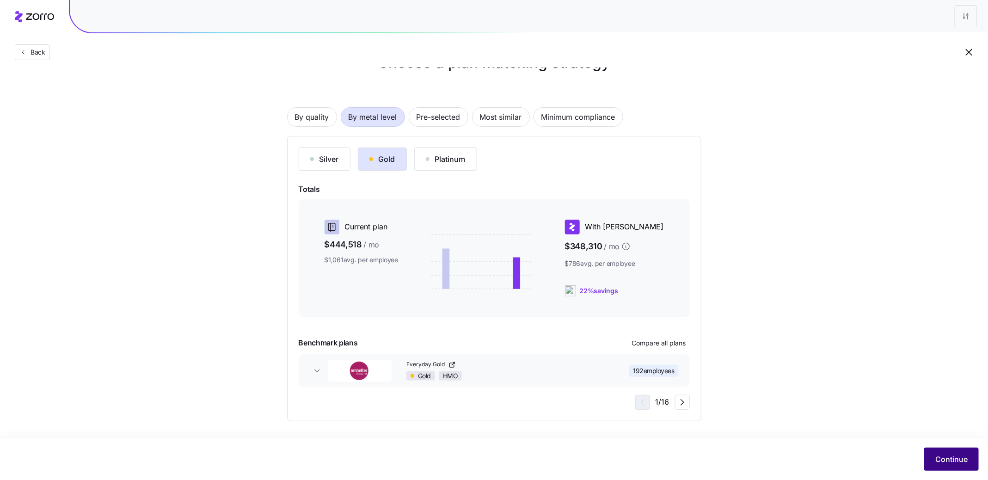
click at [949, 454] on span "Continue" at bounding box center [952, 459] width 32 height 11
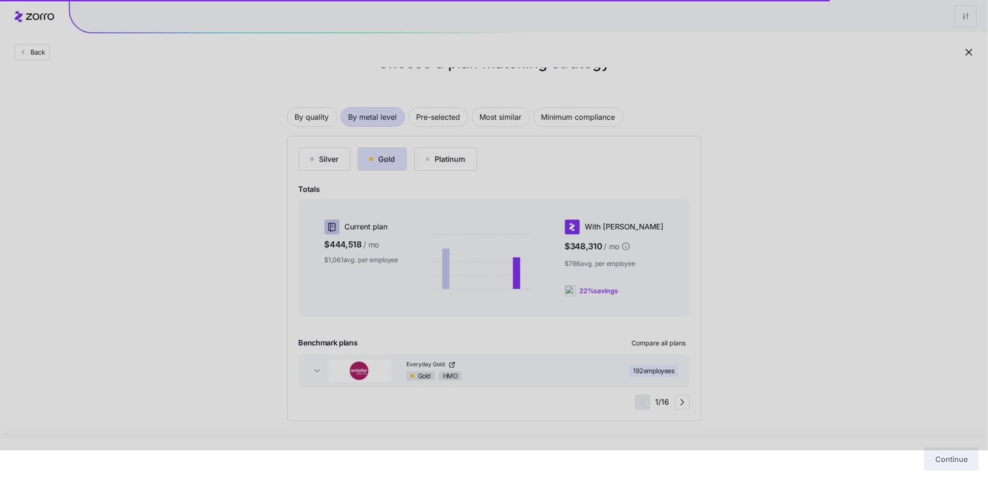
click at [860, 429] on div at bounding box center [494, 210] width 988 height 480
click at [852, 471] on div "Continue" at bounding box center [494, 460] width 988 height 42
click at [785, 354] on div at bounding box center [494, 210] width 988 height 480
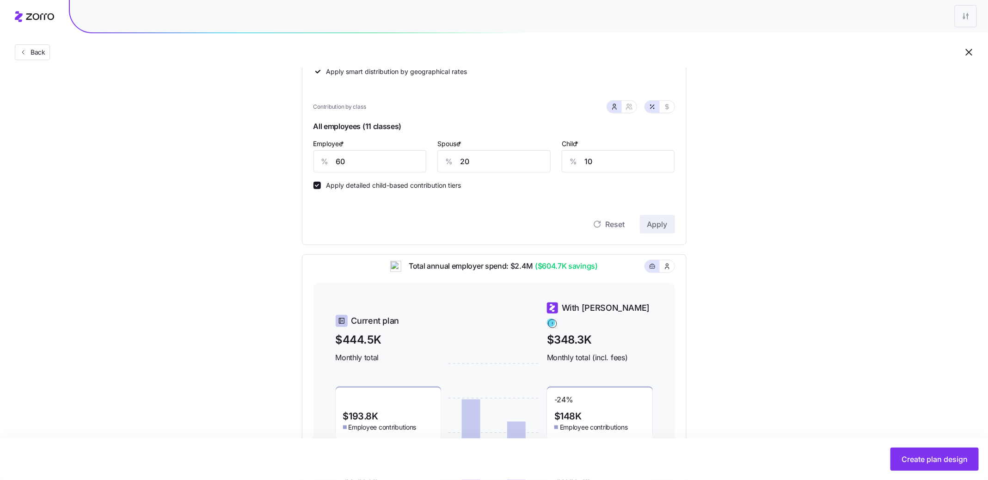
scroll to position [290, 0]
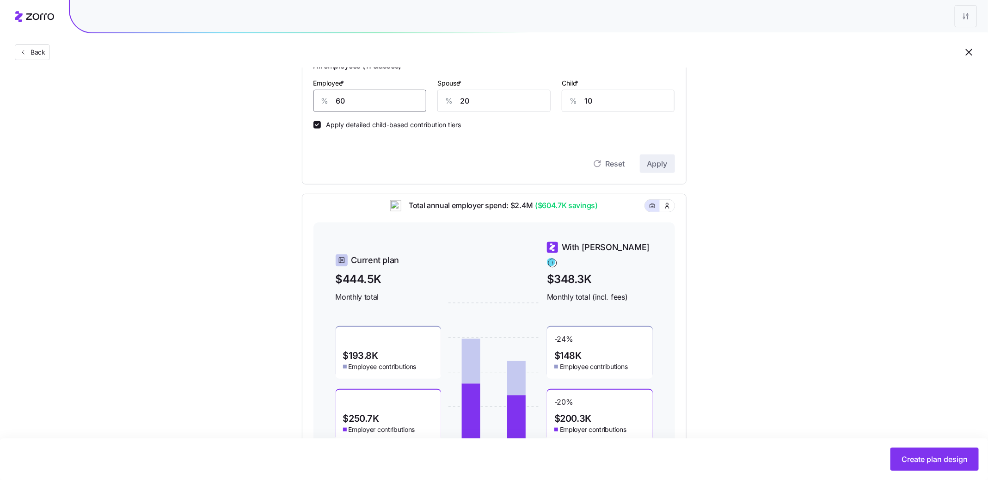
drag, startPoint x: 381, startPoint y: 99, endPoint x: 247, endPoint y: 99, distance: 133.7
click at [247, 99] on div "Set your contribution Compliant Industry Generous Current Contribution Classes …" at bounding box center [494, 128] width 988 height 674
type input "70"
type input "10"
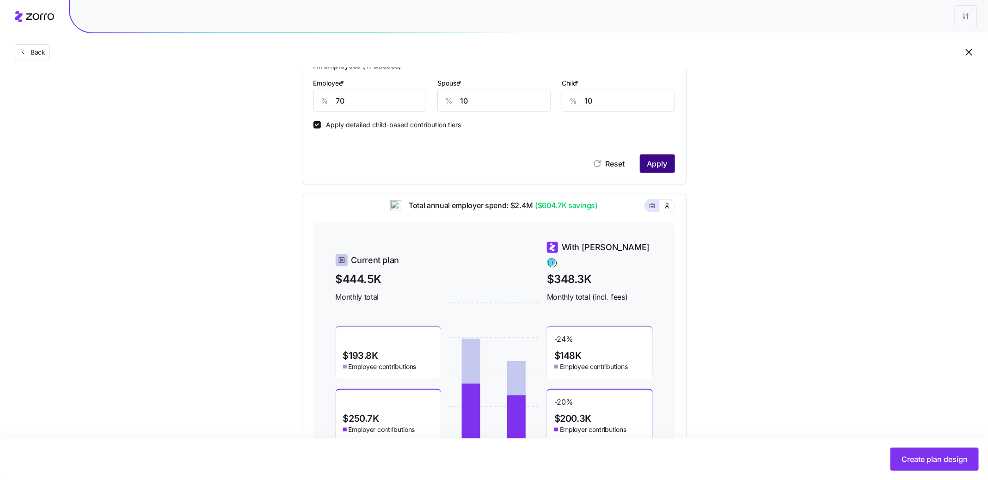
click at [668, 156] on button "Apply" at bounding box center [657, 163] width 35 height 19
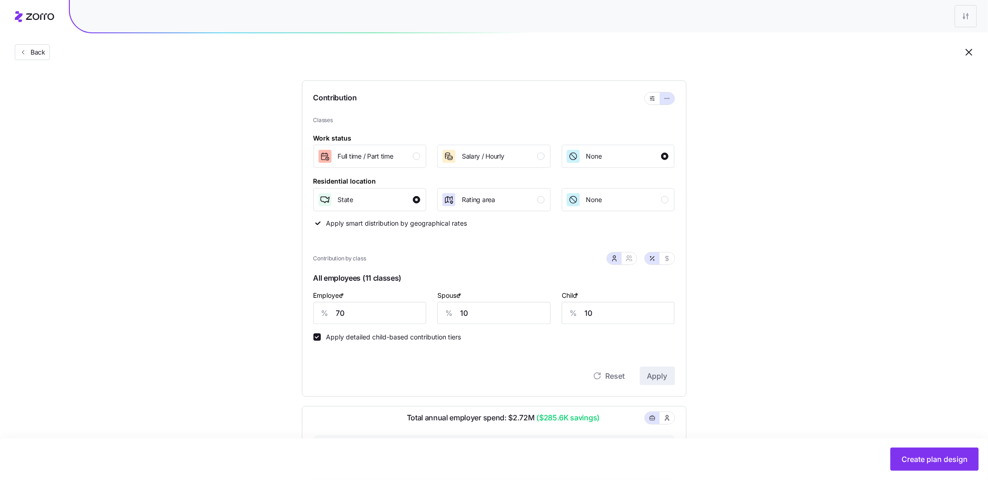
scroll to position [336, 0]
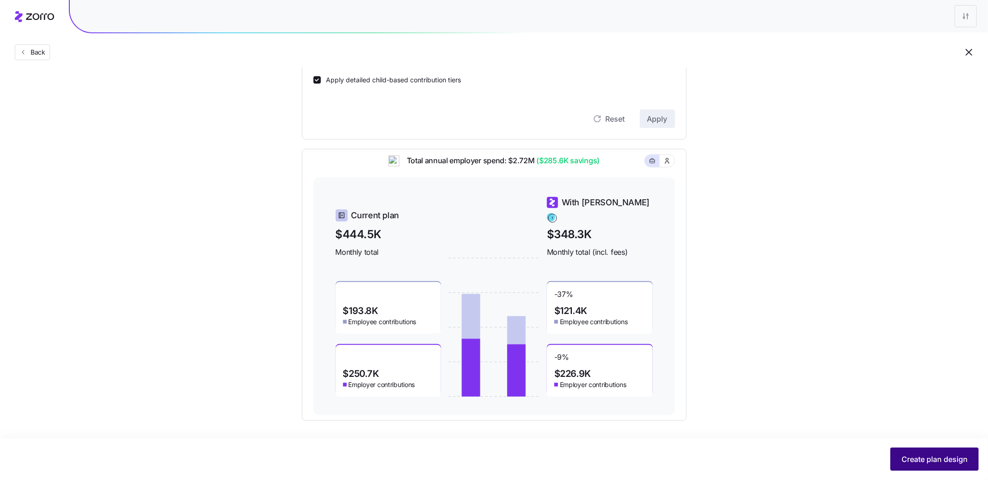
click at [936, 451] on button "Create plan design" at bounding box center [935, 459] width 88 height 23
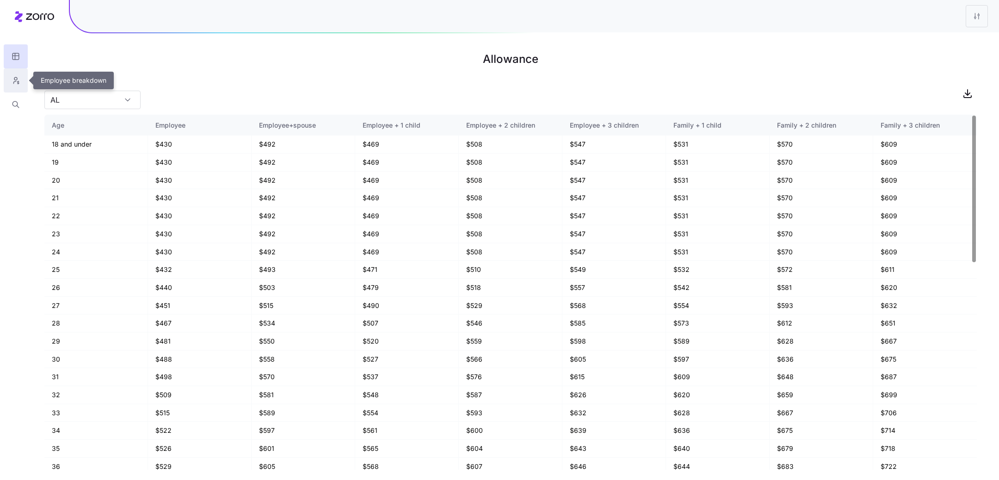
click at [19, 84] on icon "button" at bounding box center [18, 82] width 1 height 2
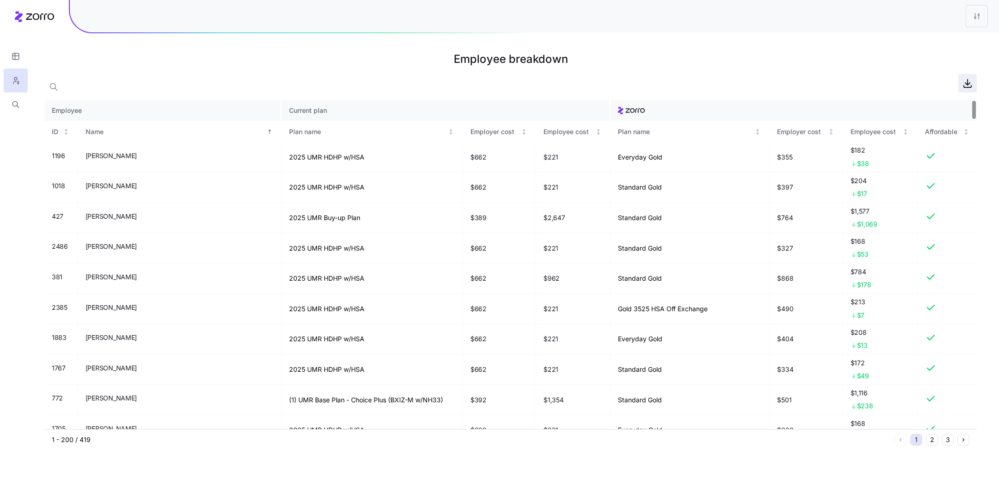
click at [972, 83] on icon "button" at bounding box center [967, 83] width 11 height 11
click at [12, 102] on icon "button" at bounding box center [16, 104] width 8 height 9
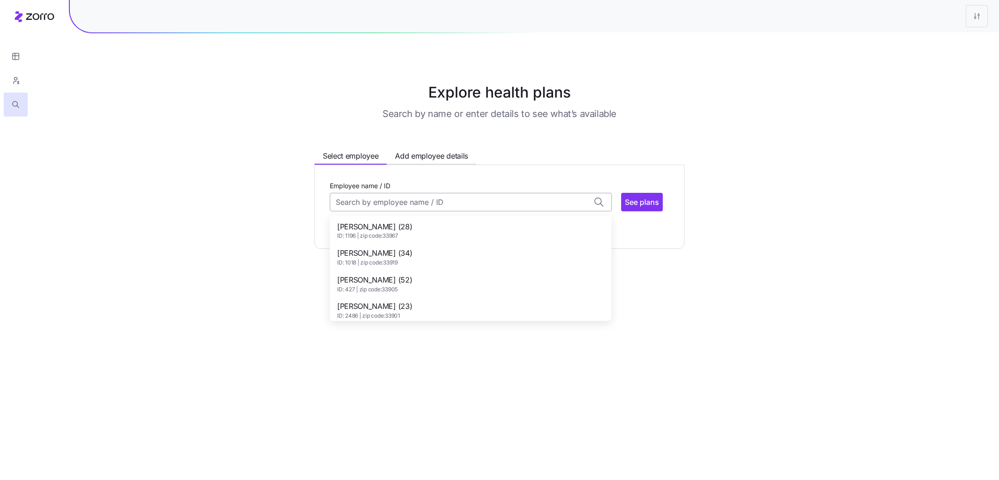
click at [418, 198] on input "Employee name / ID" at bounding box center [471, 202] width 282 height 19
type input "rose"
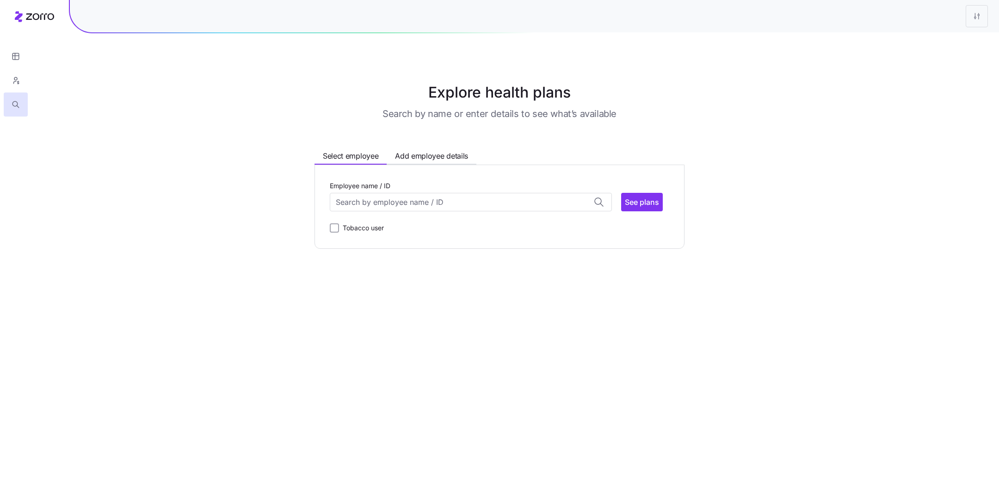
click at [191, 220] on div "Explore health plans Search by name or enter details to see what’s available Se…" at bounding box center [499, 164] width 999 height 167
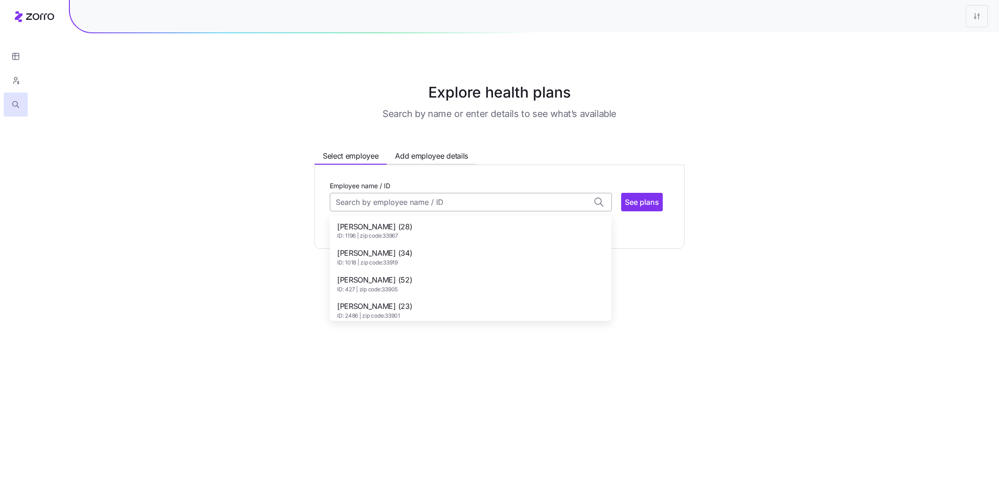
click at [368, 199] on input "Employee name / ID" at bounding box center [471, 202] width 282 height 19
click at [380, 237] on span "ID: 87 | zip code: 33952" at bounding box center [374, 236] width 75 height 8
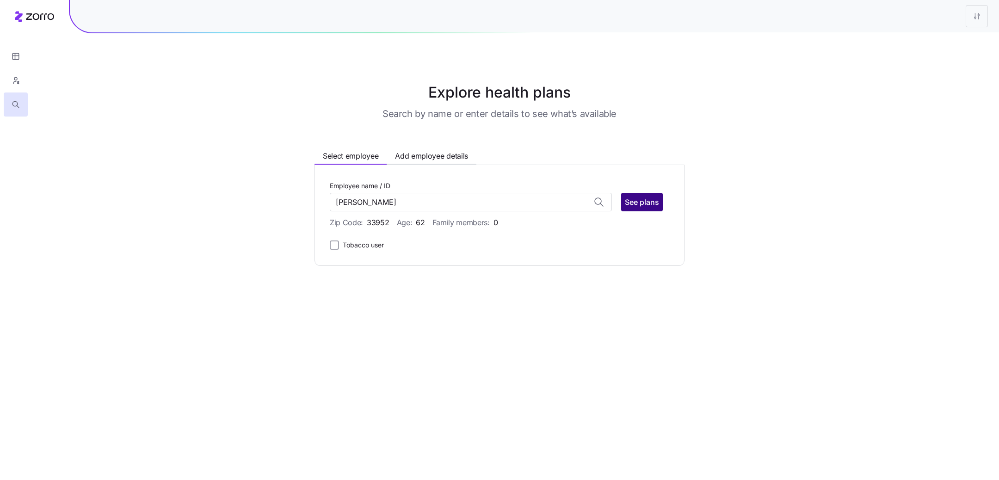
click at [639, 199] on span "See plans" at bounding box center [642, 202] width 34 height 11
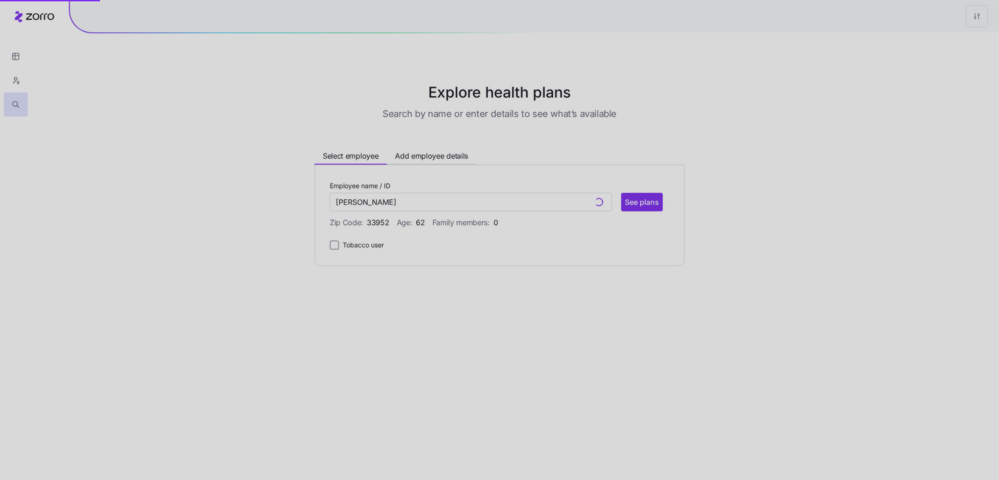
type input "[PERSON_NAME] (ID: 87)"
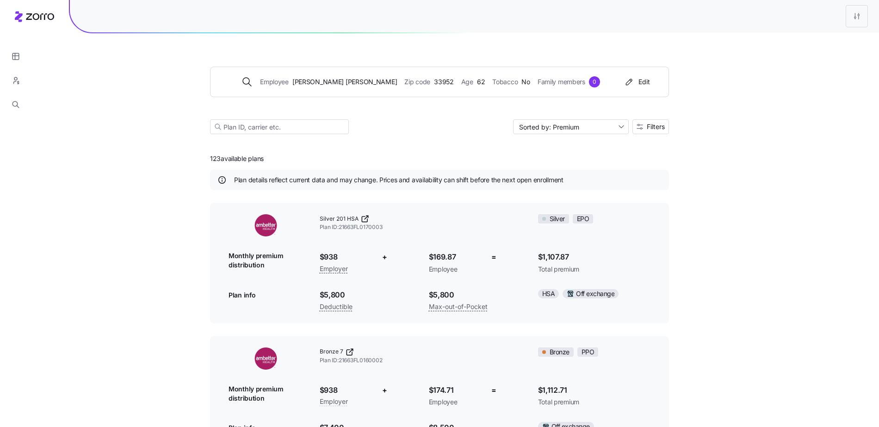
click at [752, 165] on div "Employee [PERSON_NAME] Zip code 33952 Age [DEMOGRAPHIC_DATA] Tobacco No Family …" at bounding box center [439, 427] width 879 height 855
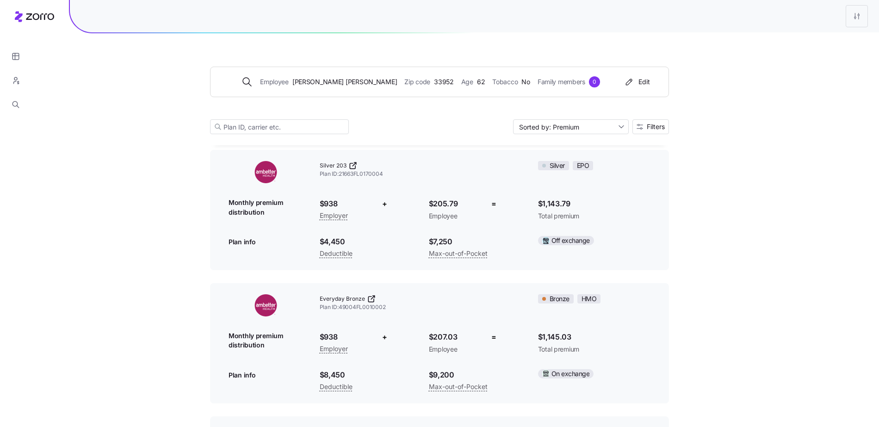
scroll to position [585, 0]
click at [354, 165] on icon at bounding box center [352, 165] width 9 height 9
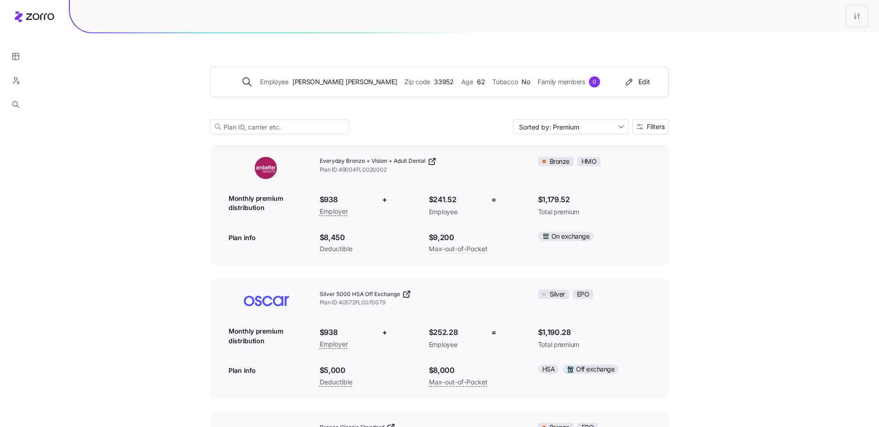
scroll to position [1125, 0]
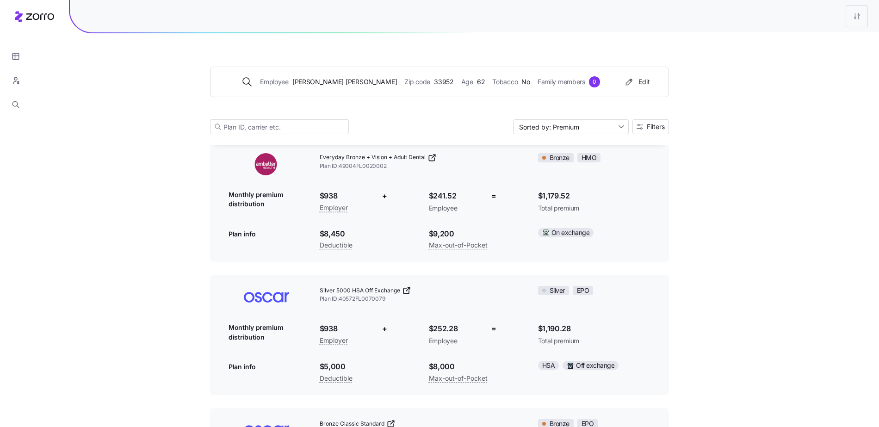
click at [369, 292] on span "Silver 5000 HSA Off Exchange" at bounding box center [360, 291] width 80 height 8
drag, startPoint x: 327, startPoint y: 367, endPoint x: 347, endPoint y: 371, distance: 20.6
click at [347, 371] on span "$5,000" at bounding box center [353, 367] width 67 height 12
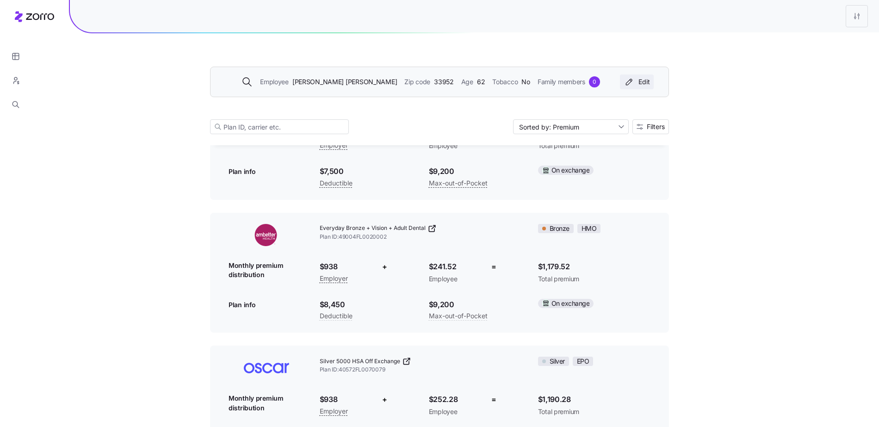
click at [648, 80] on div "Edit" at bounding box center [637, 81] width 26 height 9
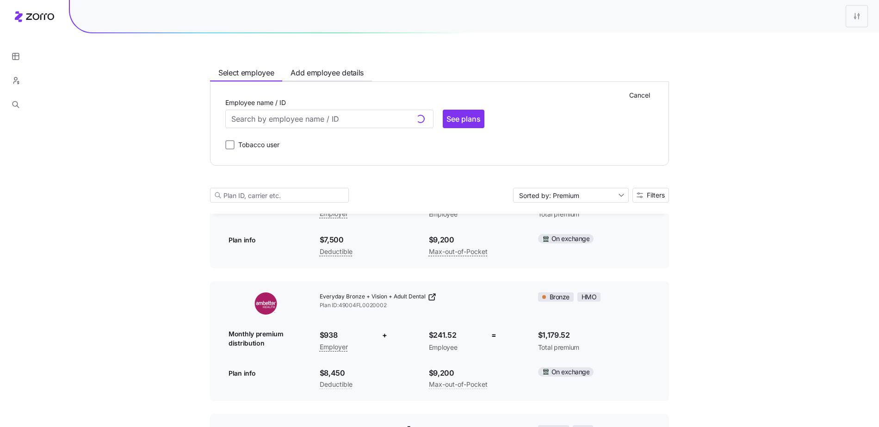
scroll to position [1123, 0]
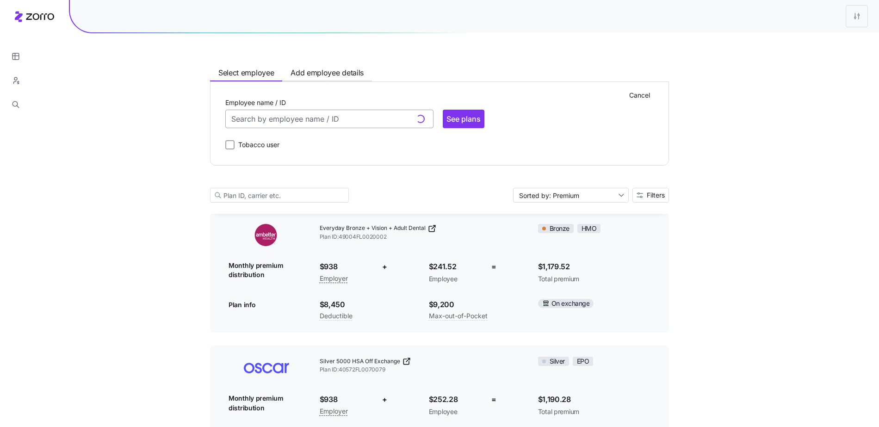
click at [308, 117] on input "Employee name / ID" at bounding box center [329, 119] width 208 height 19
click at [292, 148] on span "[PERSON_NAME] (63)" at bounding box center [270, 143] width 75 height 12
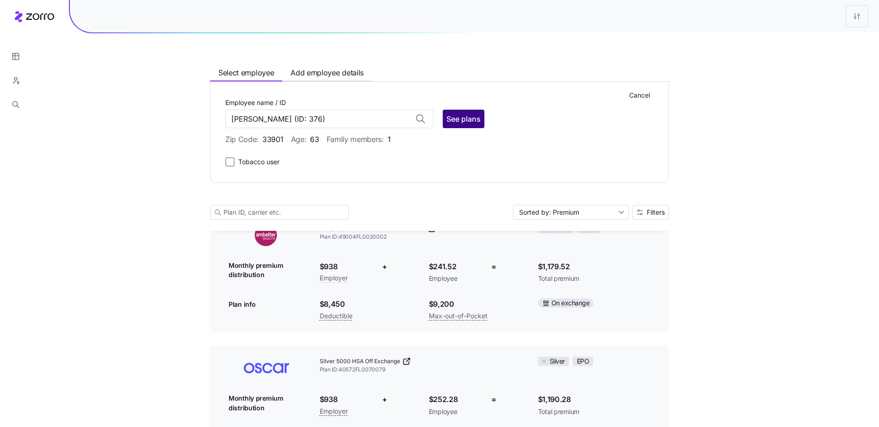
type input "[PERSON_NAME]"
click at [469, 125] on button "See plans" at bounding box center [464, 119] width 42 height 19
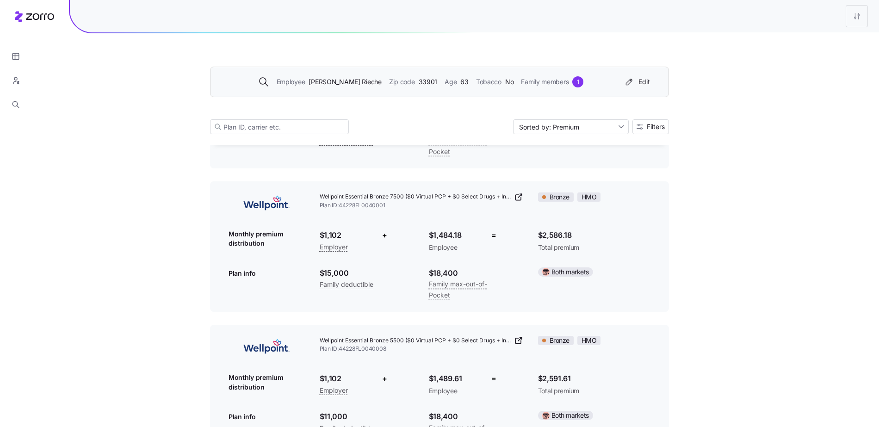
scroll to position [1890, 0]
drag, startPoint x: 321, startPoint y: 235, endPoint x: 350, endPoint y: 235, distance: 29.1
click at [350, 235] on span "$1,102" at bounding box center [344, 235] width 49 height 12
click at [314, 235] on div "$1,102 Employer" at bounding box center [344, 241] width 64 height 38
drag, startPoint x: 321, startPoint y: 233, endPoint x: 348, endPoint y: 235, distance: 27.8
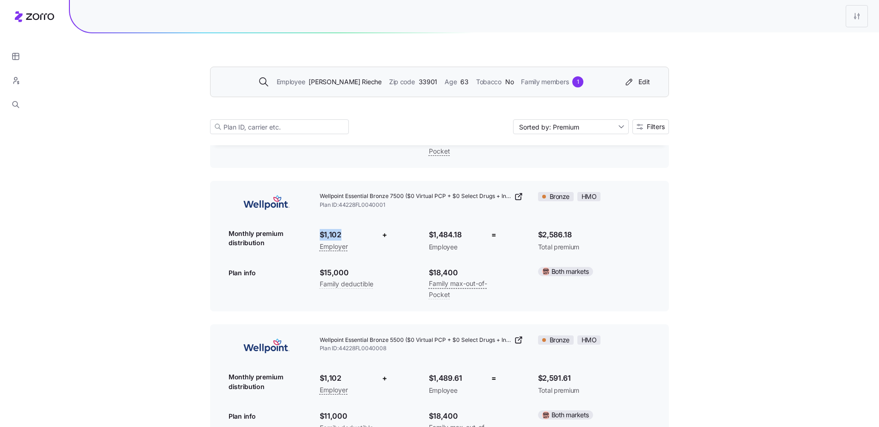
click at [348, 235] on span "$1,102" at bounding box center [344, 235] width 49 height 12
click at [327, 235] on span "$1,102" at bounding box center [344, 235] width 49 height 12
drag, startPoint x: 318, startPoint y: 234, endPoint x: 346, endPoint y: 237, distance: 27.9
click at [346, 237] on div "$1,102 Employer" at bounding box center [344, 241] width 64 height 38
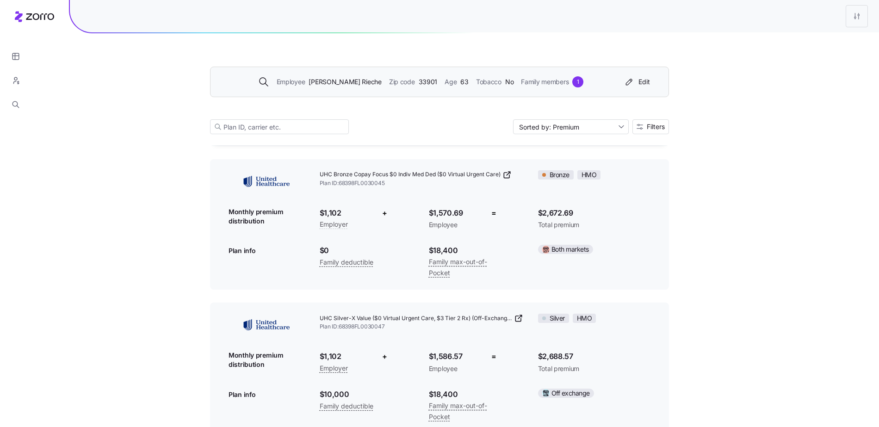
scroll to position [2285, 0]
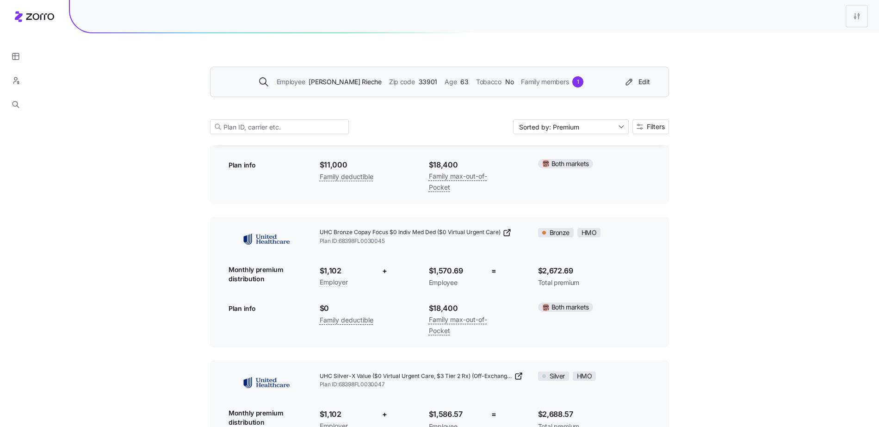
click at [572, 79] on div "1" at bounding box center [577, 81] width 11 height 11
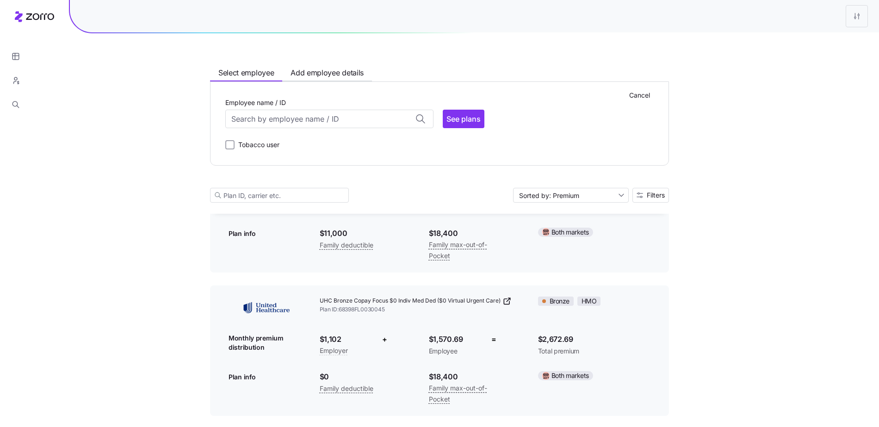
scroll to position [2354, 0]
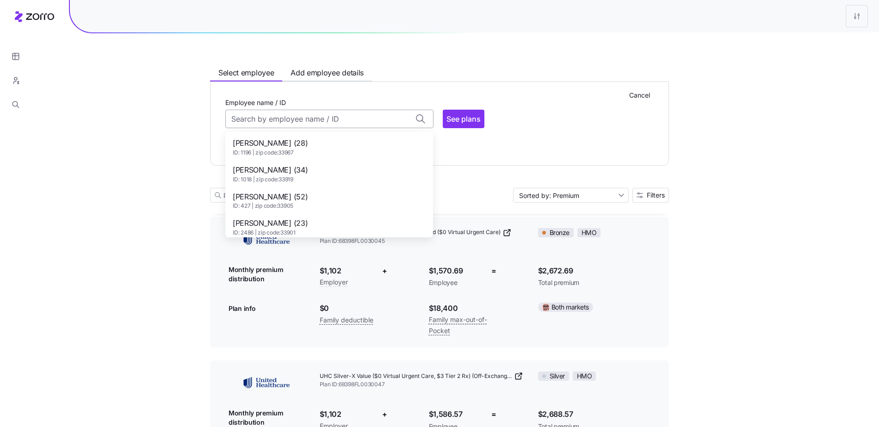
click at [351, 118] on input "Employee name / ID" at bounding box center [329, 119] width 208 height 19
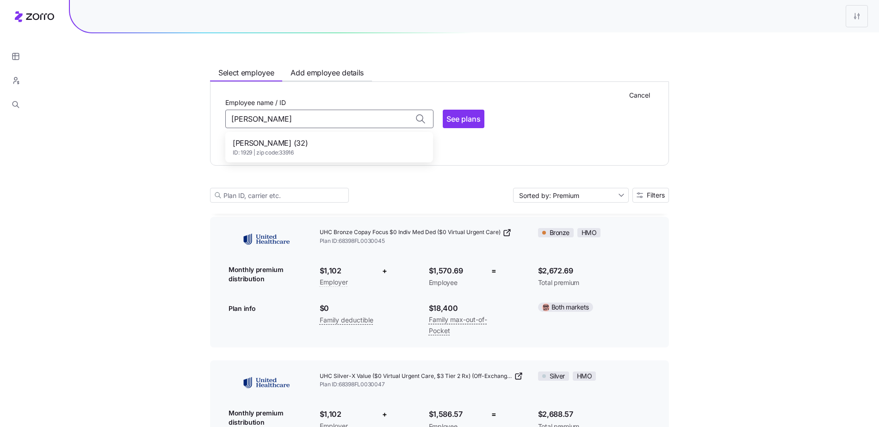
click at [346, 145] on div "[PERSON_NAME] (32) ID: 1929 | zip code: 33916" at bounding box center [329, 147] width 204 height 27
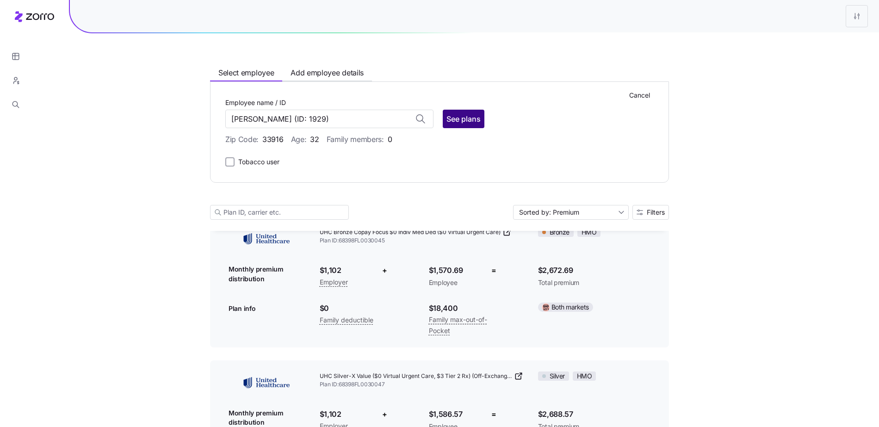
type input "[PERSON_NAME]"
click at [477, 118] on span "See plans" at bounding box center [463, 118] width 34 height 11
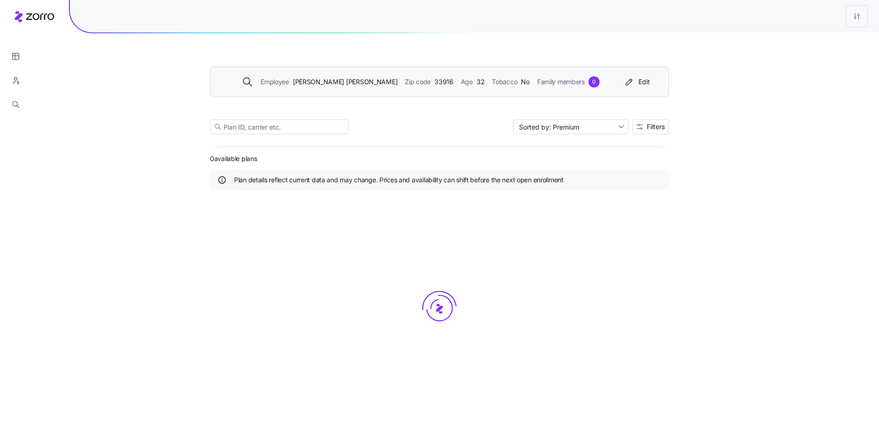
scroll to position [0, 0]
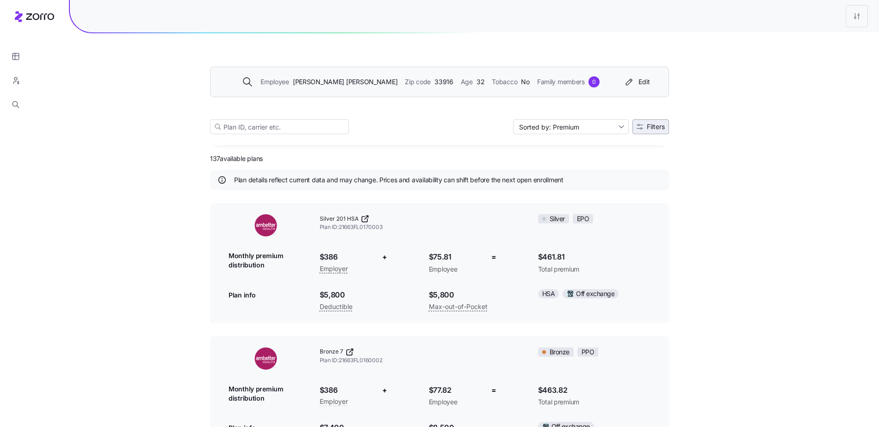
click at [660, 130] on span "Filters" at bounding box center [656, 127] width 18 height 6
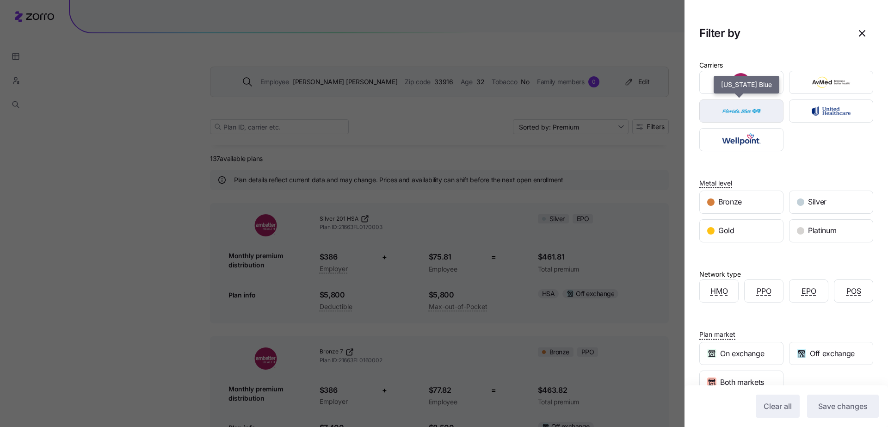
click at [722, 109] on img "button" at bounding box center [742, 111] width 68 height 19
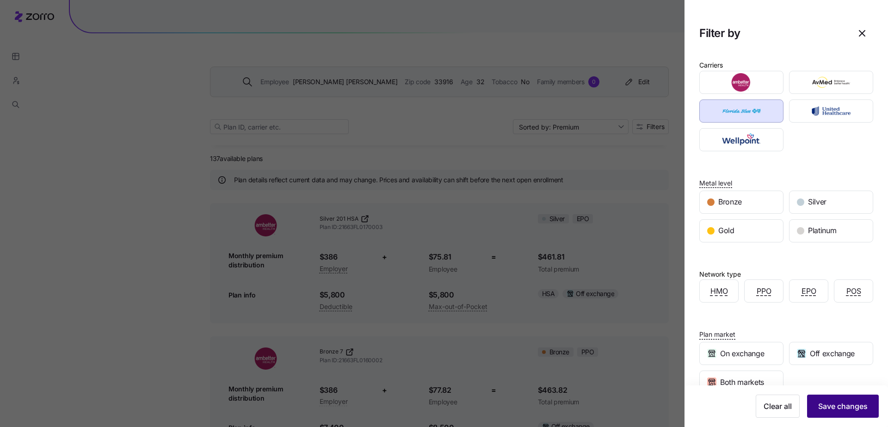
click at [832, 403] on span "Save changes" at bounding box center [842, 406] width 49 height 11
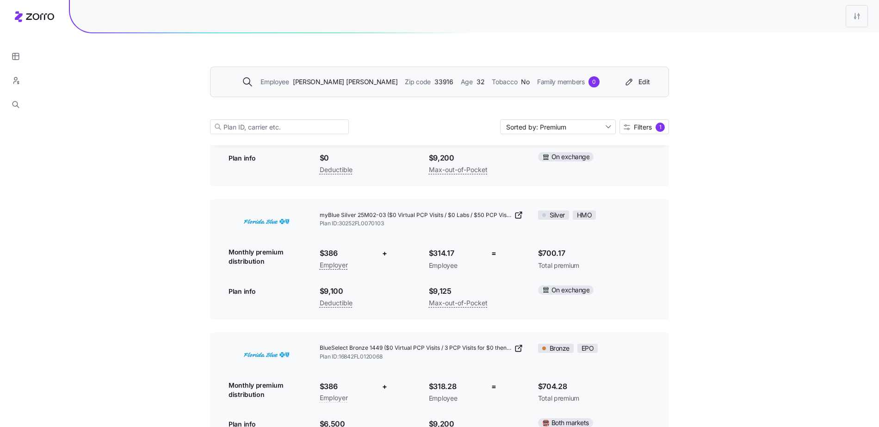
scroll to position [1334, 0]
drag, startPoint x: 423, startPoint y: 253, endPoint x: 469, endPoint y: 255, distance: 45.4
click at [469, 255] on div "$314.17 Employee" at bounding box center [453, 258] width 64 height 37
click at [447, 258] on span "$314.17" at bounding box center [453, 253] width 49 height 12
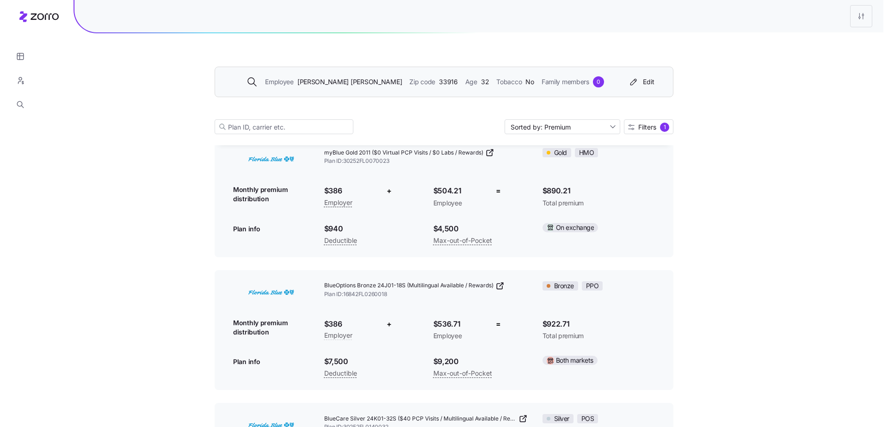
scroll to position [5339, 0]
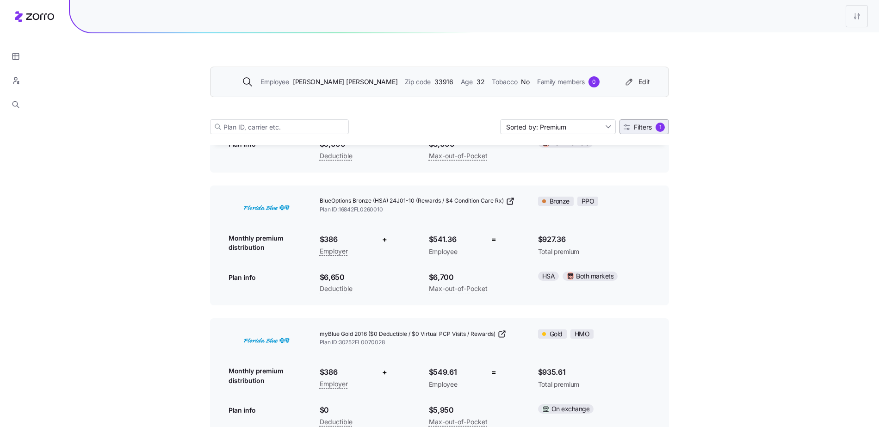
click at [656, 132] on button "Filters 1" at bounding box center [643, 126] width 49 height 15
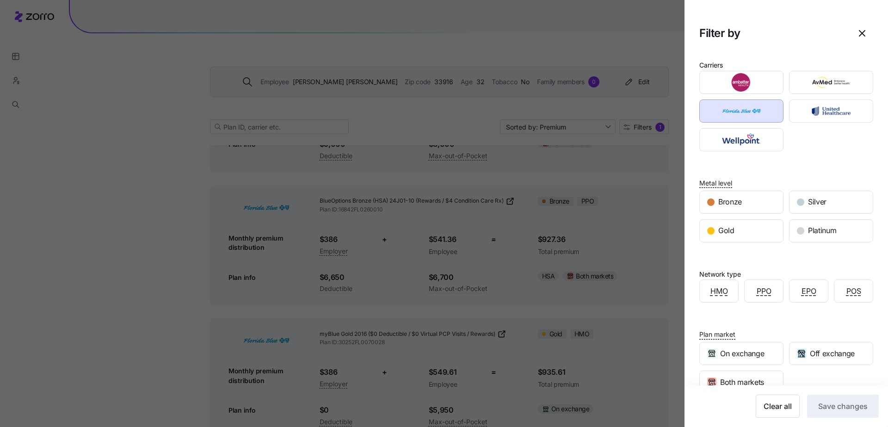
scroll to position [83, 0]
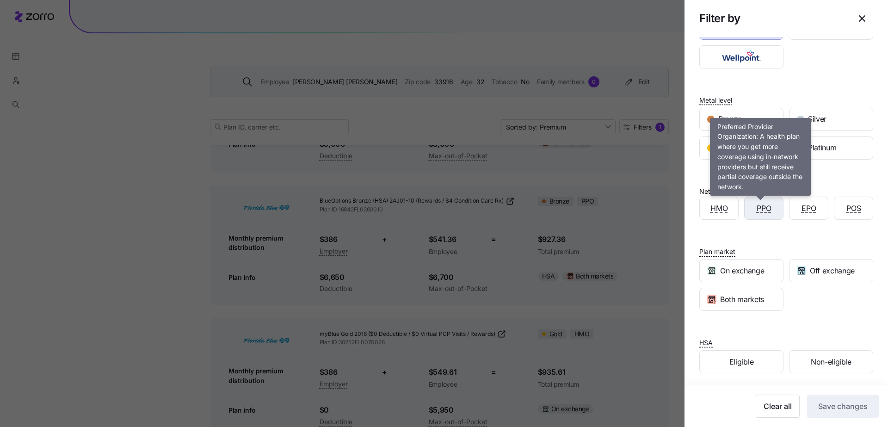
click at [766, 210] on span "PPO" at bounding box center [764, 209] width 15 height 12
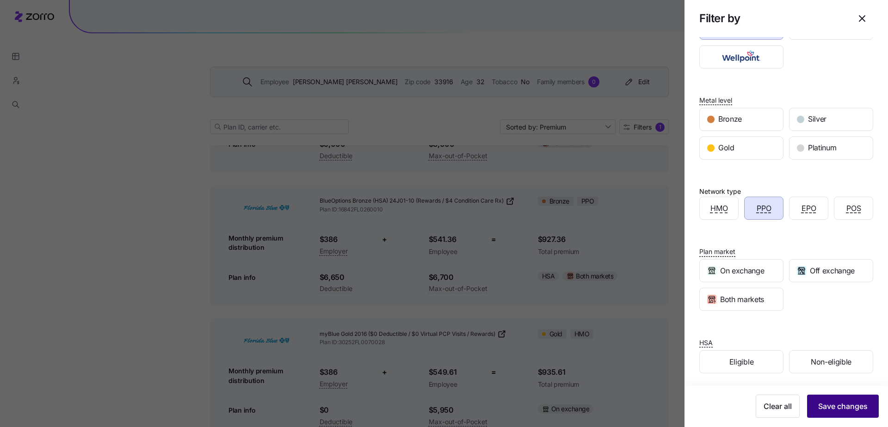
click at [828, 411] on span "Save changes" at bounding box center [842, 406] width 49 height 11
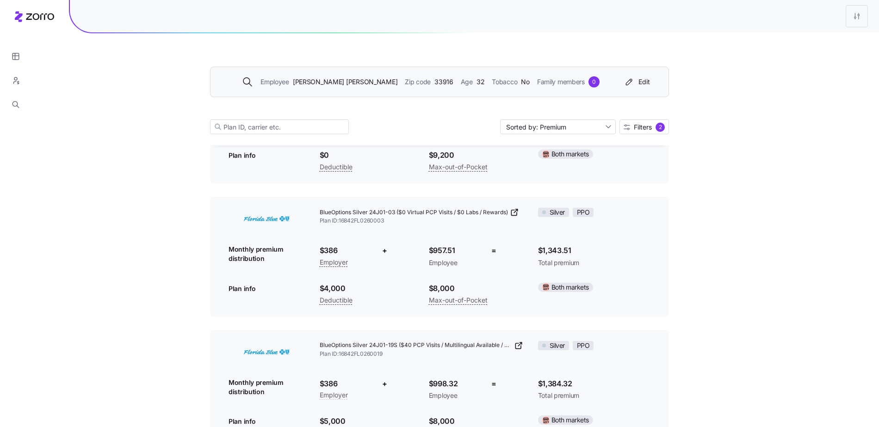
scroll to position [678, 0]
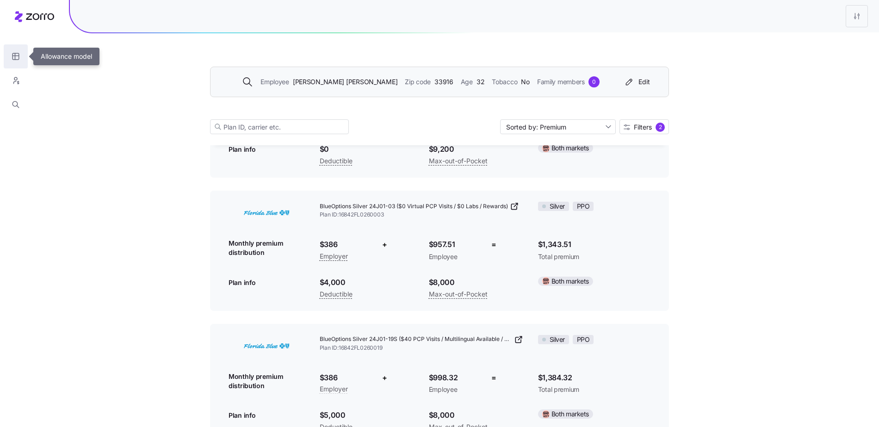
click at [21, 50] on button "button" at bounding box center [16, 56] width 24 height 24
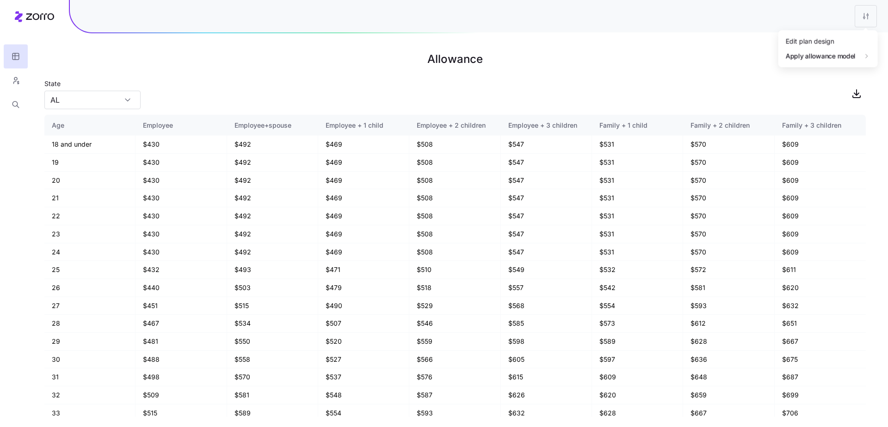
click at [873, 14] on html "Allowance State [US_STATE] Age Employee Employee+spouse Employee + 1 child Empl…" at bounding box center [444, 213] width 888 height 427
click at [826, 44] on div "Edit plan design" at bounding box center [810, 41] width 49 height 10
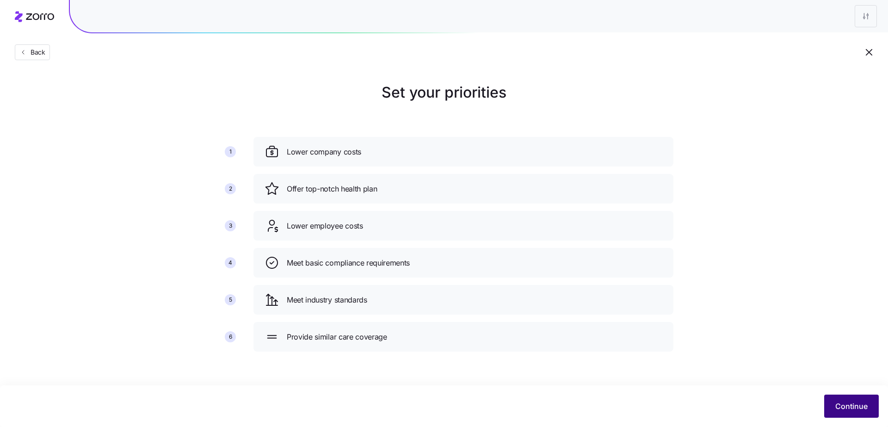
click at [859, 400] on button "Continue" at bounding box center [851, 406] width 55 height 23
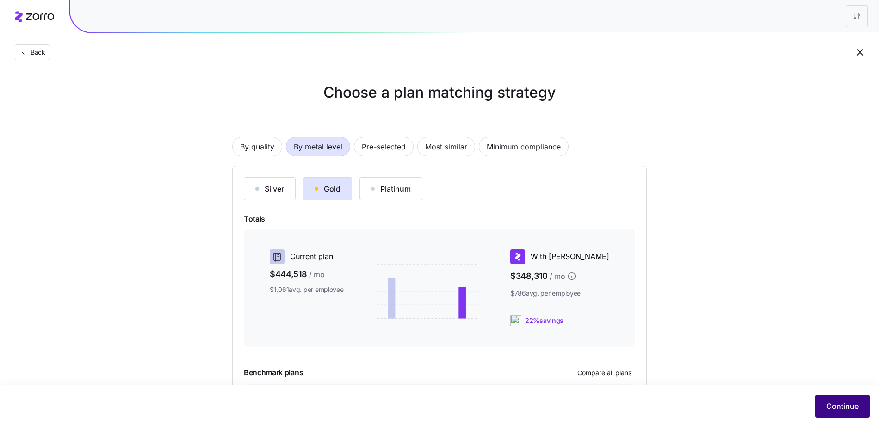
click at [846, 406] on span "Continue" at bounding box center [842, 406] width 32 height 11
